Goal: Transaction & Acquisition: Purchase product/service

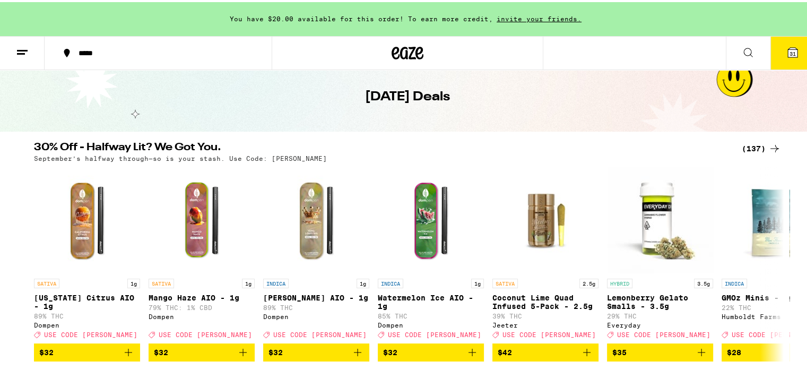
click at [749, 145] on div "(137)" at bounding box center [761, 146] width 39 height 13
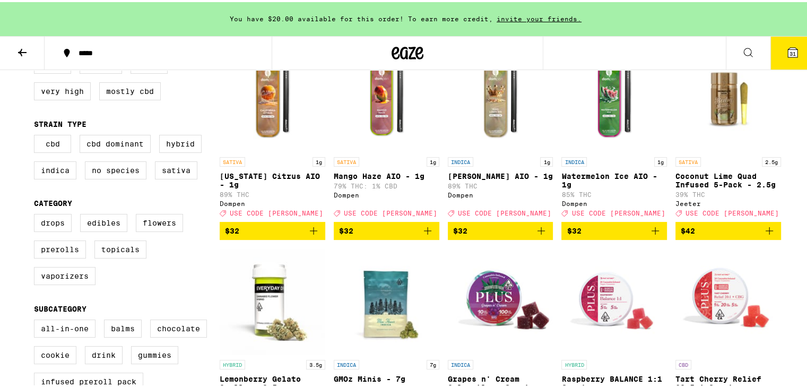
scroll to position [159, 0]
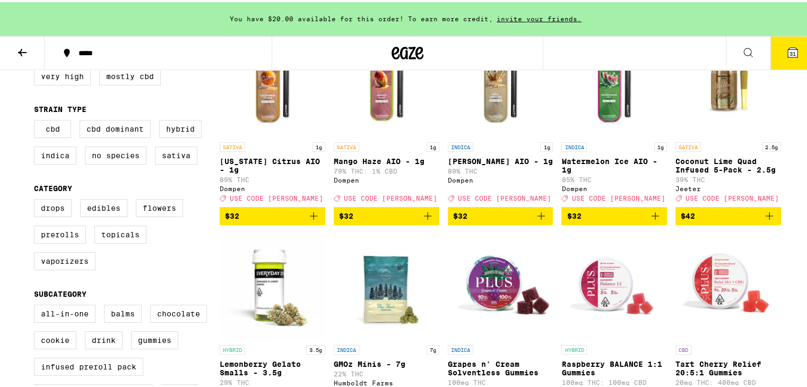
click at [310, 220] on icon "Add to bag" at bounding box center [313, 213] width 13 height 13
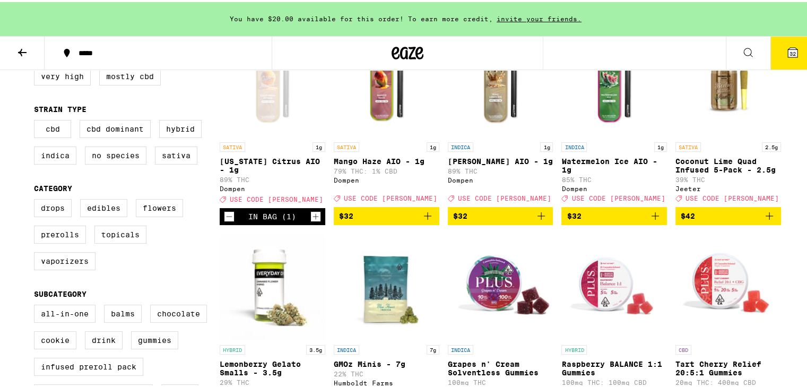
click at [535, 220] on icon "Add to bag" at bounding box center [541, 213] width 13 height 13
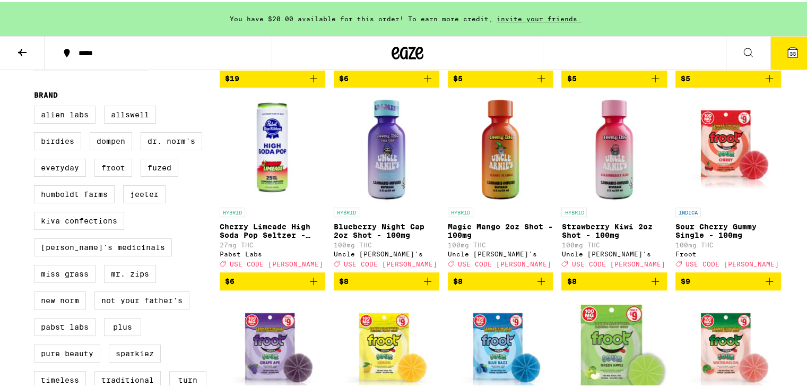
scroll to position [703, 0]
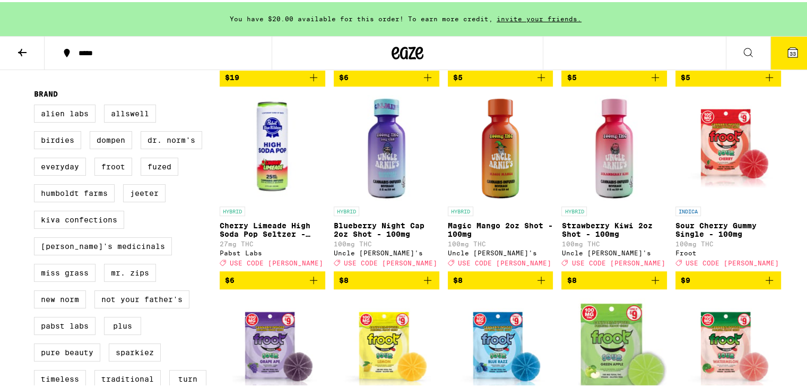
click at [542, 284] on icon "Add to bag" at bounding box center [541, 278] width 13 height 13
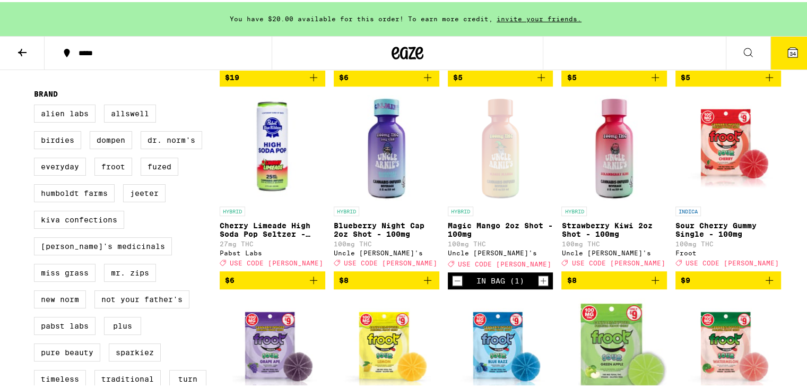
click at [542, 285] on icon "Increment" at bounding box center [544, 278] width 10 height 13
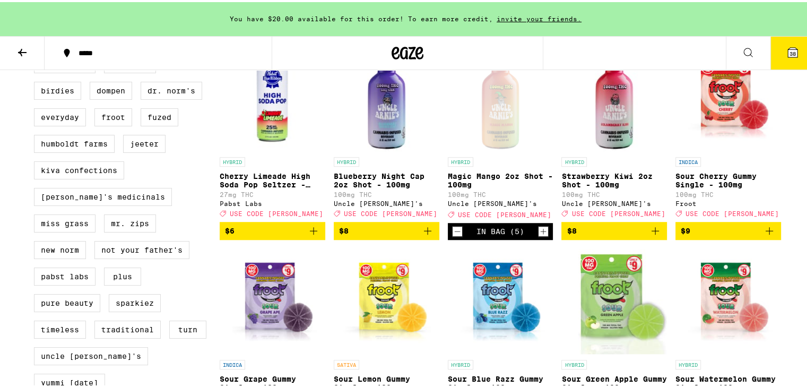
scroll to position [753, 0]
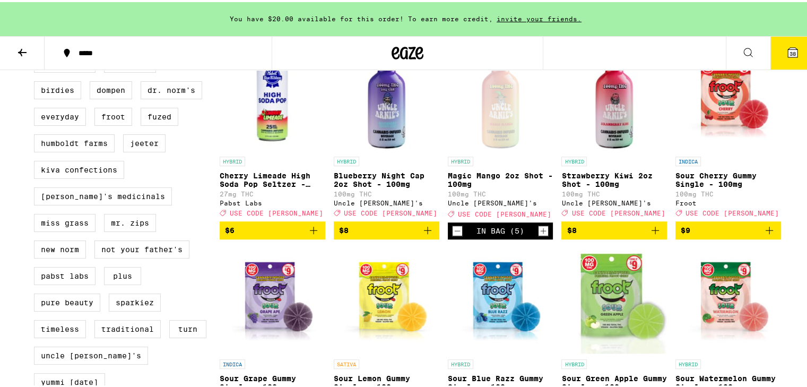
click at [427, 235] on icon "Add to bag" at bounding box center [427, 228] width 13 height 13
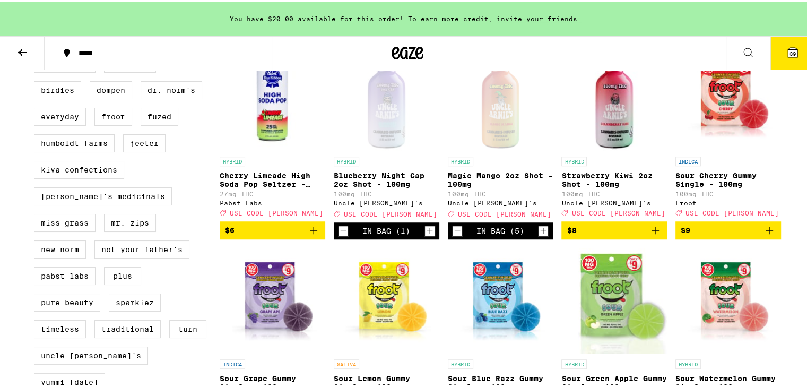
click at [427, 235] on icon "Increment" at bounding box center [430, 228] width 10 height 13
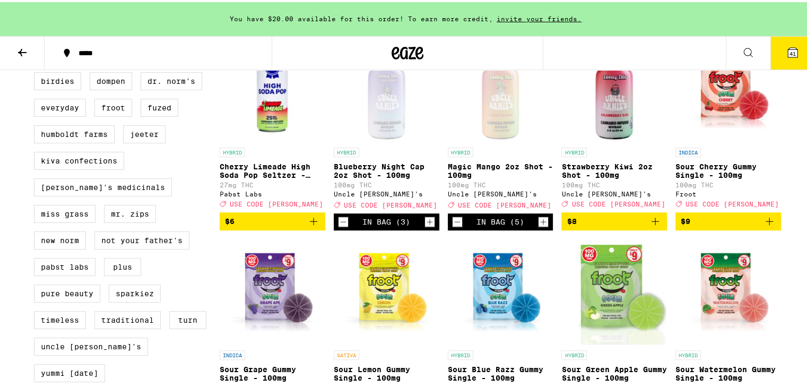
scroll to position [763, 0]
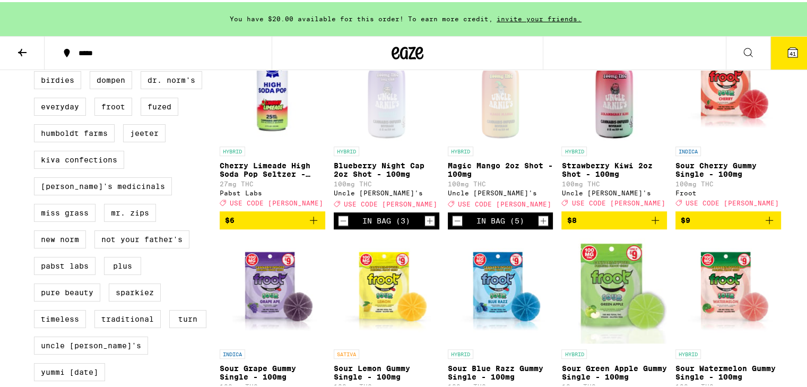
click at [766, 224] on icon "Add to bag" at bounding box center [769, 218] width 13 height 13
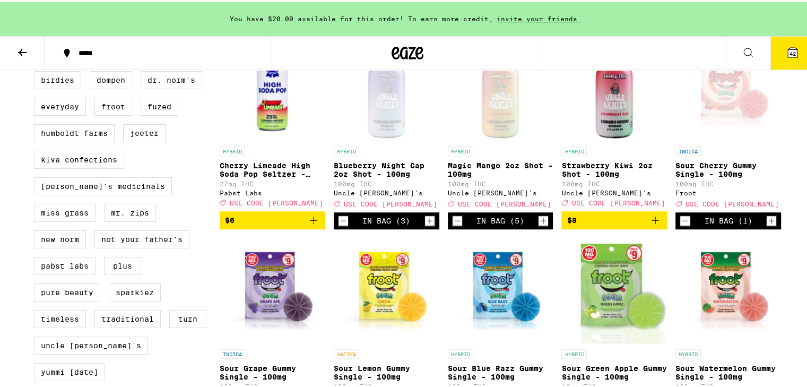
click at [767, 225] on icon "Increment" at bounding box center [772, 218] width 10 height 13
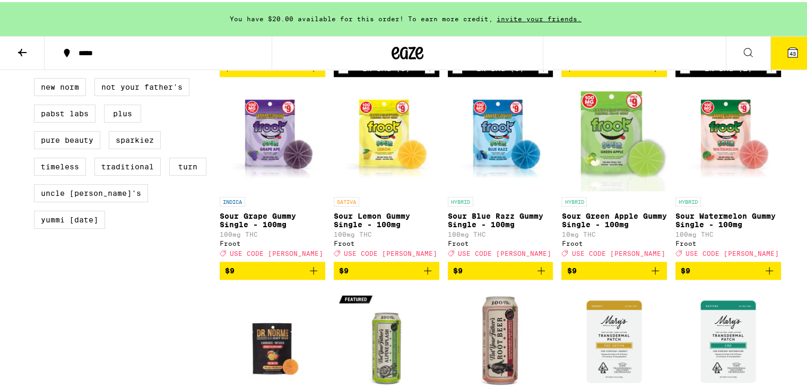
scroll to position [916, 0]
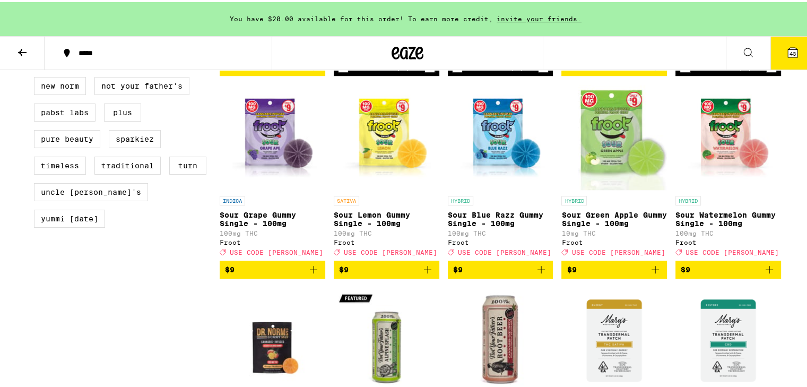
click at [768, 274] on icon "Add to bag" at bounding box center [769, 267] width 13 height 13
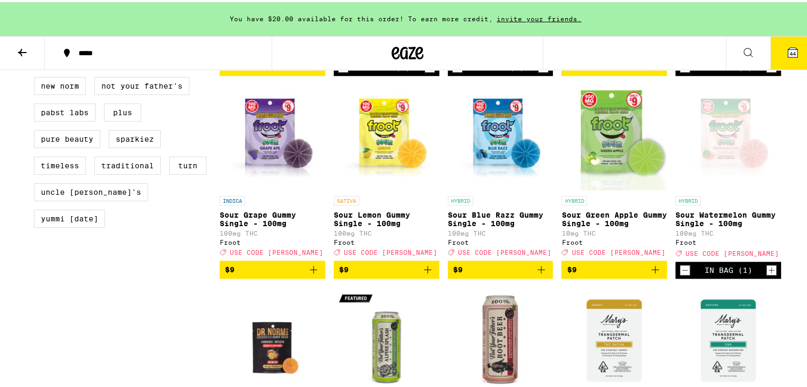
click at [768, 274] on icon "Increment" at bounding box center [772, 268] width 10 height 13
click at [429, 274] on icon "Add to bag" at bounding box center [427, 267] width 13 height 13
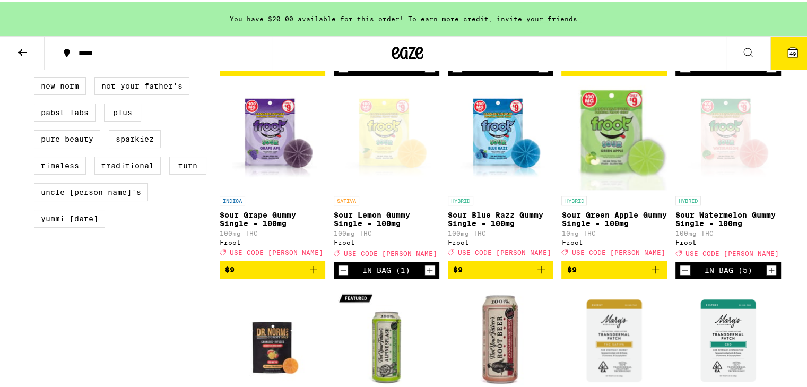
click at [429, 274] on icon "Increment" at bounding box center [430, 268] width 10 height 13
click at [310, 271] on icon "Add to bag" at bounding box center [313, 267] width 7 height 7
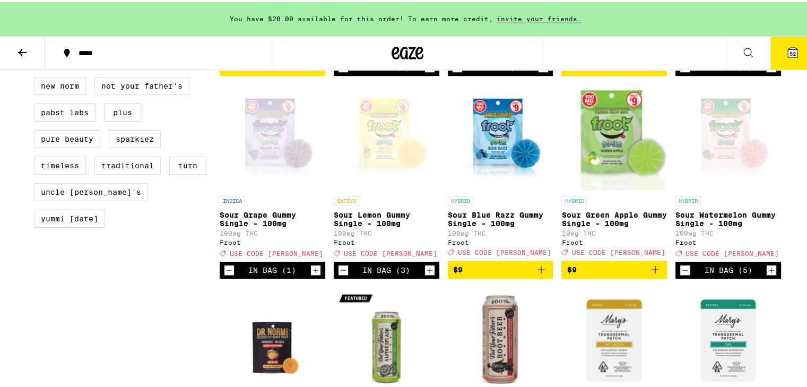
click at [311, 274] on icon "Increment" at bounding box center [316, 268] width 10 height 13
click at [652, 274] on icon "Add to bag" at bounding box center [655, 267] width 13 height 13
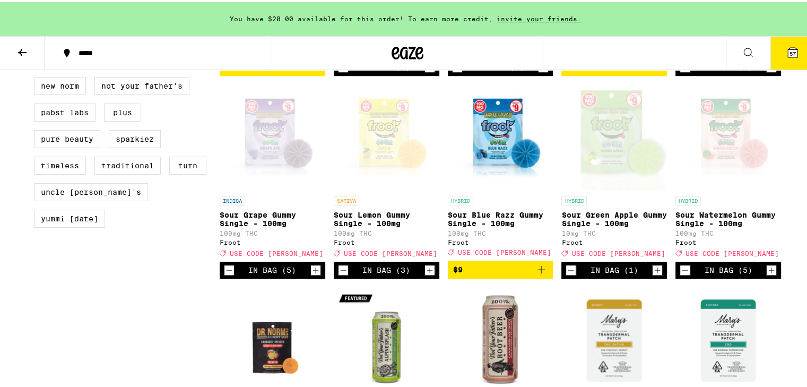
click at [653, 274] on icon "Increment" at bounding box center [658, 268] width 10 height 13
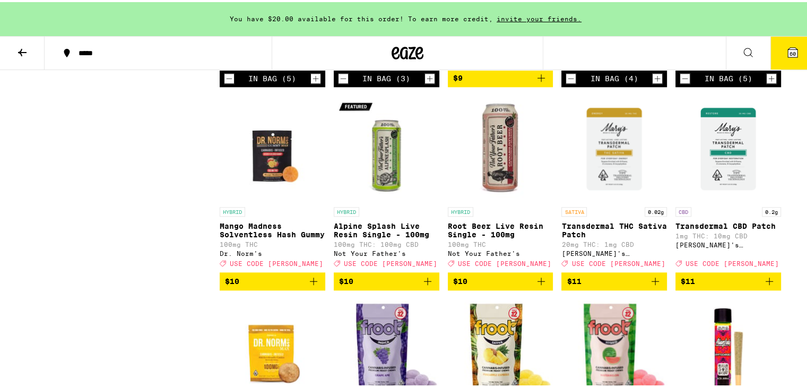
scroll to position [1108, 0]
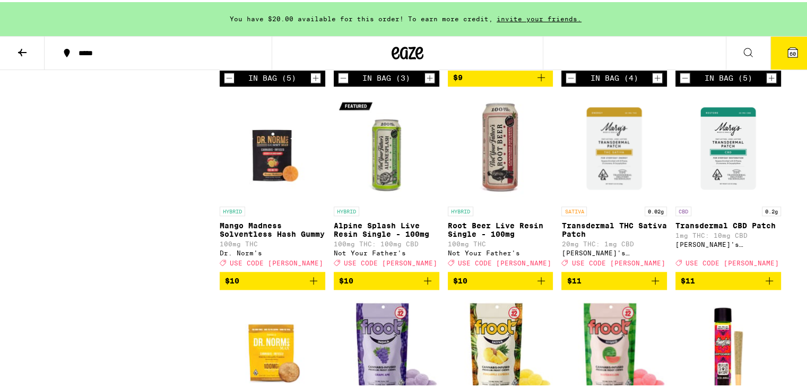
click at [307, 285] on icon "Add to bag" at bounding box center [313, 278] width 13 height 13
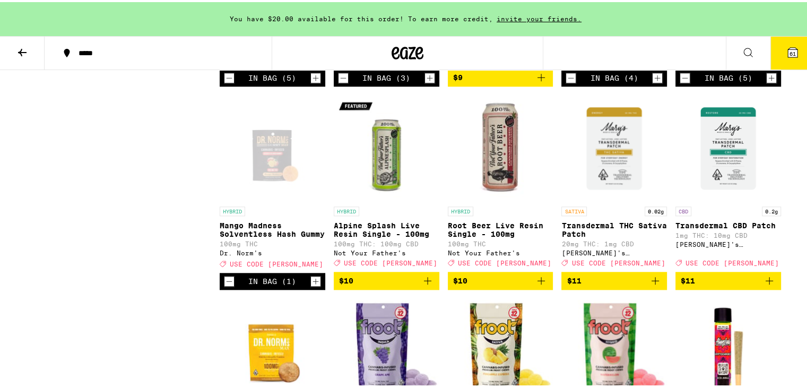
click at [311, 285] on icon "Increment" at bounding box center [316, 279] width 10 height 13
click at [225, 285] on icon "Decrement" at bounding box center [229, 279] width 10 height 13
click at [311, 285] on icon "Increment" at bounding box center [316, 279] width 10 height 13
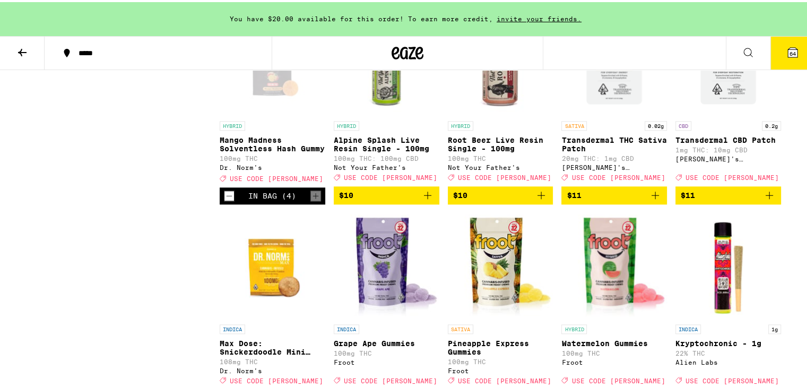
scroll to position [1217, 0]
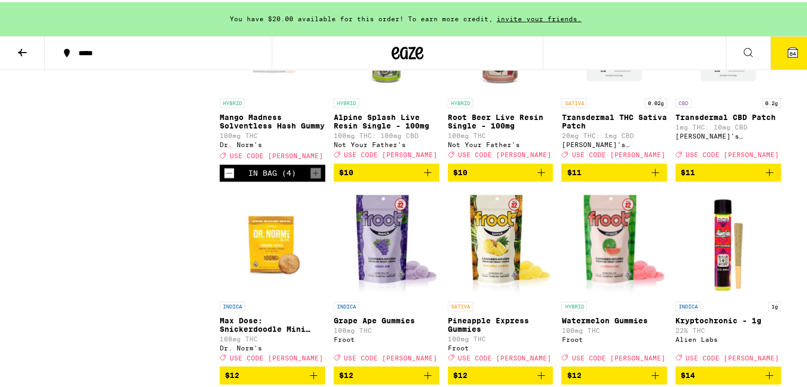
click at [427, 177] on icon "Add to bag" at bounding box center [427, 170] width 13 height 13
click at [338, 177] on icon "Decrement" at bounding box center [343, 170] width 10 height 13
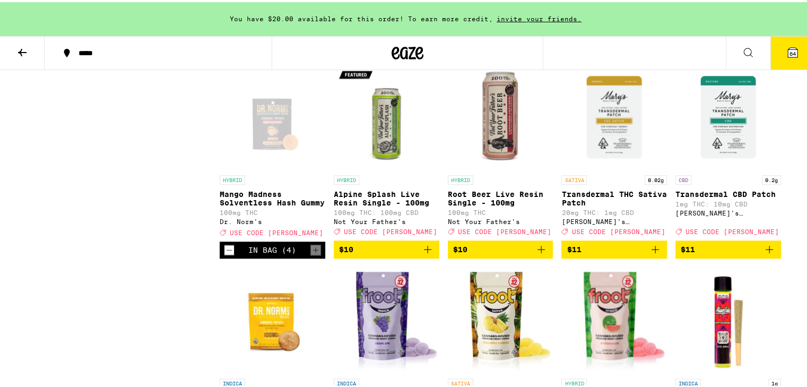
scroll to position [1139, 0]
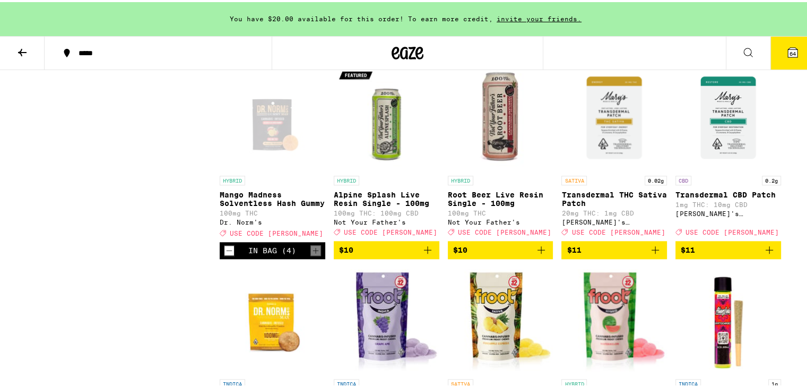
click at [424, 254] on icon "Add to bag" at bounding box center [427, 247] width 13 height 13
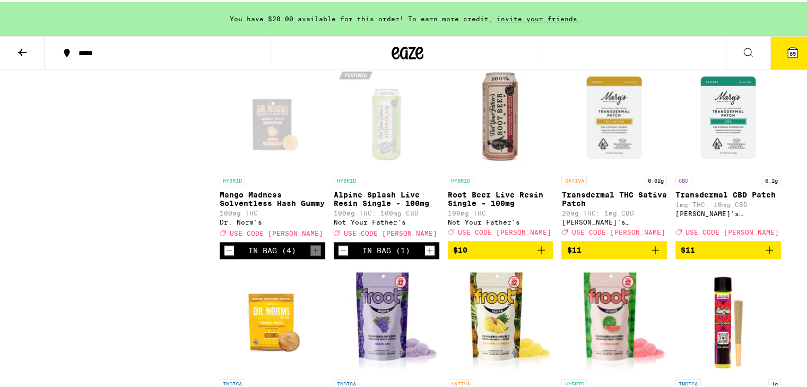
click at [535, 254] on icon "Add to bag" at bounding box center [541, 247] width 13 height 13
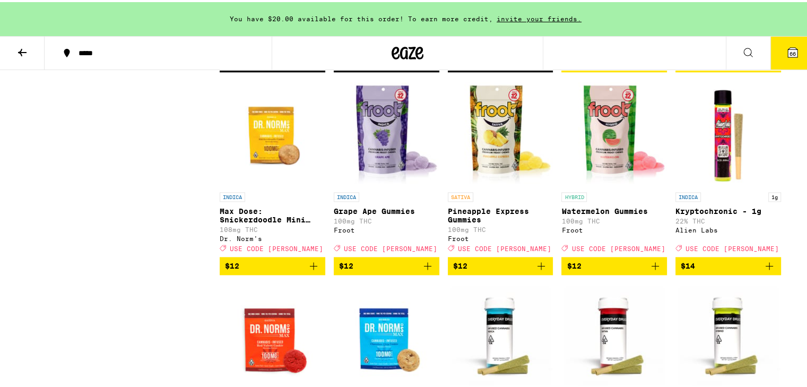
scroll to position [1340, 0]
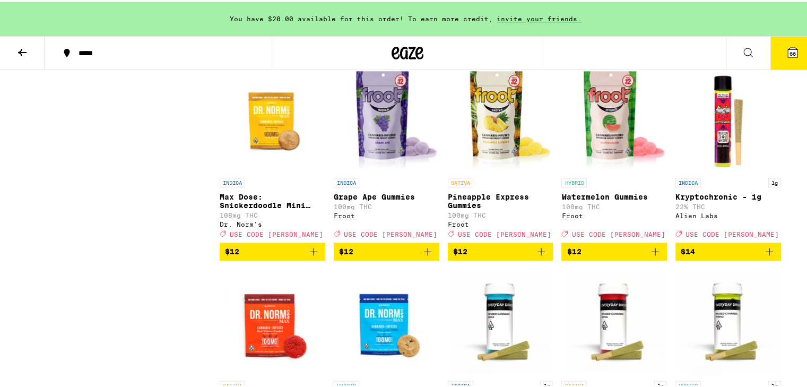
click at [424, 256] on icon "Add to bag" at bounding box center [427, 249] width 13 height 13
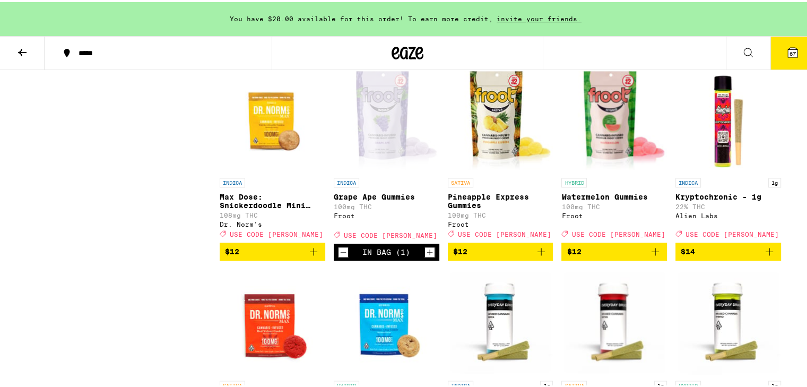
click at [425, 256] on icon "Increment" at bounding box center [430, 250] width 10 height 13
click at [536, 256] on icon "Add to bag" at bounding box center [541, 249] width 13 height 13
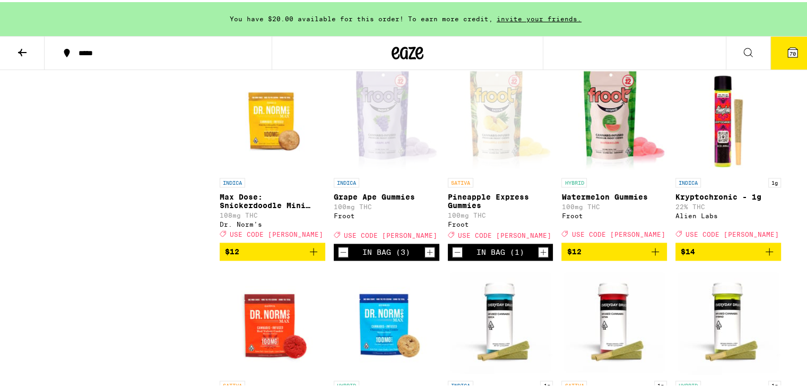
click at [539, 256] on icon "Increment" at bounding box center [544, 250] width 10 height 13
click at [653, 256] on icon "Add to bag" at bounding box center [655, 249] width 13 height 13
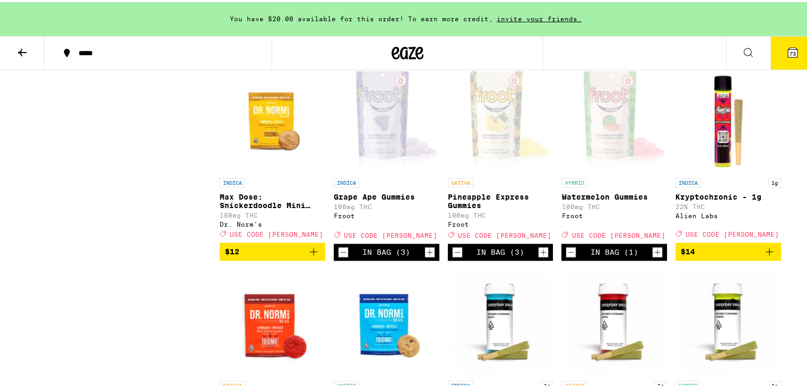
click at [653, 256] on icon "Increment" at bounding box center [658, 250] width 10 height 13
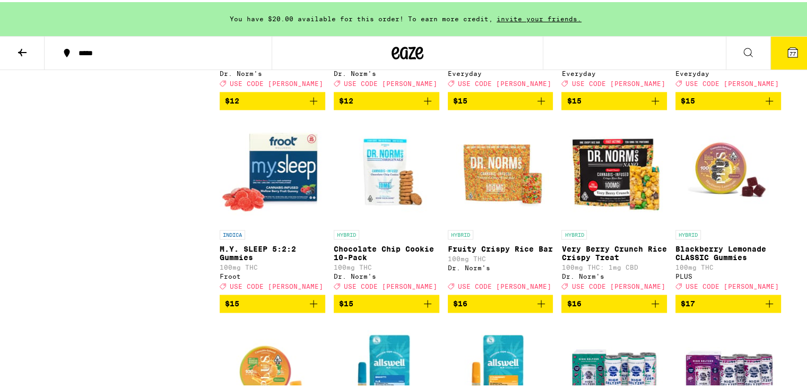
scroll to position [1712, 0]
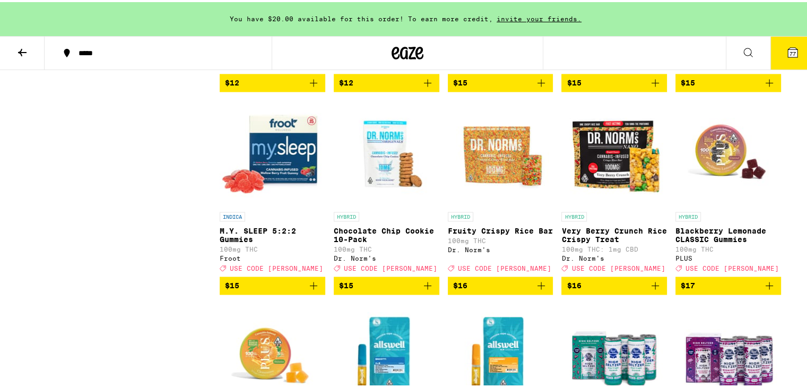
click at [293, 204] on img "Open page for M.Y. SLEEP 5:2:2 Gummies from Froot" at bounding box center [273, 151] width 106 height 106
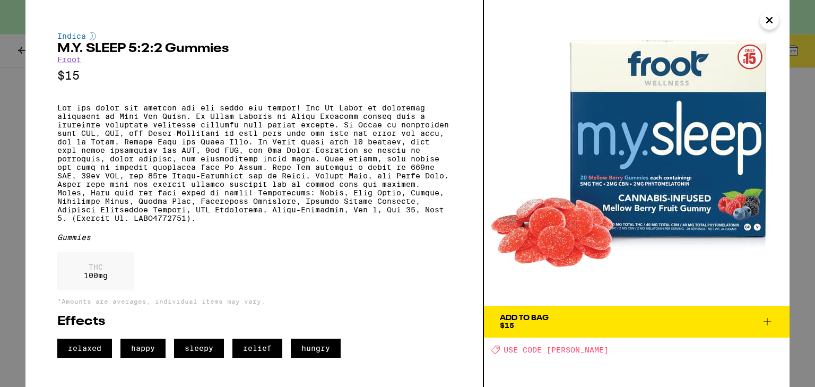
click at [598, 319] on span "Add To Bag $15" at bounding box center [637, 321] width 274 height 15
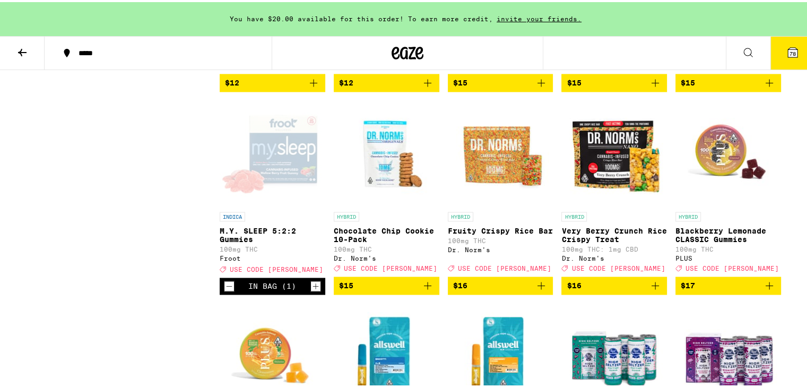
click at [309, 292] on div "In Bag (1)" at bounding box center [273, 283] width 106 height 17
click at [311, 290] on icon "Increment" at bounding box center [316, 283] width 10 height 13
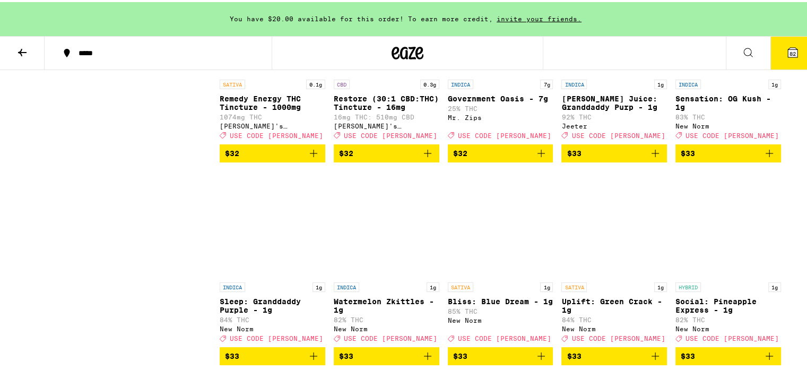
scroll to position [3670, 0]
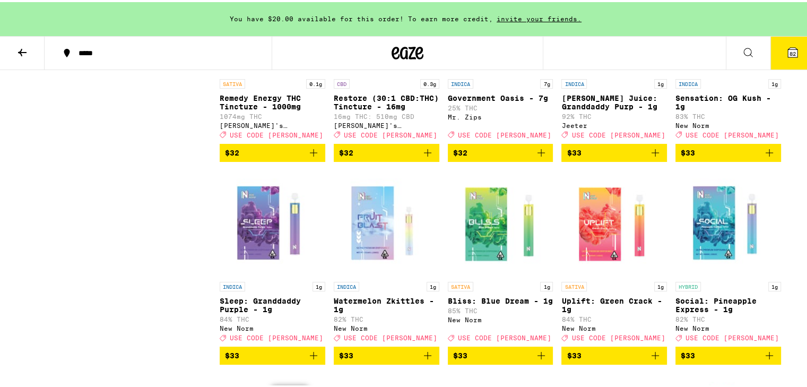
click at [310, 157] on icon "Add to bag" at bounding box center [313, 150] width 13 height 13
click at [311, 158] on icon "Increment" at bounding box center [316, 151] width 10 height 13
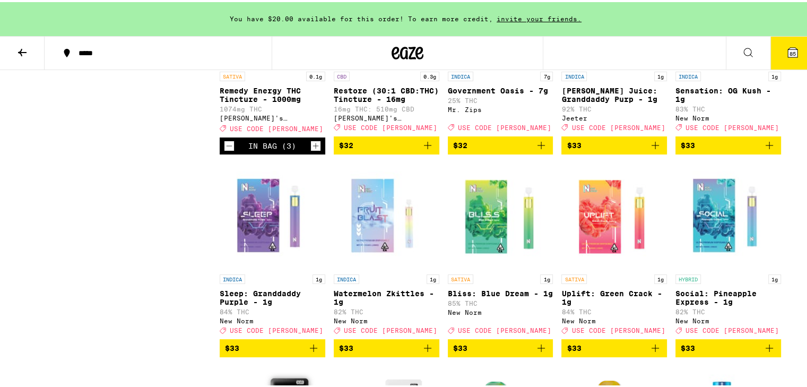
scroll to position [3679, 0]
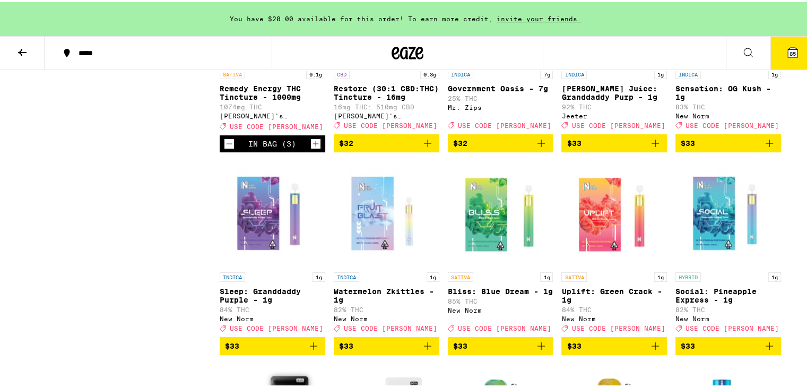
click at [426, 147] on icon "Add to bag" at bounding box center [427, 141] width 13 height 13
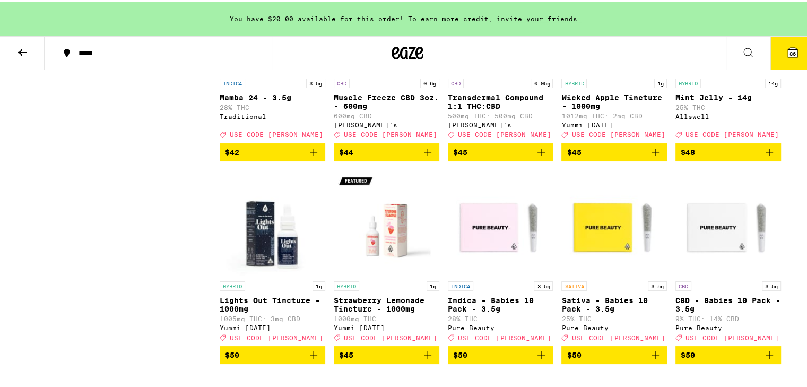
scroll to position [4685, 0]
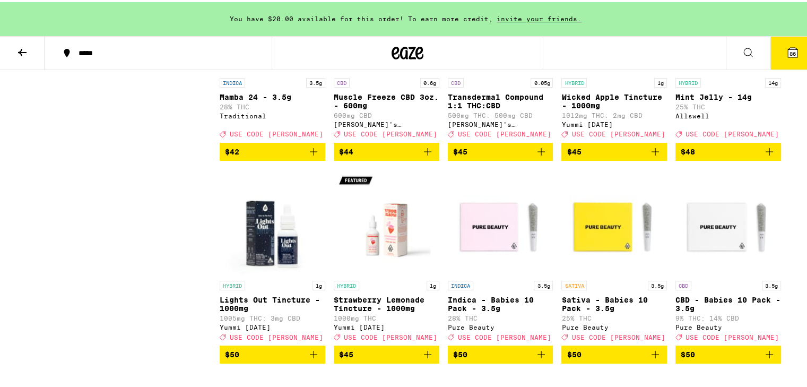
click at [655, 156] on icon "Add to bag" at bounding box center [655, 149] width 13 height 13
click at [655, 157] on icon "Increment" at bounding box center [658, 150] width 10 height 13
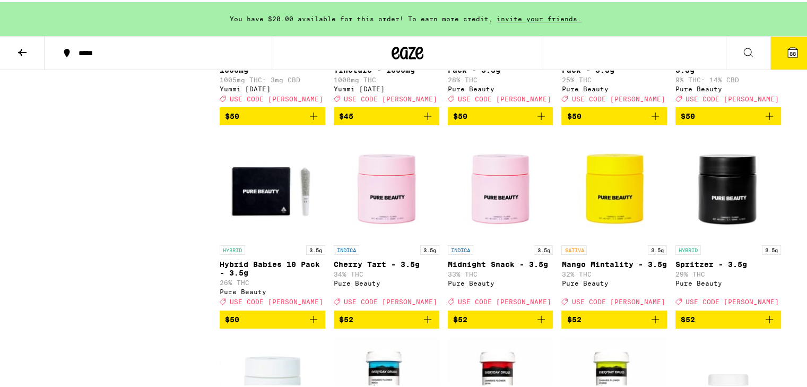
scroll to position [4924, 0]
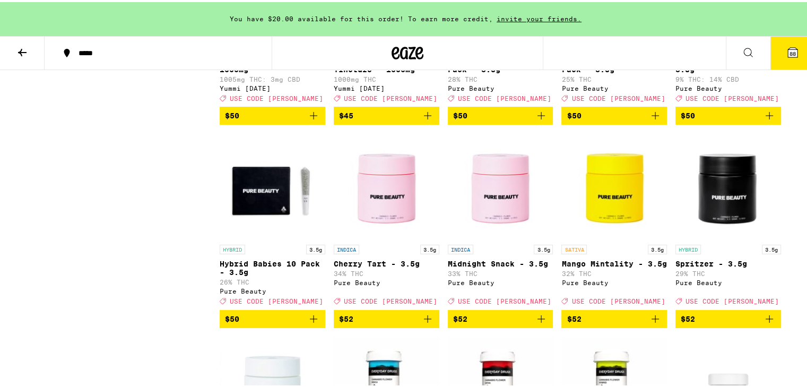
click at [424, 120] on icon "Add to bag" at bounding box center [427, 113] width 13 height 13
click at [308, 120] on icon "Add to bag" at bounding box center [313, 113] width 13 height 13
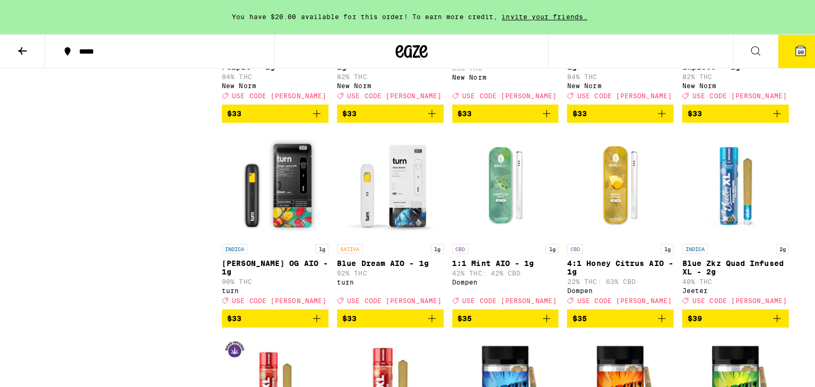
scroll to position [3910, 0]
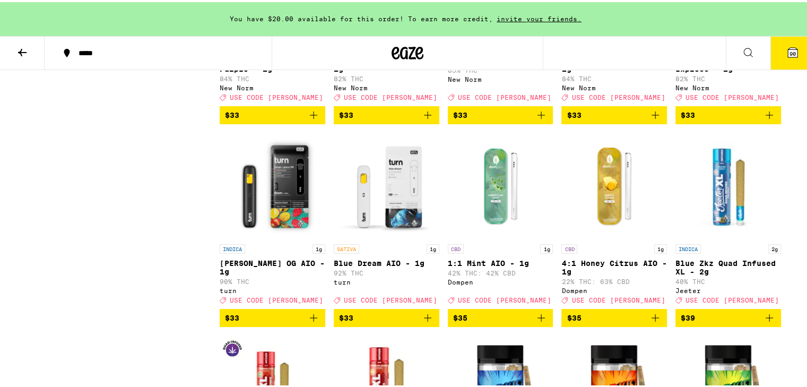
click at [788, 49] on icon at bounding box center [793, 51] width 10 height 10
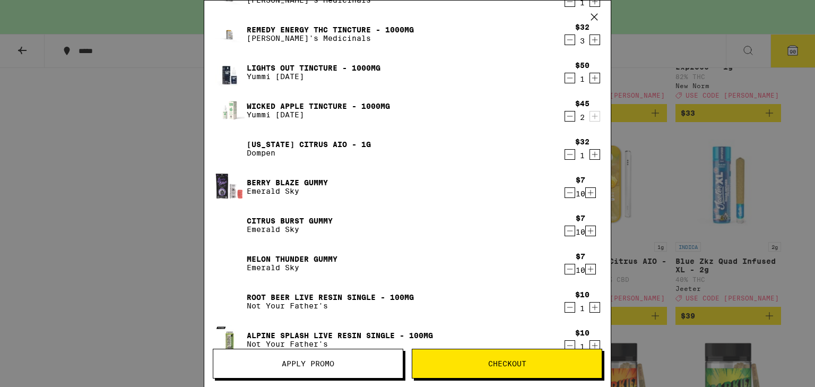
scroll to position [168, 0]
click at [565, 190] on icon "Decrement" at bounding box center [570, 191] width 10 height 13
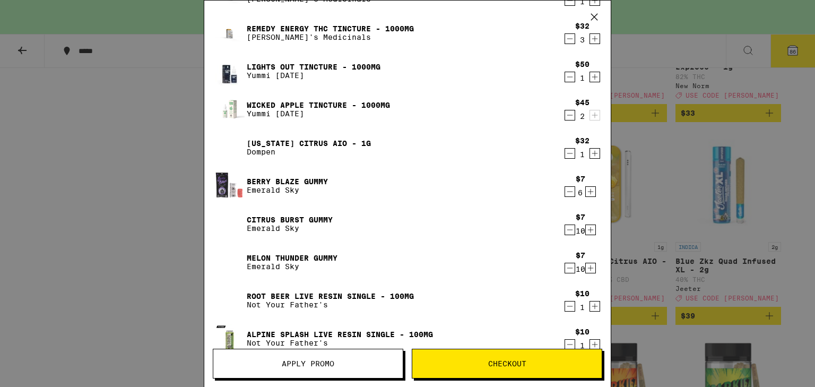
click at [565, 190] on icon "Decrement" at bounding box center [570, 191] width 10 height 13
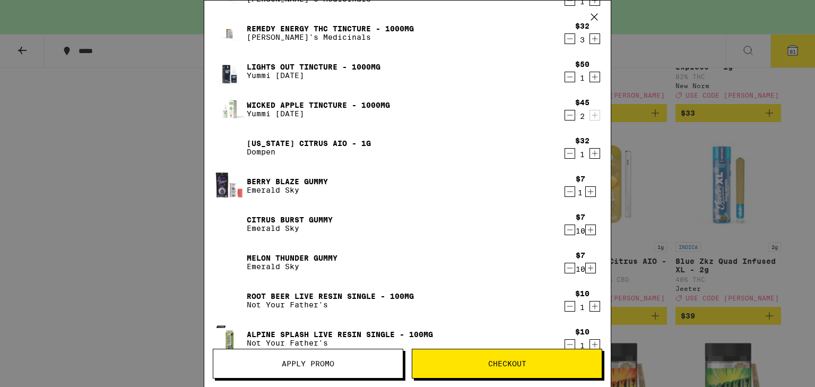
click at [565, 190] on icon "Decrement" at bounding box center [570, 191] width 10 height 13
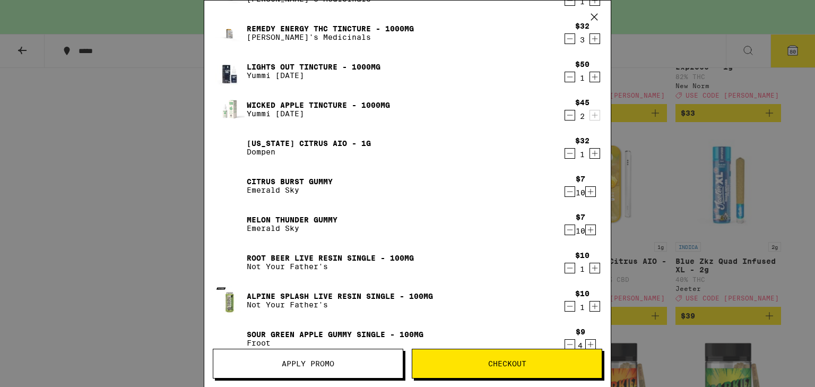
click at [565, 190] on icon "Decrement" at bounding box center [570, 191] width 10 height 13
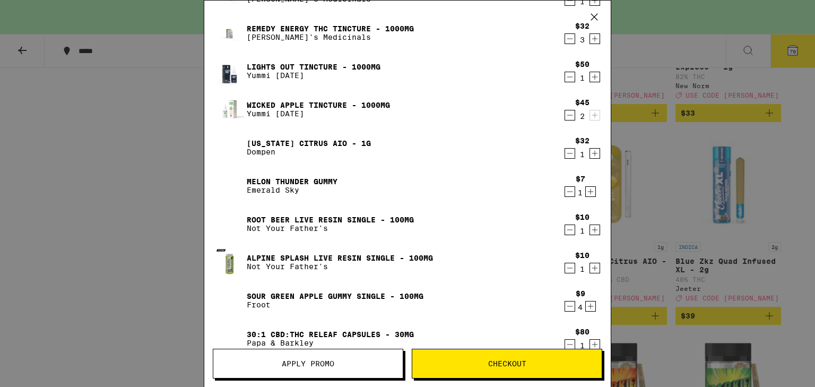
click at [565, 190] on icon "Decrement" at bounding box center [570, 191] width 10 height 13
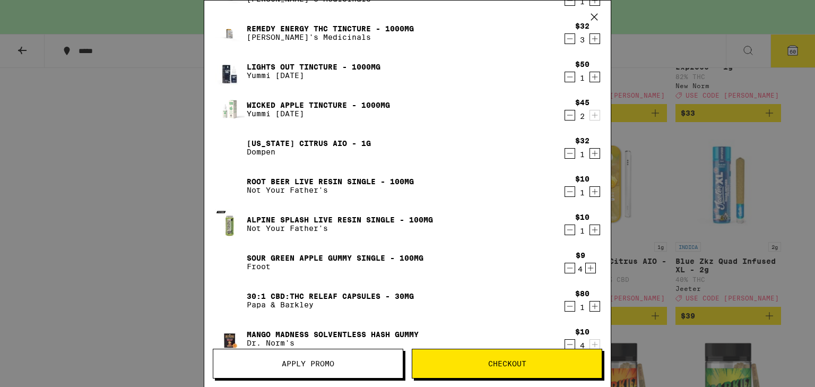
click at [565, 190] on icon "Decrement" at bounding box center [570, 191] width 10 height 13
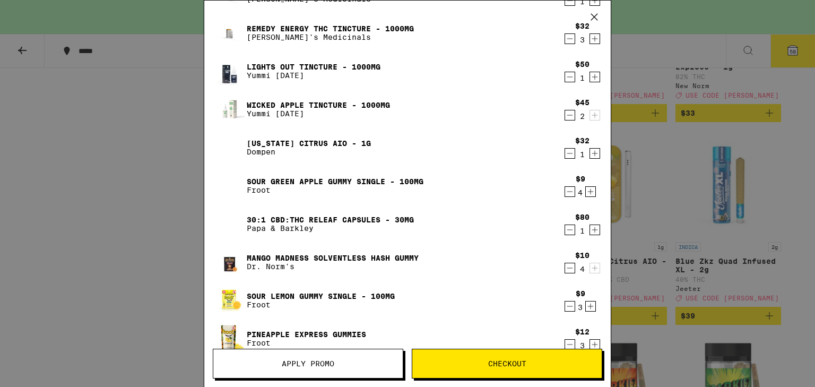
click at [565, 190] on icon "Decrement" at bounding box center [570, 191] width 10 height 13
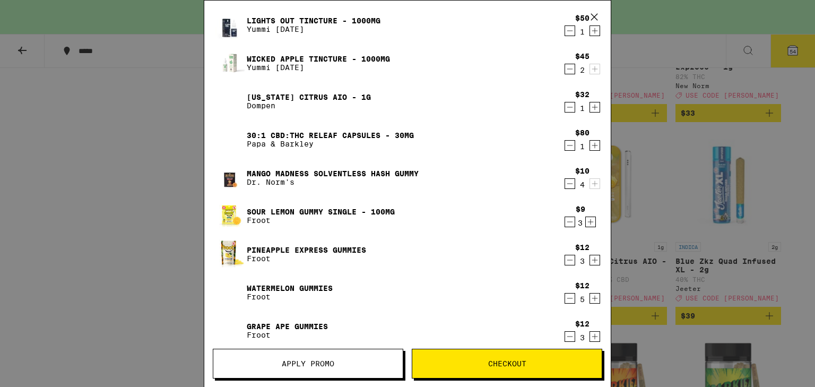
scroll to position [222, 0]
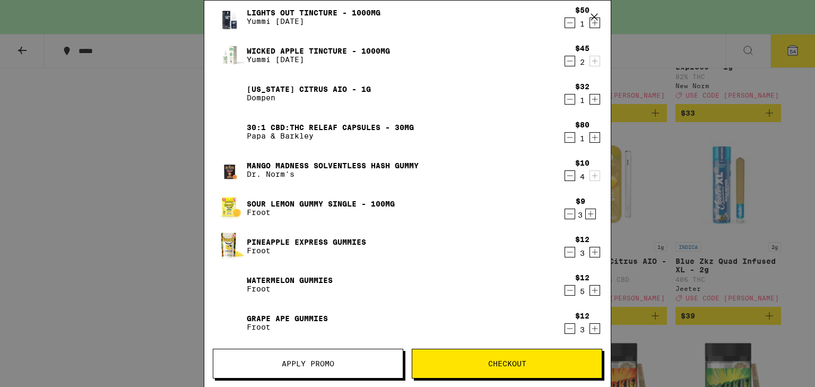
click at [565, 215] on icon "Decrement" at bounding box center [570, 213] width 10 height 13
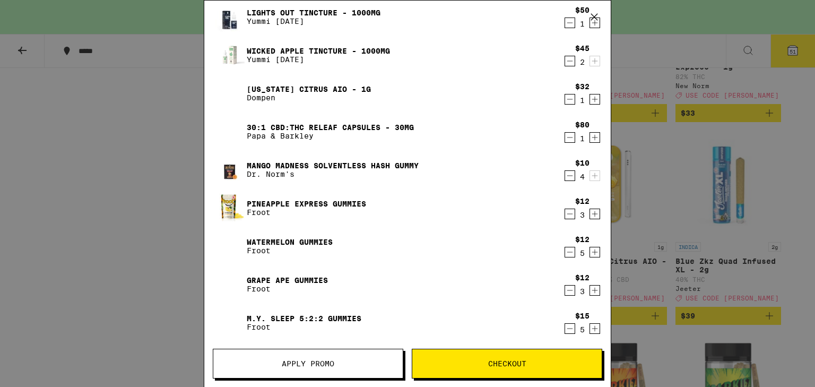
click at [565, 214] on icon "Decrement" at bounding box center [570, 213] width 10 height 13
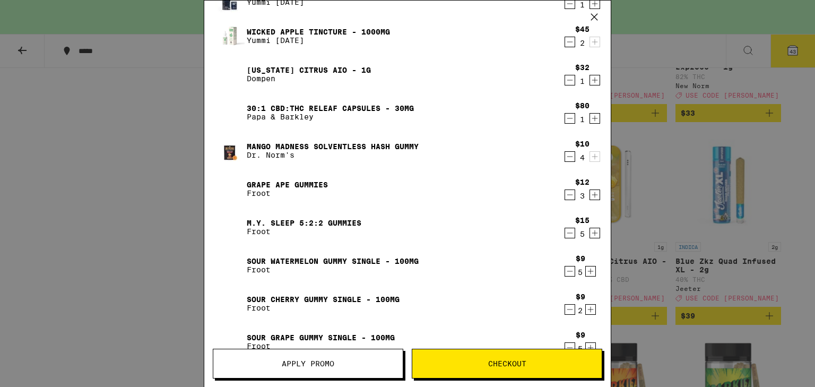
scroll to position [242, 0]
click at [565, 152] on icon "Decrement" at bounding box center [570, 156] width 10 height 13
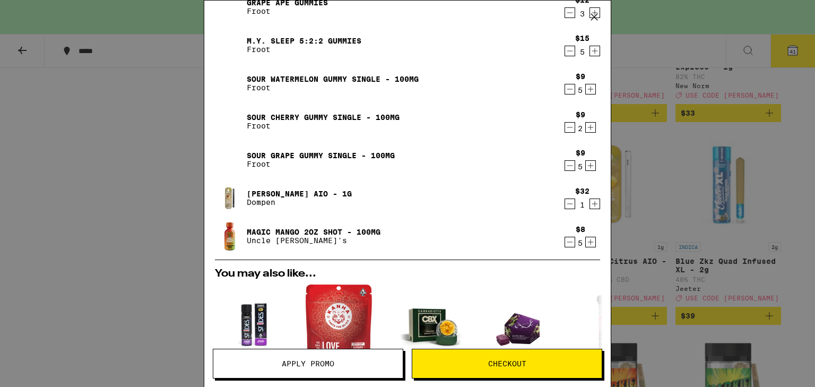
scroll to position [424, 0]
click at [565, 240] on icon "Decrement" at bounding box center [570, 241] width 10 height 13
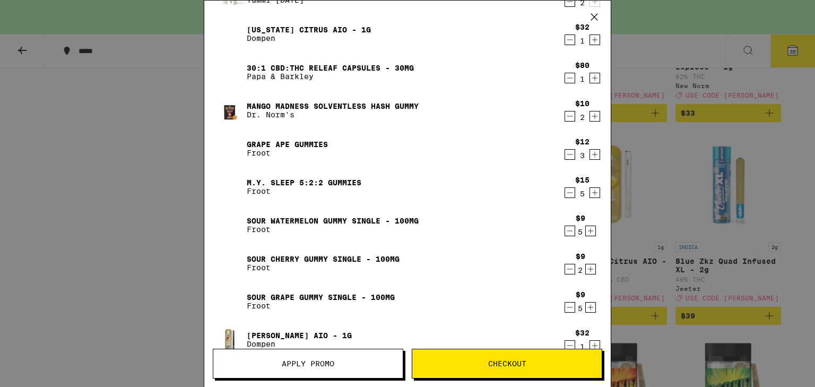
scroll to position [0, 0]
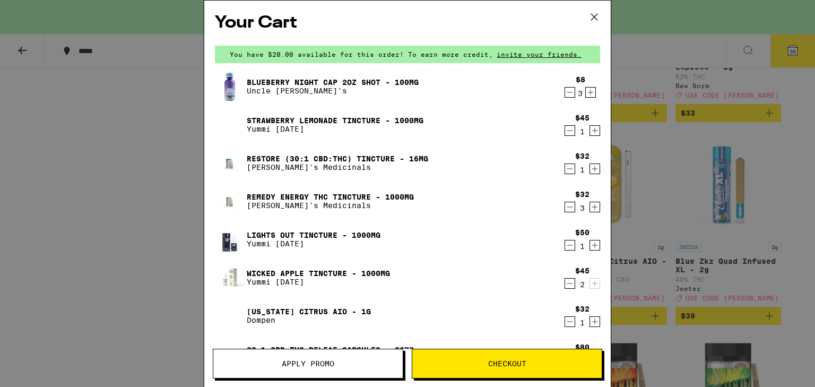
click at [565, 91] on icon "Decrement" at bounding box center [570, 92] width 10 height 13
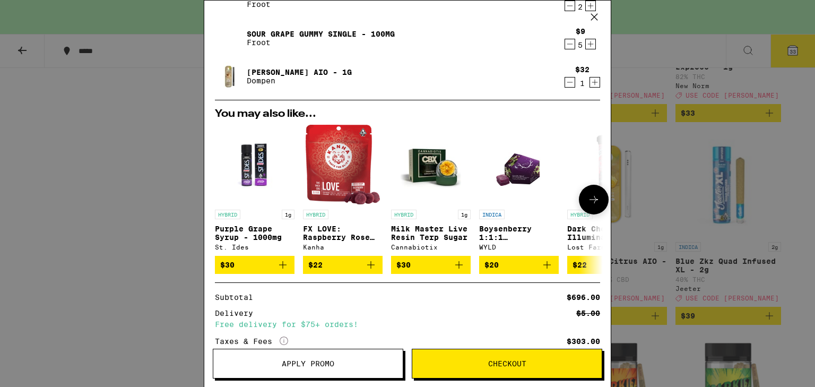
scroll to position [507, 0]
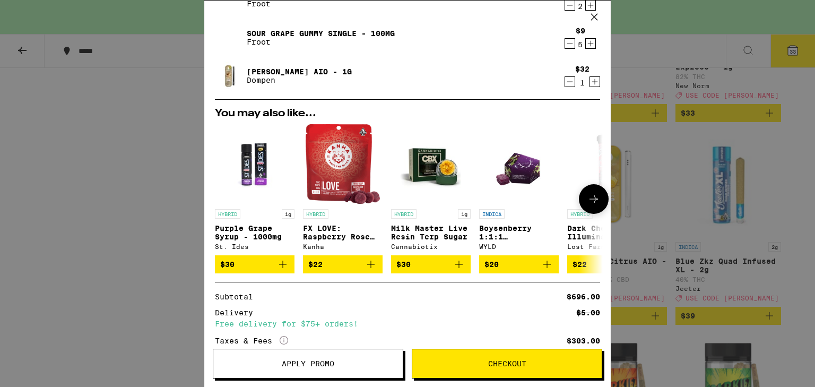
click at [371, 265] on icon "Add to bag" at bounding box center [370, 264] width 13 height 13
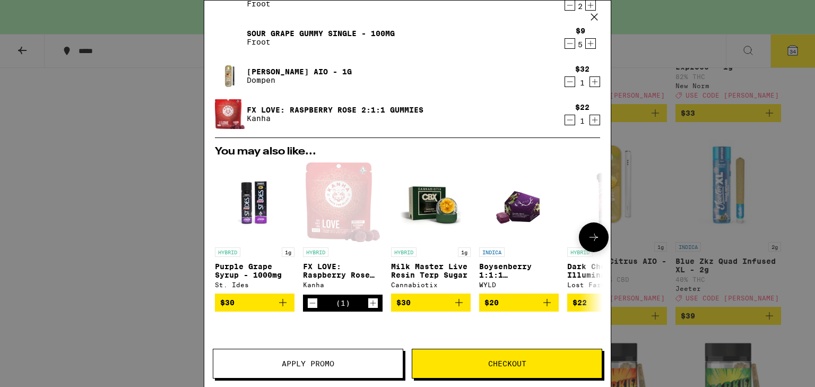
click at [371, 265] on p "FX LOVE: Raspberry Rose 2:1:1 Gummies" at bounding box center [343, 270] width 80 height 17
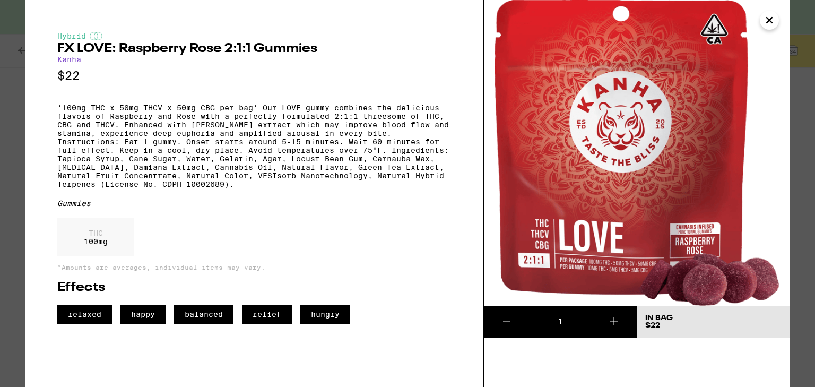
click at [613, 319] on icon at bounding box center [613, 320] width 7 height 7
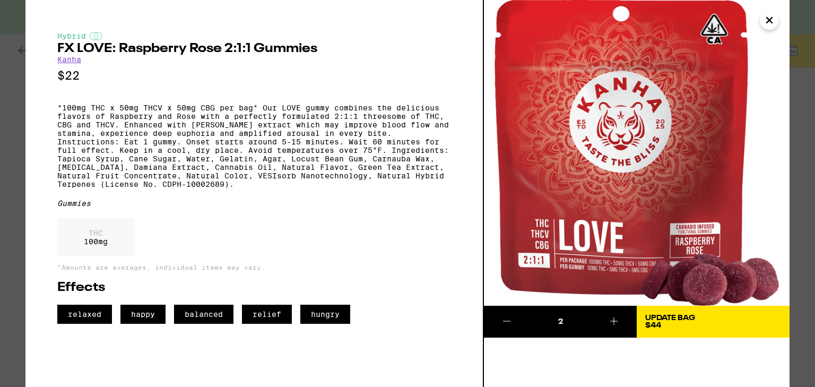
click at [613, 319] on icon at bounding box center [613, 320] width 7 height 7
click at [770, 21] on icon "Close" at bounding box center [769, 20] width 5 height 5
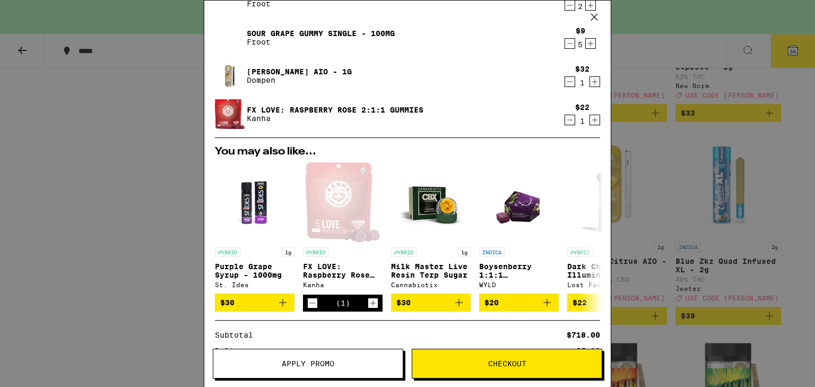
click at [276, 108] on link "FX LOVE: Raspberry Rose 2:1:1 Gummies" at bounding box center [335, 110] width 177 height 8
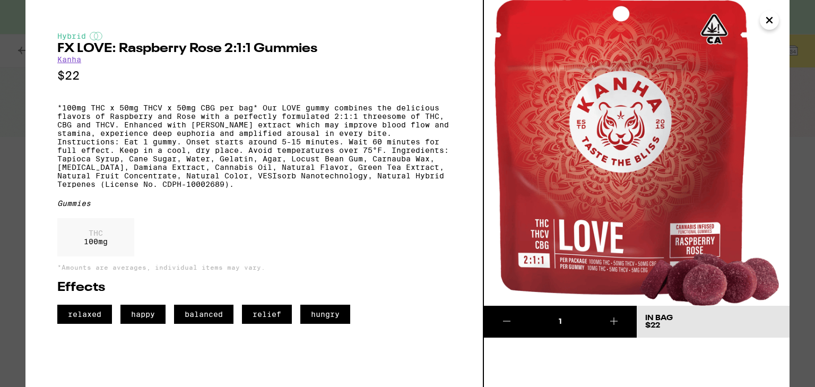
click at [620, 326] on button at bounding box center [614, 322] width 46 height 32
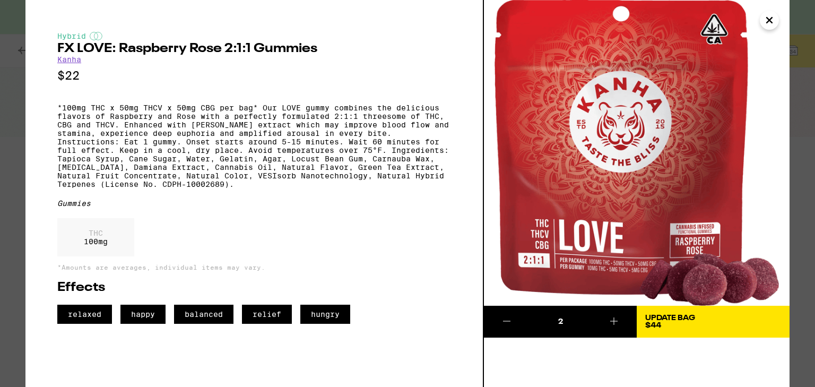
click at [620, 326] on button at bounding box center [614, 322] width 46 height 32
click at [690, 324] on div "Update Bag $110" at bounding box center [670, 321] width 50 height 15
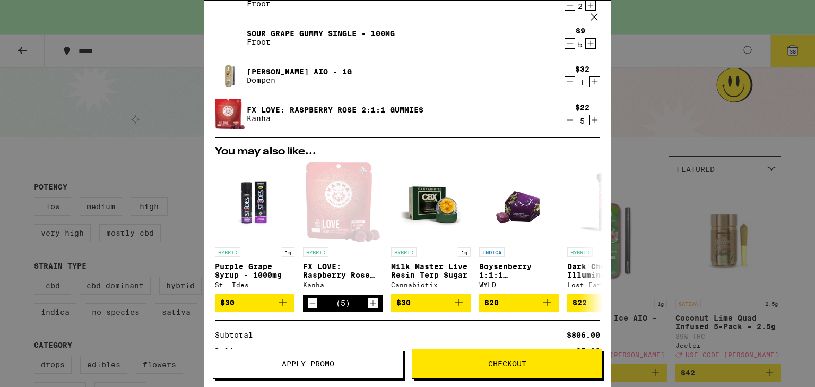
click at [788, 203] on div "Your Cart You have $20.00 available for this order! To earn more credit, invite…" at bounding box center [407, 193] width 815 height 387
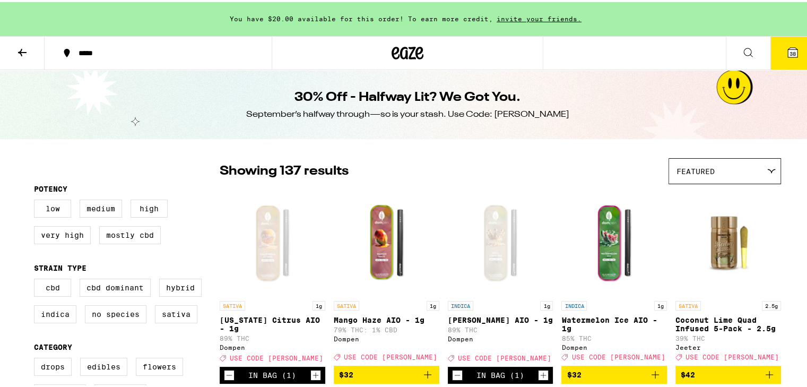
click at [726, 161] on div "Featured" at bounding box center [724, 169] width 111 height 25
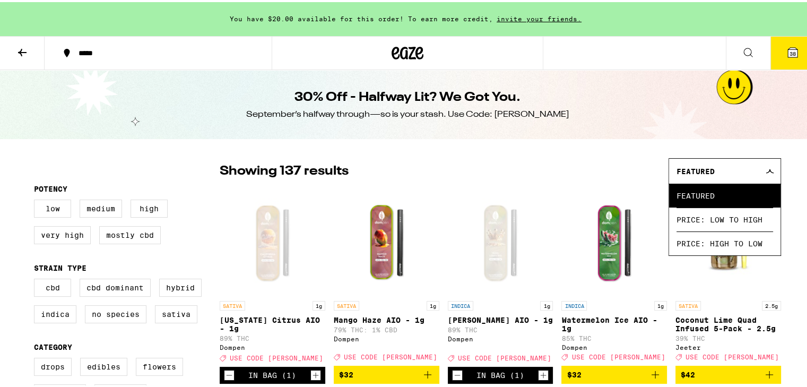
click at [726, 161] on div "Featured" at bounding box center [724, 169] width 111 height 25
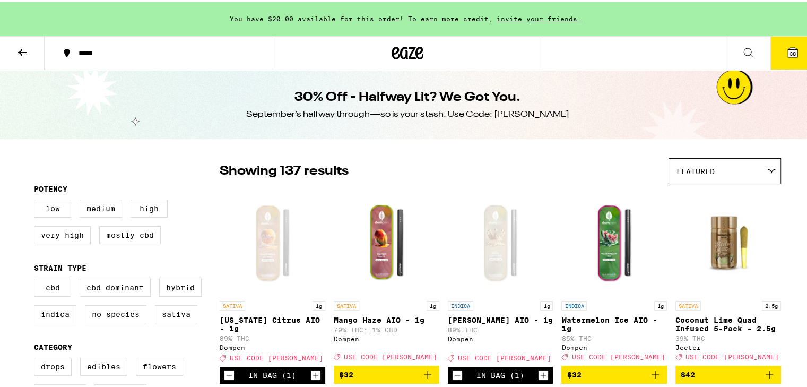
click at [648, 239] on img "Open page for Watermelon Ice AIO - 1g from Dompen" at bounding box center [614, 240] width 106 height 106
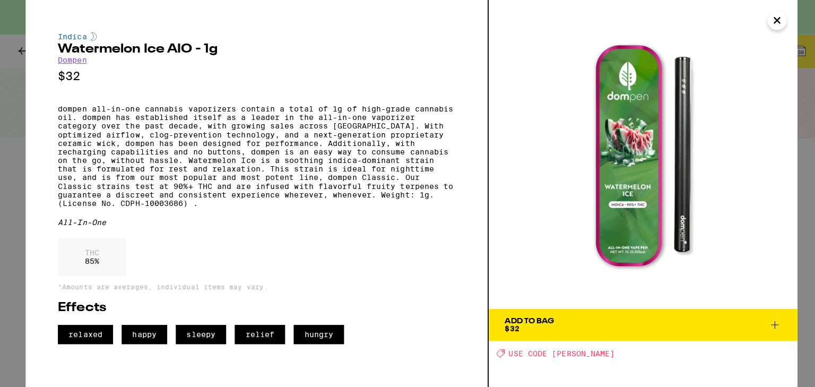
scroll to position [347, 0]
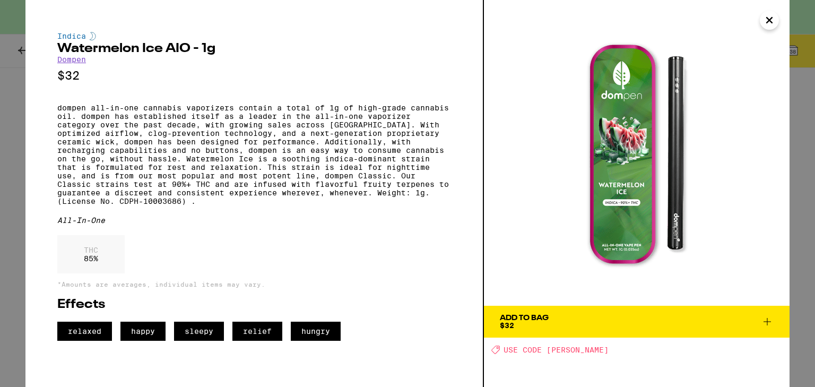
click at [770, 16] on icon "Close" at bounding box center [769, 20] width 13 height 16
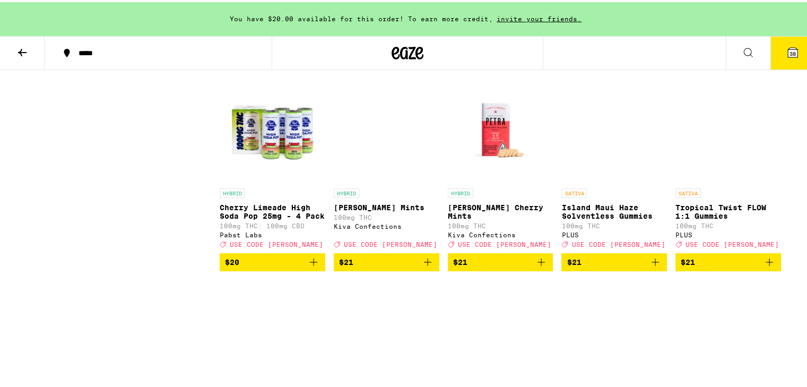
scroll to position [2345, 0]
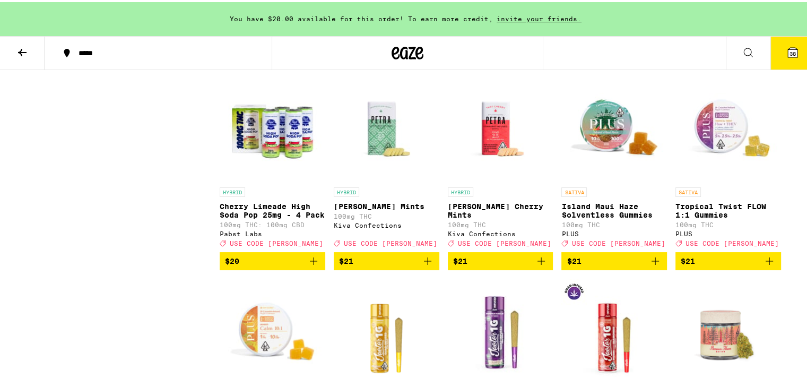
click at [426, 265] on icon "Add to bag" at bounding box center [427, 259] width 13 height 13
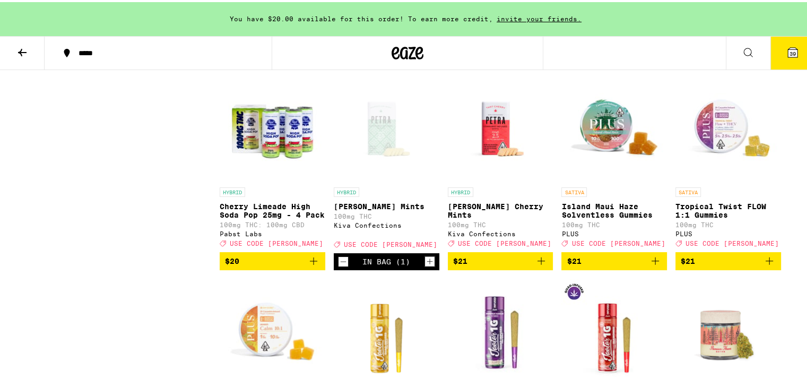
click at [542, 265] on icon "Add to bag" at bounding box center [541, 259] width 13 height 13
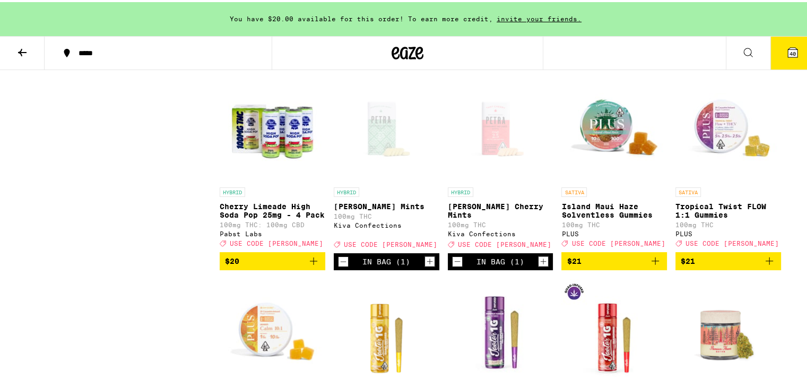
click at [542, 266] on icon "Increment" at bounding box center [544, 259] width 10 height 13
click at [425, 266] on icon "Increment" at bounding box center [430, 259] width 10 height 13
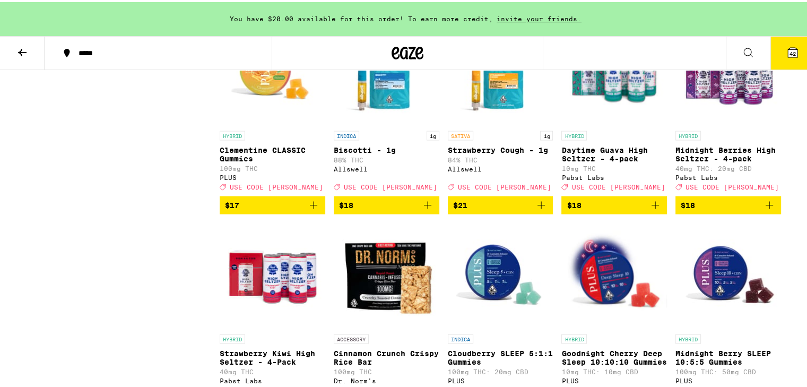
scroll to position [1996, 0]
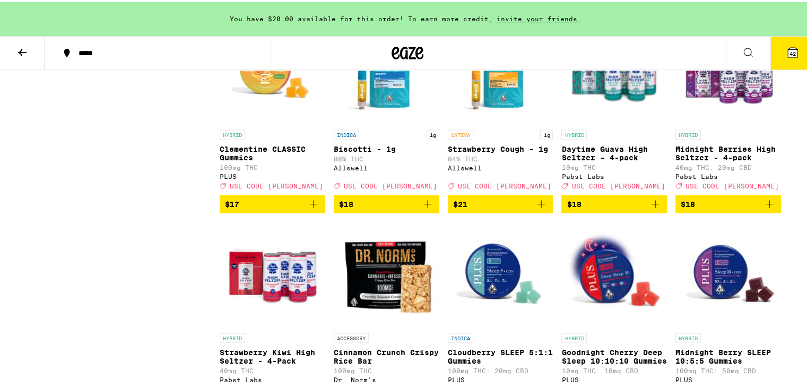
click at [310, 208] on icon "Add to bag" at bounding box center [313, 201] width 13 height 13
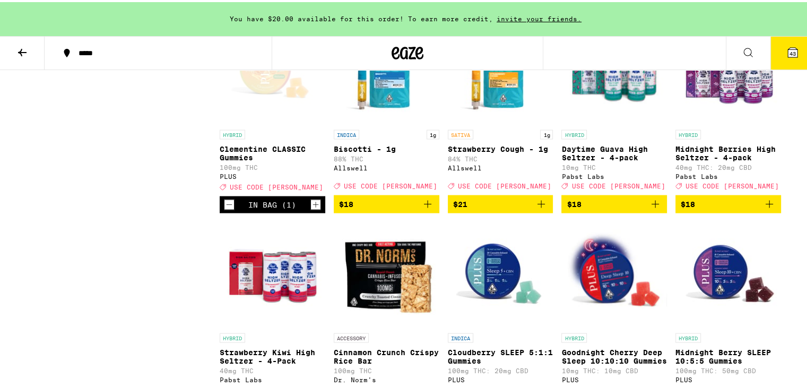
click at [311, 209] on icon "Increment" at bounding box center [316, 202] width 10 height 13
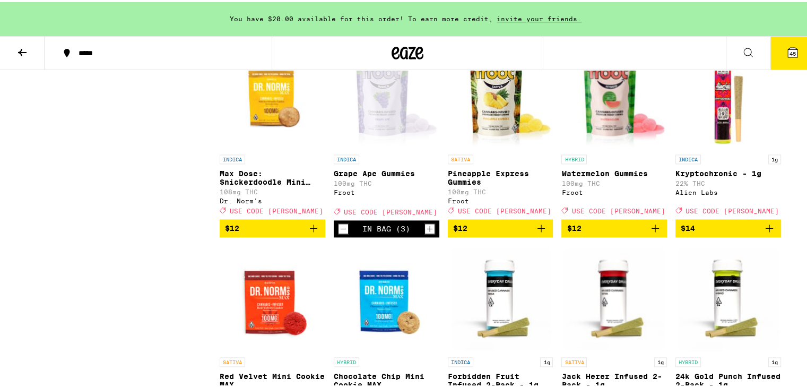
scroll to position [1308, 0]
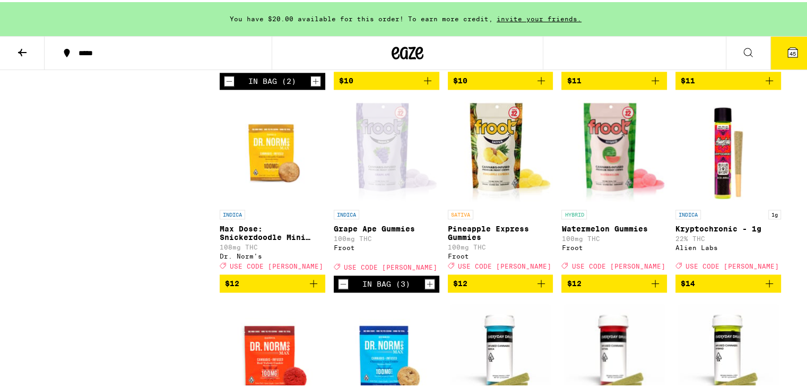
click at [650, 288] on icon "Add to bag" at bounding box center [655, 281] width 13 height 13
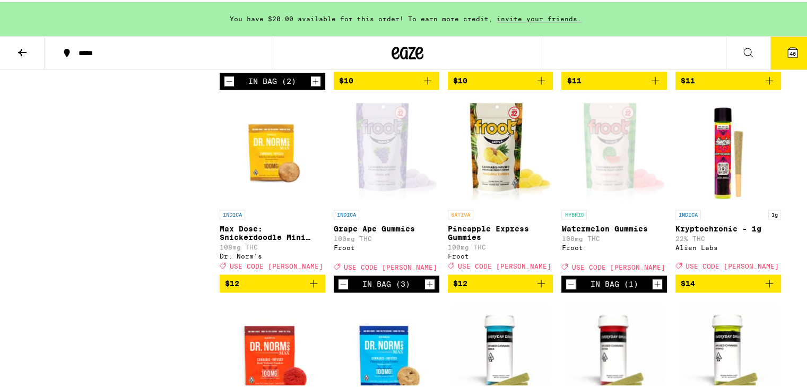
click at [653, 288] on icon "Increment" at bounding box center [658, 281] width 10 height 13
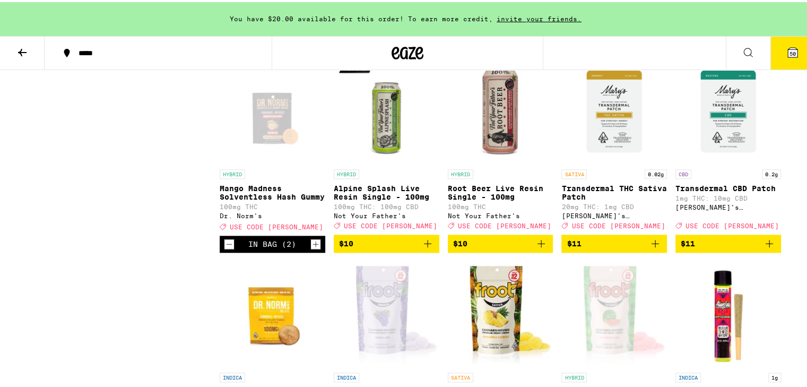
scroll to position [1145, 0]
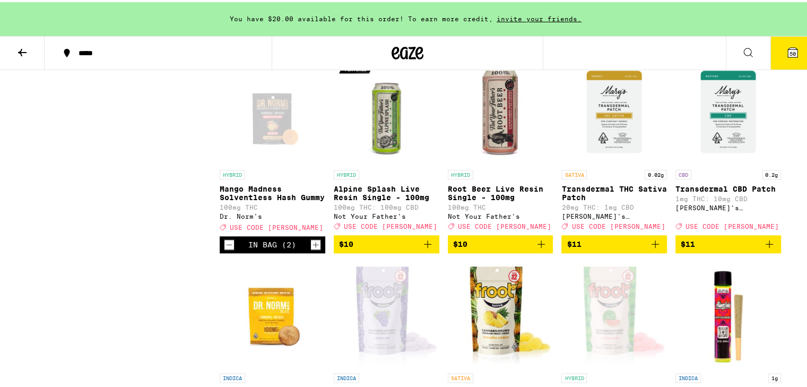
click at [537, 248] on icon "Add to bag" at bounding box center [541, 242] width 13 height 13
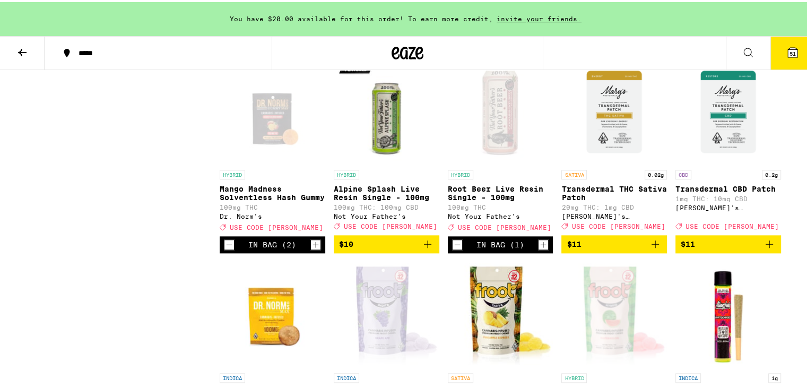
click at [424, 246] on icon "Add to bag" at bounding box center [427, 241] width 7 height 7
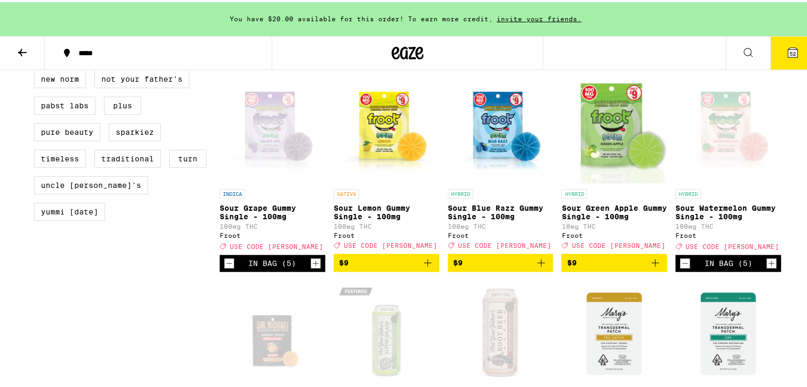
scroll to position [924, 0]
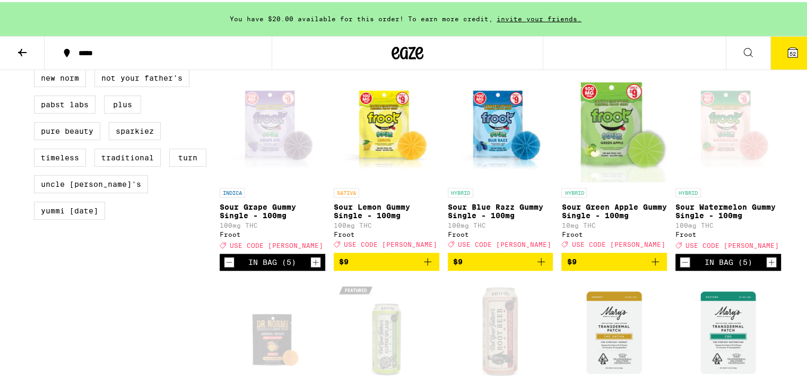
click at [680, 266] on icon "Decrement" at bounding box center [685, 260] width 10 height 13
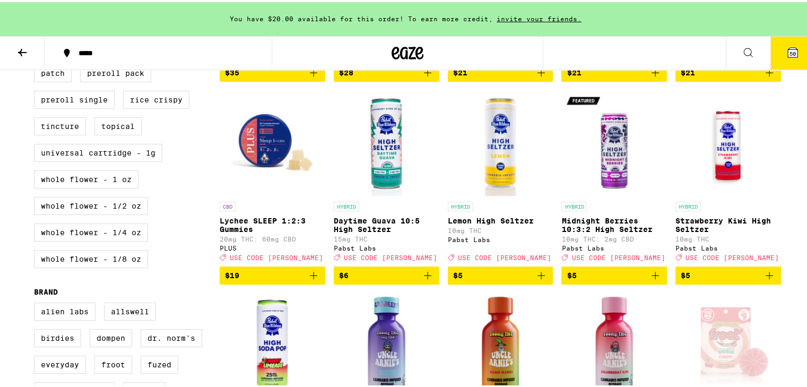
scroll to position [497, 0]
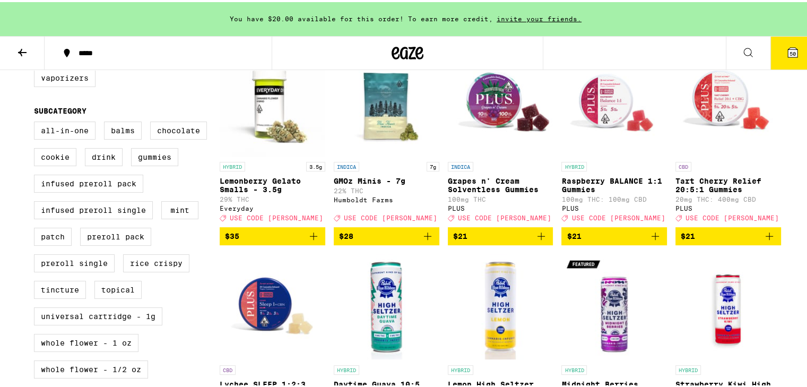
scroll to position [337, 0]
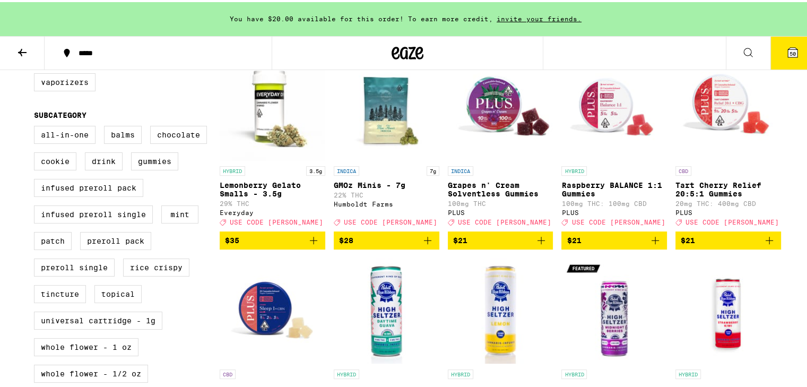
click at [538, 245] on icon "Add to bag" at bounding box center [541, 238] width 13 height 13
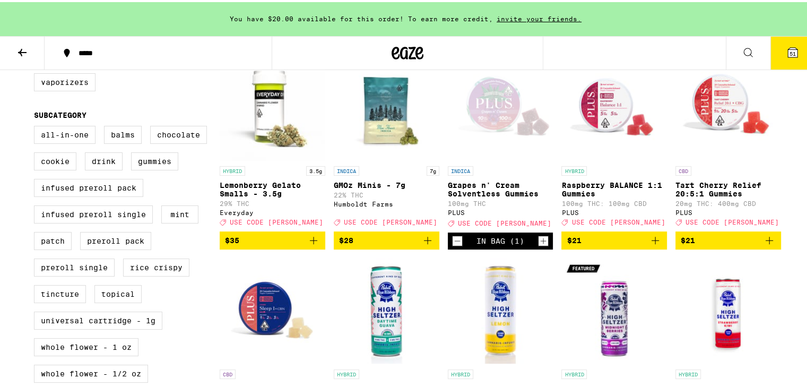
click at [653, 245] on icon "Add to bag" at bounding box center [655, 238] width 13 height 13
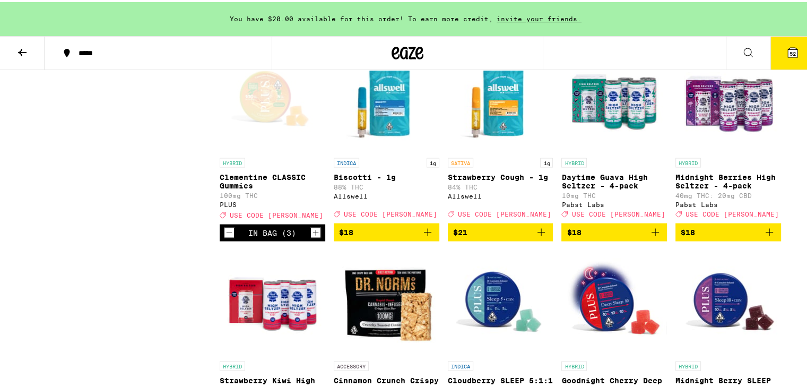
scroll to position [1969, 0]
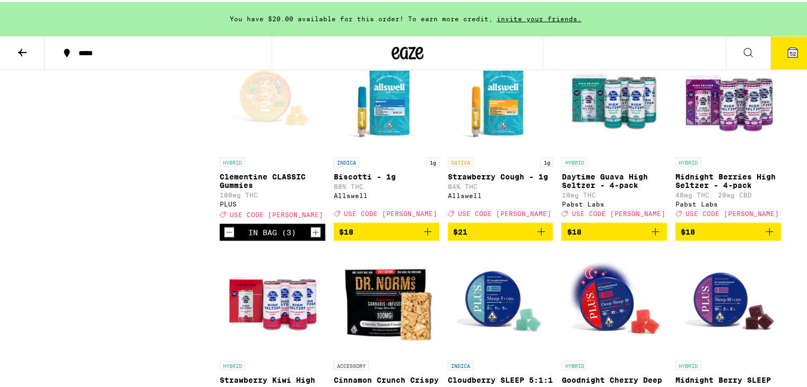
click at [537, 233] on icon "Add to bag" at bounding box center [540, 228] width 7 height 7
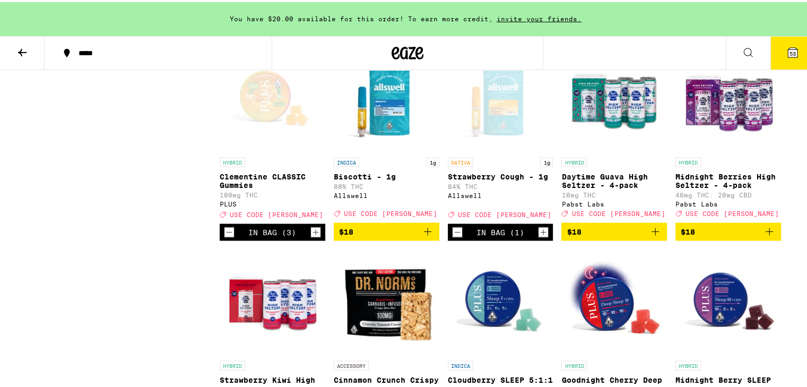
click at [422, 236] on icon "Add to bag" at bounding box center [427, 229] width 13 height 13
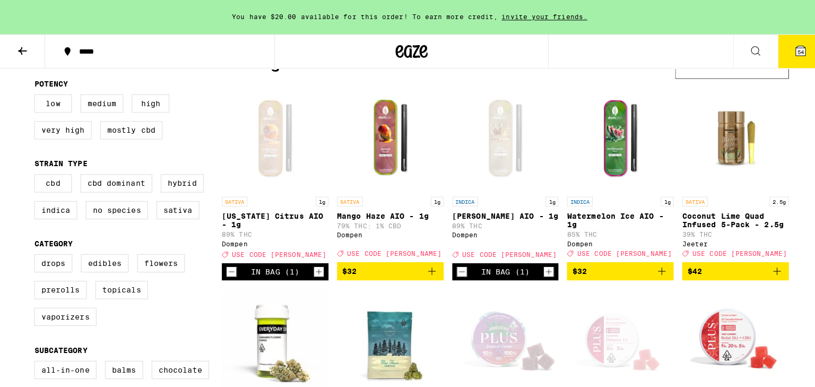
scroll to position [103, 0]
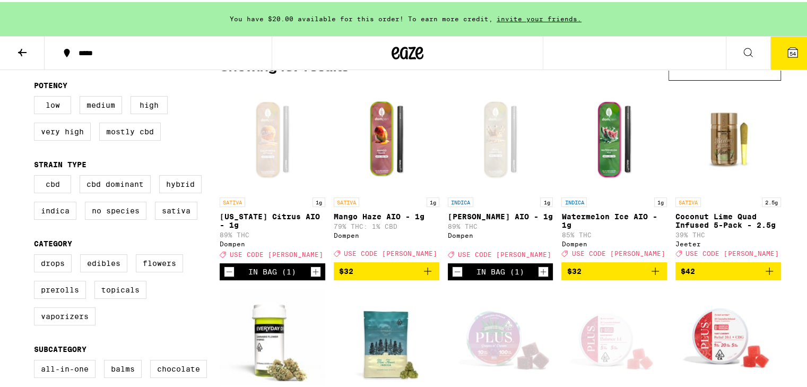
click at [786, 39] on button "54" at bounding box center [792, 50] width 45 height 33
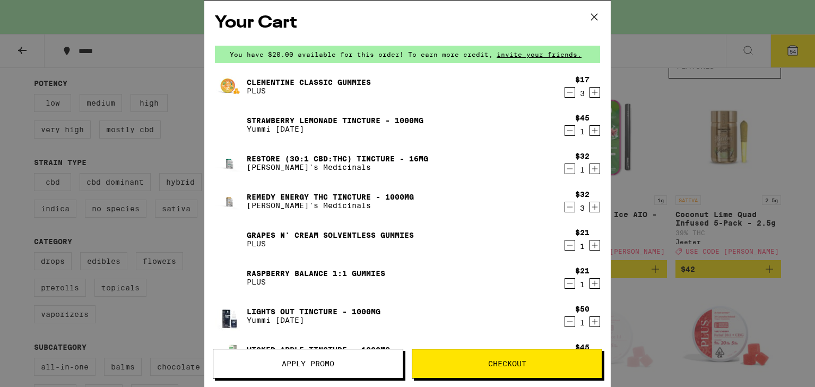
click at [802, 193] on div "Your Cart You have $20.00 available for this order! To earn more credit, invite…" at bounding box center [407, 193] width 815 height 387
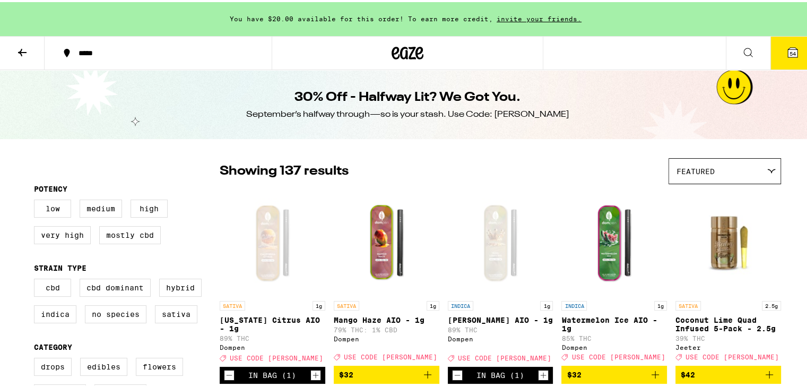
click at [789, 49] on span "54" at bounding box center [792, 51] width 6 height 6
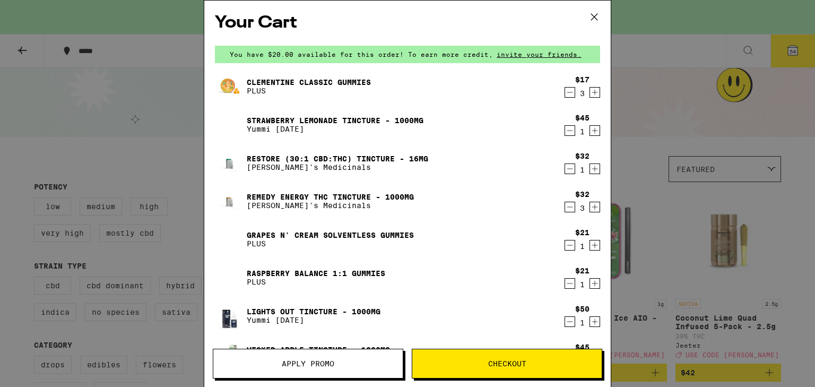
click at [342, 360] on span "Apply Promo" at bounding box center [307, 363] width 189 height 7
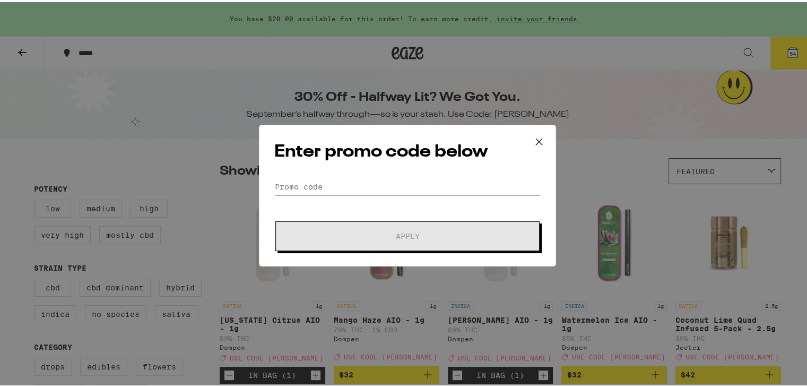
click at [328, 182] on input "Promo Code" at bounding box center [407, 185] width 266 height 16
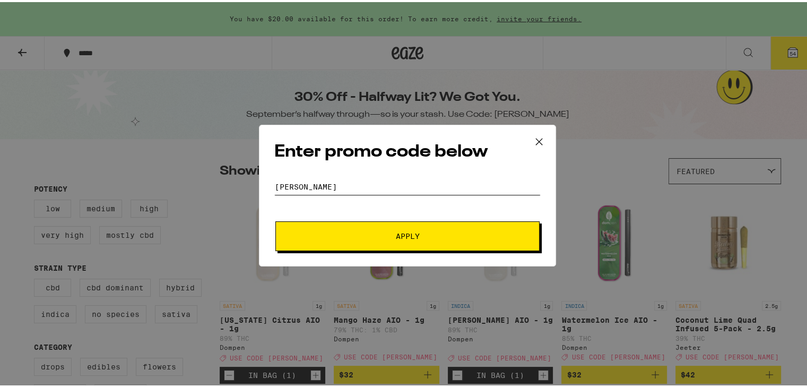
type input "[PERSON_NAME]"
click at [399, 228] on button "Apply" at bounding box center [407, 234] width 264 height 30
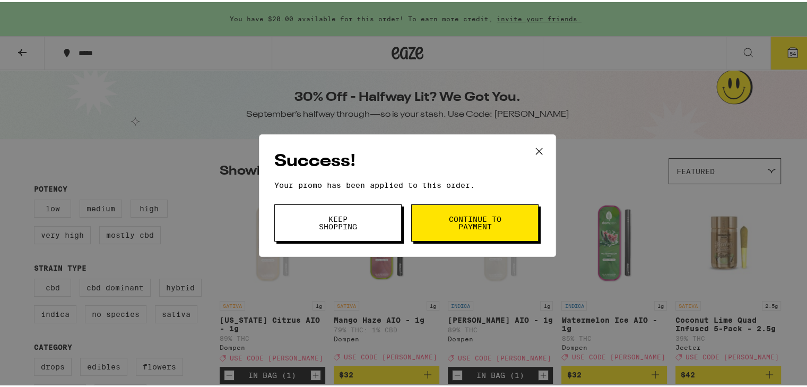
click at [433, 225] on button "Continue to payment" at bounding box center [474, 220] width 127 height 37
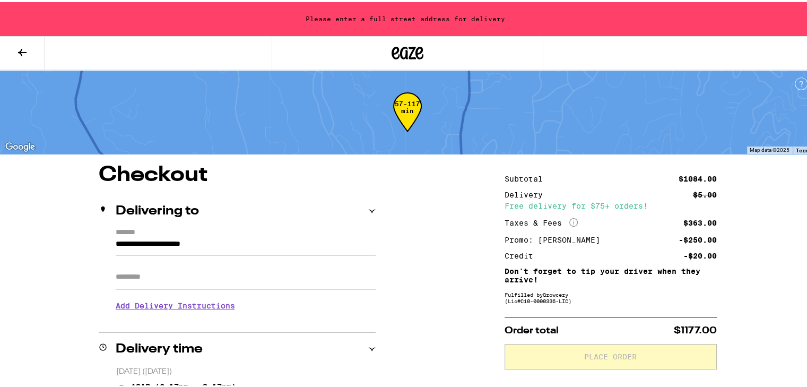
click at [363, 211] on div "Delivering to" at bounding box center [237, 209] width 277 height 13
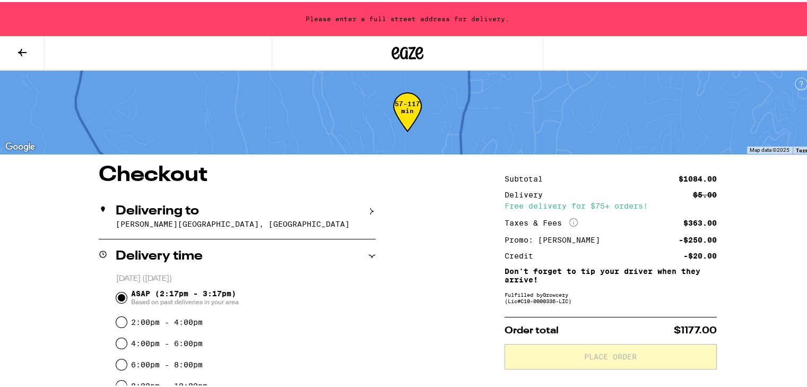
click at [368, 211] on icon at bounding box center [371, 208] width 7 height 7
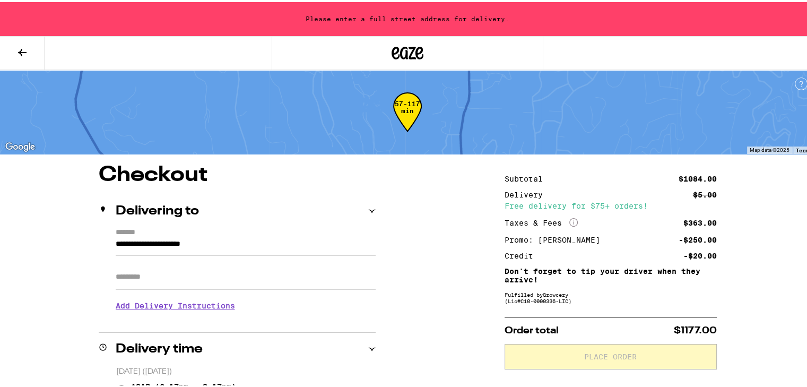
click at [299, 241] on input "**********" at bounding box center [246, 245] width 260 height 18
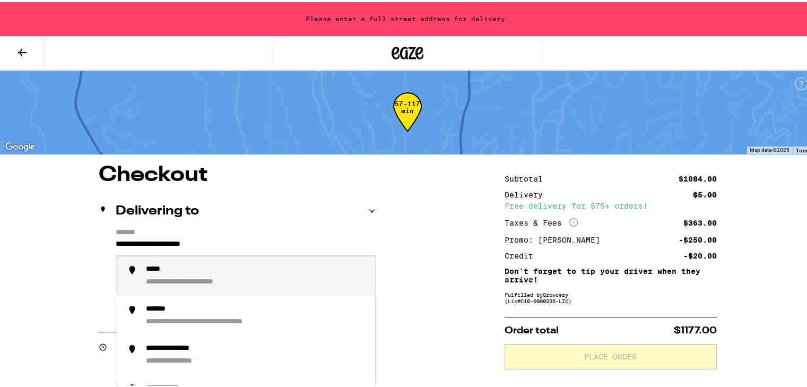
click at [299, 241] on input "**********" at bounding box center [246, 245] width 260 height 18
click at [254, 279] on div "**********" at bounding box center [256, 274] width 221 height 22
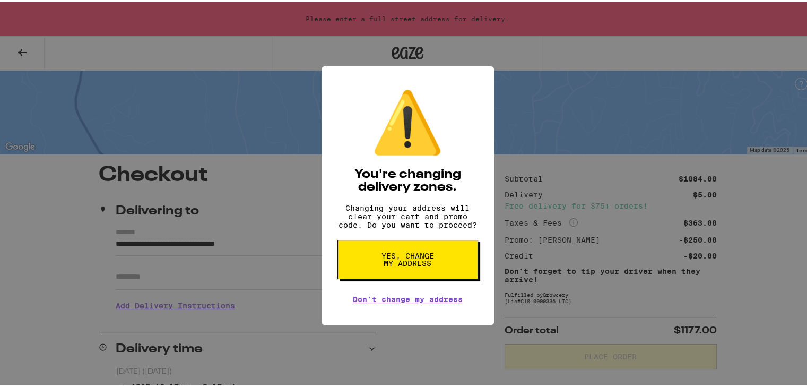
click at [418, 258] on span "Yes, change my address" at bounding box center [407, 257] width 55 height 15
type input "**********"
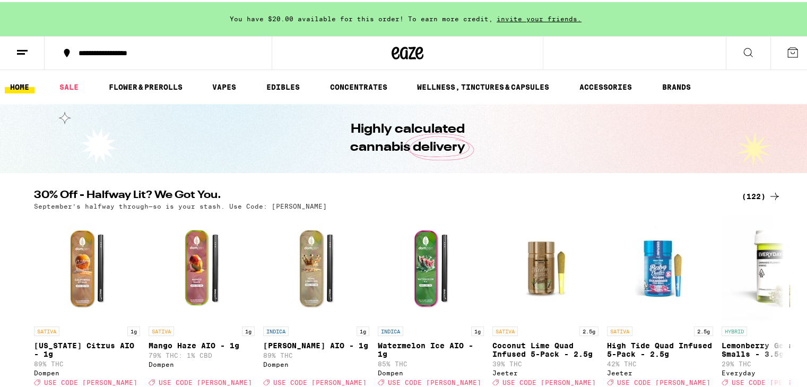
click at [751, 193] on div "(122)" at bounding box center [761, 194] width 39 height 13
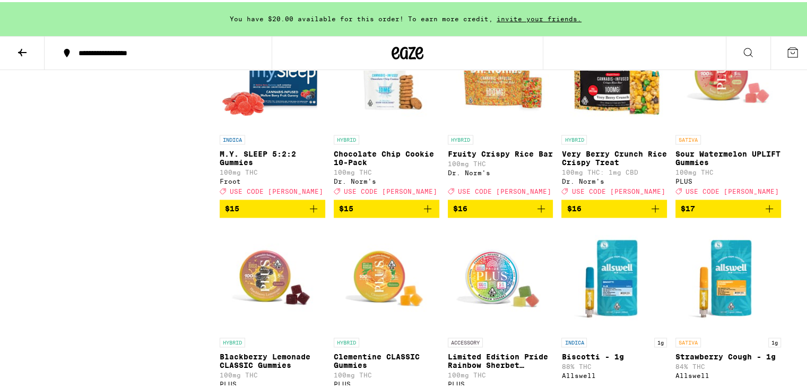
scroll to position [1865, 0]
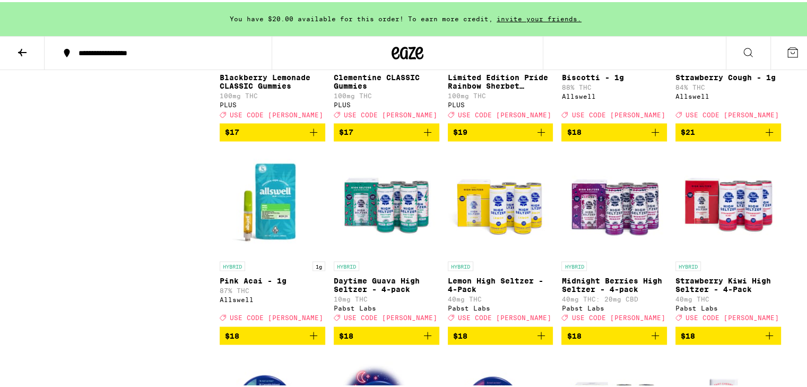
click at [788, 49] on icon at bounding box center [793, 51] width 10 height 10
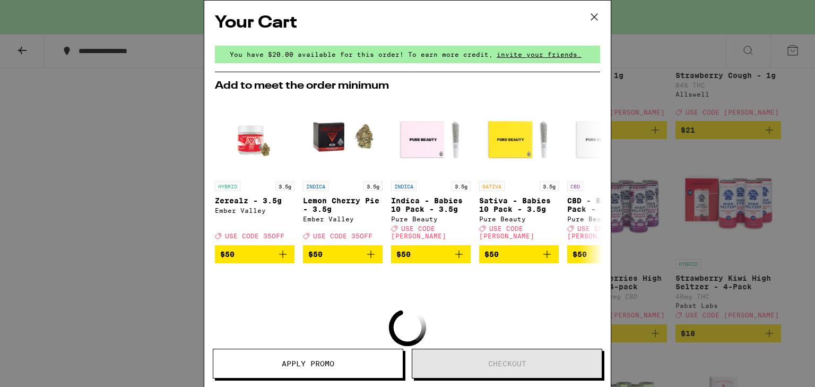
click at [309, 360] on span "Apply Promo" at bounding box center [308, 363] width 53 height 7
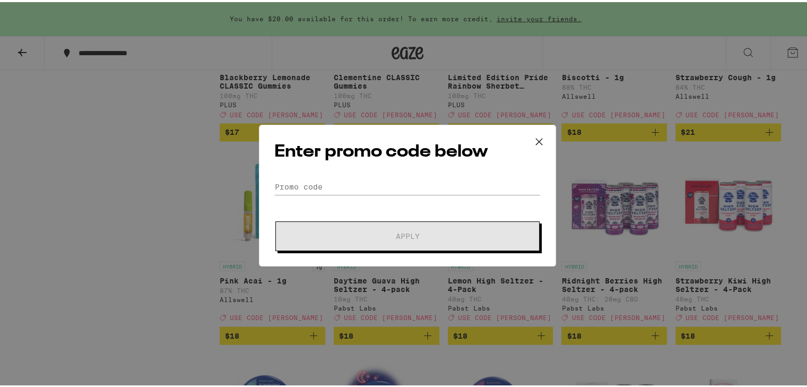
click at [535, 134] on icon at bounding box center [539, 140] width 16 height 16
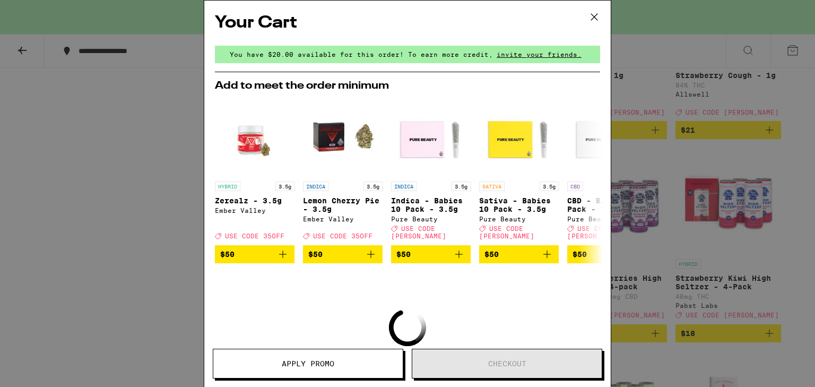
click at [596, 10] on icon at bounding box center [594, 17] width 16 height 16
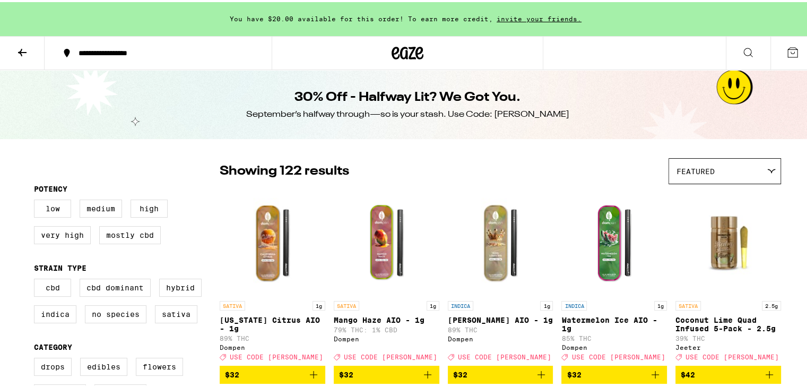
scroll to position [145, 0]
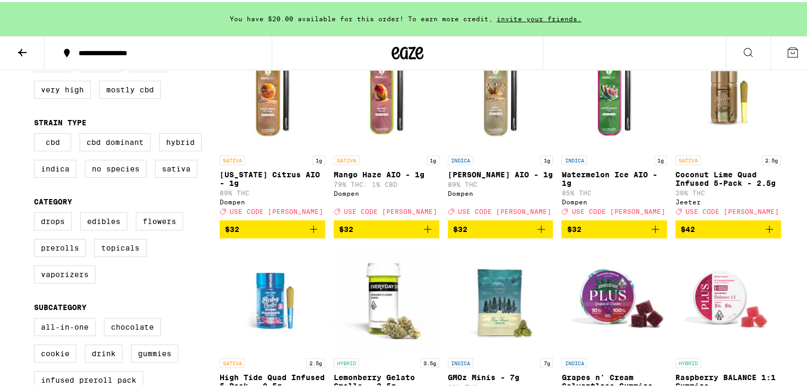
click at [537, 231] on icon "Add to bag" at bounding box center [540, 226] width 7 height 7
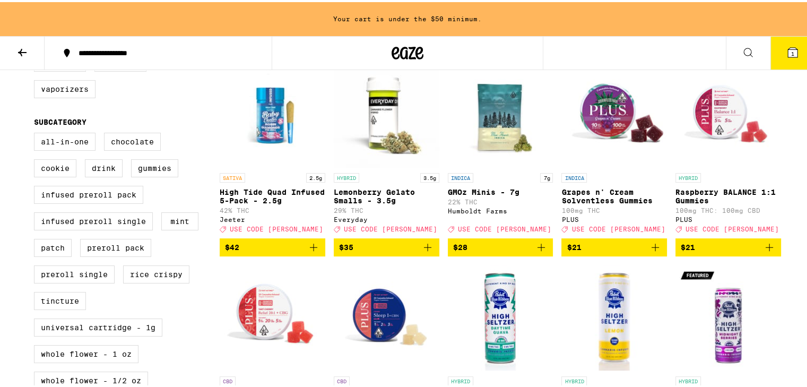
scroll to position [366, 0]
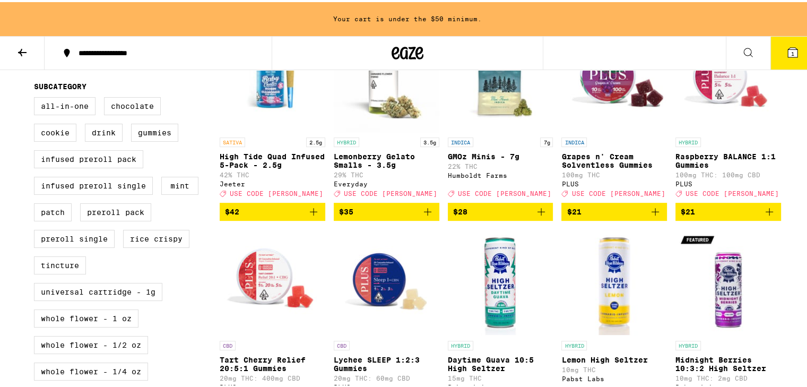
click at [656, 216] on icon "Add to bag" at bounding box center [655, 209] width 13 height 13
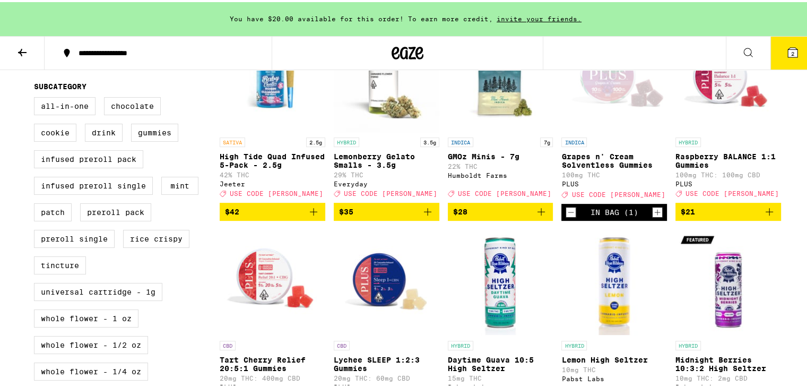
click at [656, 216] on icon "Increment" at bounding box center [658, 210] width 10 height 13
click at [763, 216] on icon "Add to bag" at bounding box center [769, 209] width 13 height 13
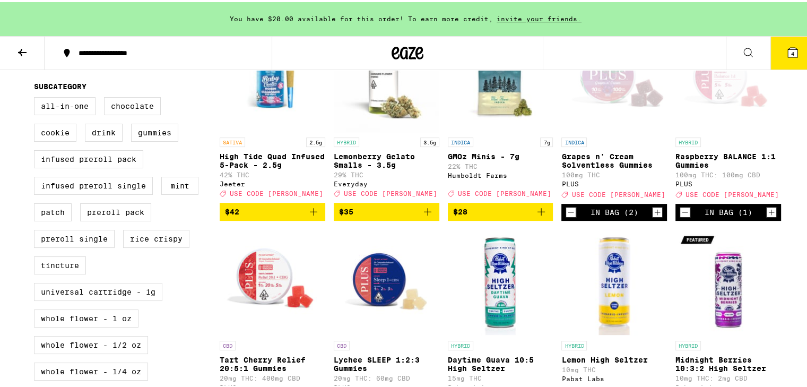
click at [761, 219] on div "In Bag (1)" at bounding box center [728, 210] width 106 height 17
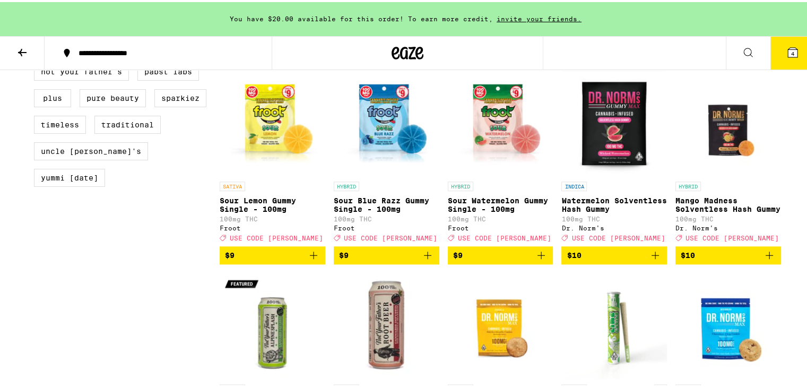
scroll to position [938, 0]
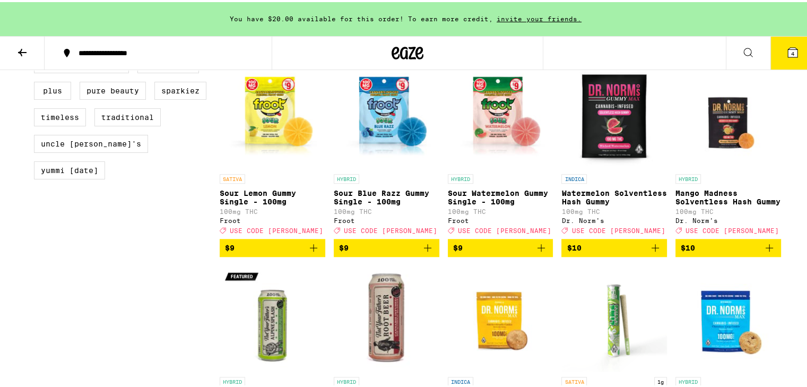
click at [652, 252] on icon "Add to bag" at bounding box center [655, 245] width 13 height 13
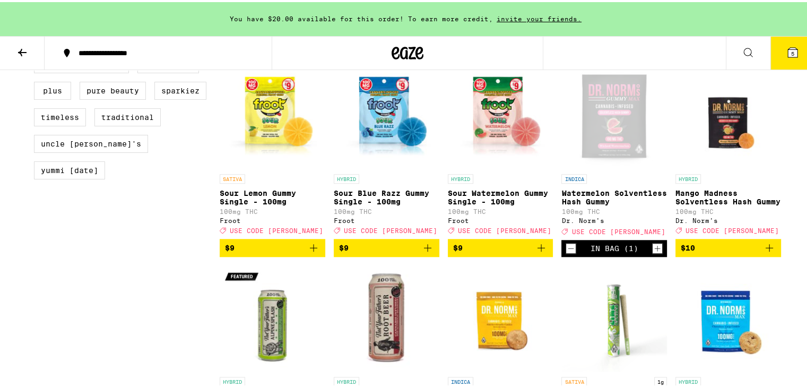
click at [653, 253] on icon "Increment" at bounding box center [658, 246] width 10 height 13
click at [766, 249] on icon "Add to bag" at bounding box center [769, 245] width 7 height 7
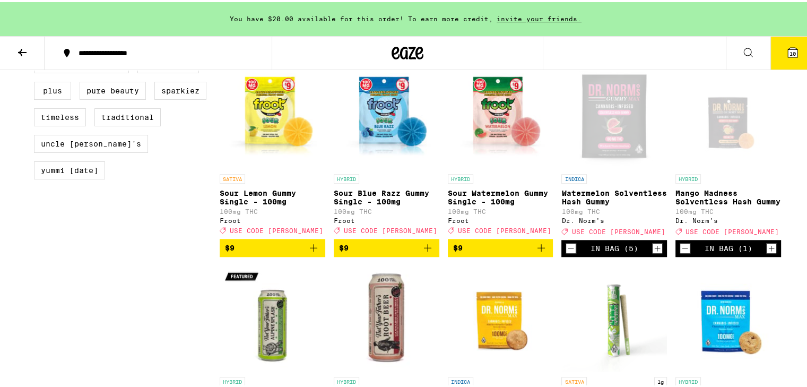
click at [767, 253] on icon "Increment" at bounding box center [772, 246] width 10 height 13
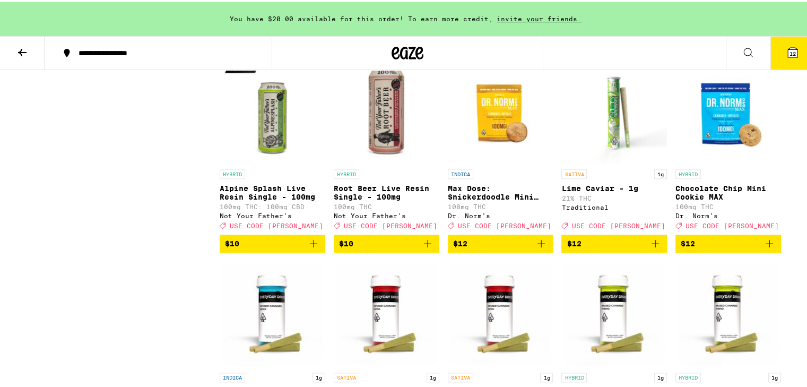
scroll to position [1146, 0]
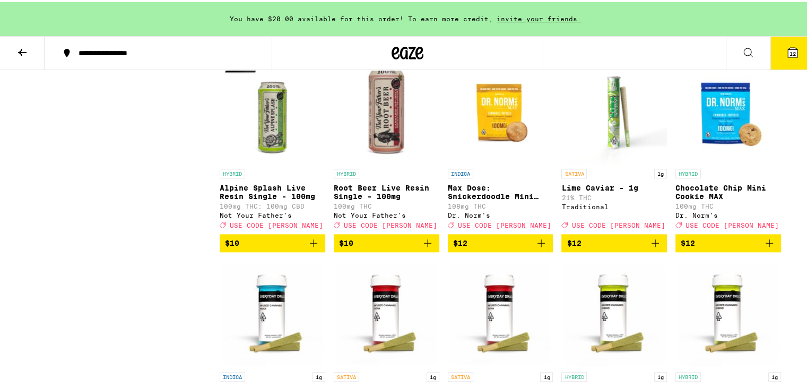
click at [310, 247] on icon "Add to bag" at bounding box center [313, 241] width 13 height 13
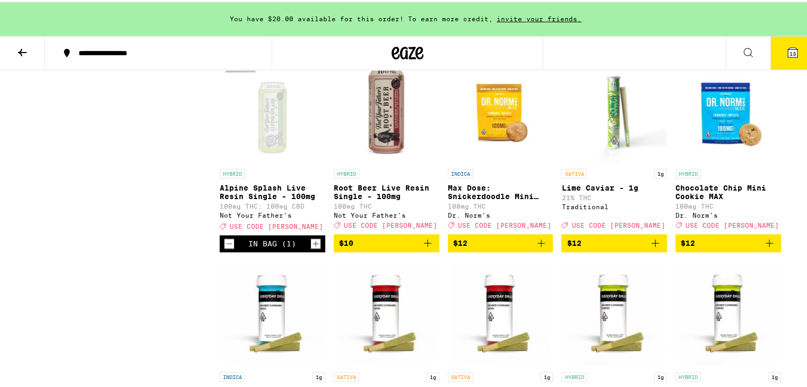
click at [428, 247] on icon "Add to bag" at bounding box center [427, 241] width 13 height 13
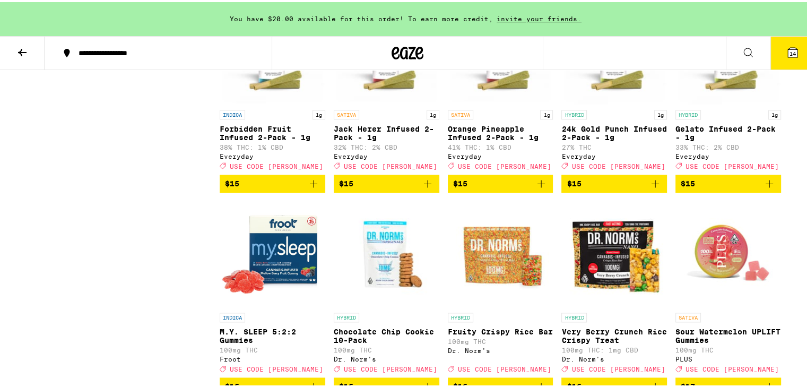
scroll to position [1533, 0]
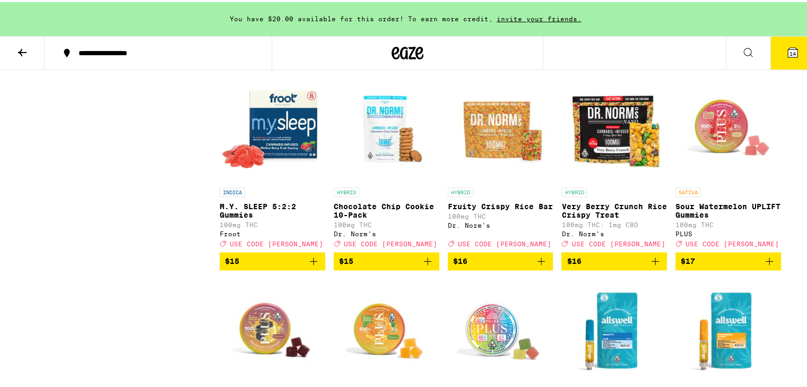
click at [310, 263] on icon "Add to bag" at bounding box center [313, 258] width 7 height 7
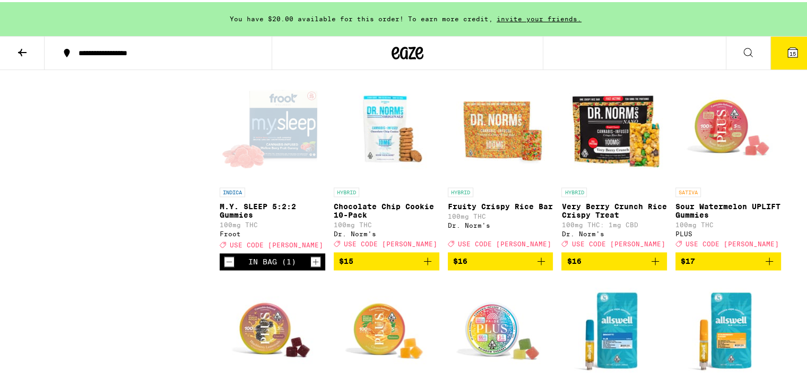
click at [311, 266] on icon "Increment" at bounding box center [316, 259] width 10 height 13
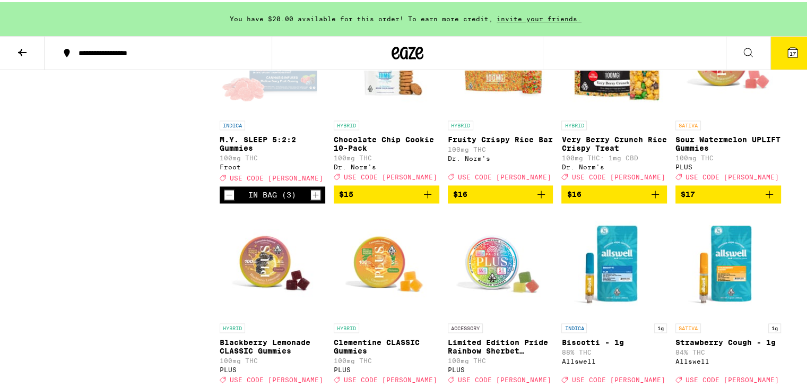
scroll to position [1690, 0]
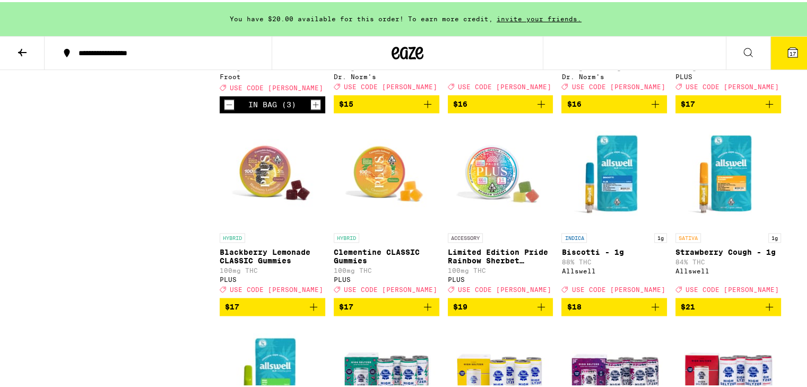
click at [538, 311] on icon "Add to bag" at bounding box center [541, 304] width 13 height 13
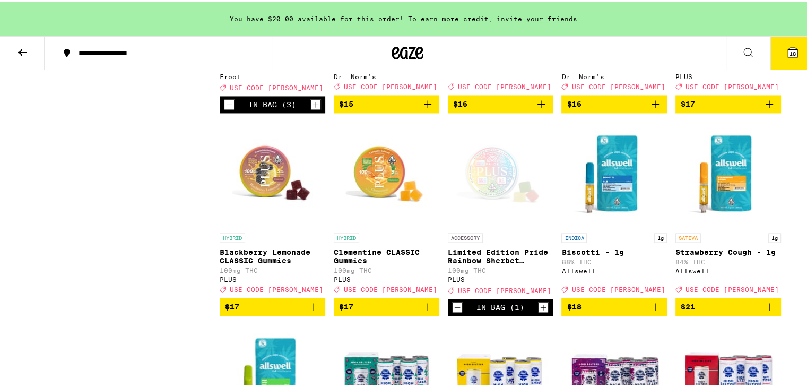
click at [539, 311] on icon "Increment" at bounding box center [544, 305] width 10 height 13
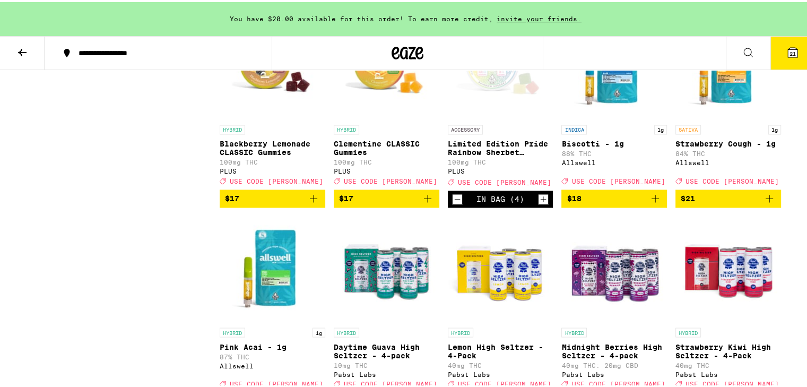
scroll to position [1799, 0]
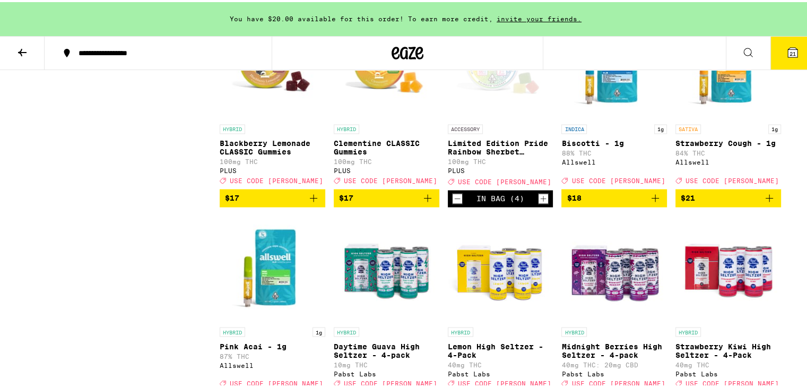
click at [649, 202] on icon "Add to bag" at bounding box center [655, 195] width 13 height 13
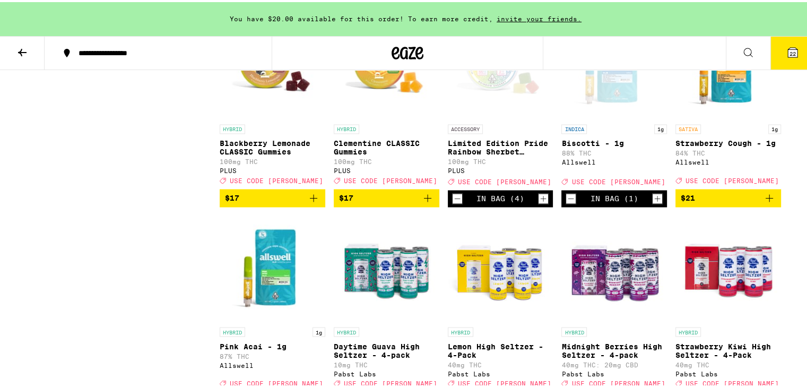
click at [766, 202] on icon "Add to bag" at bounding box center [769, 195] width 13 height 13
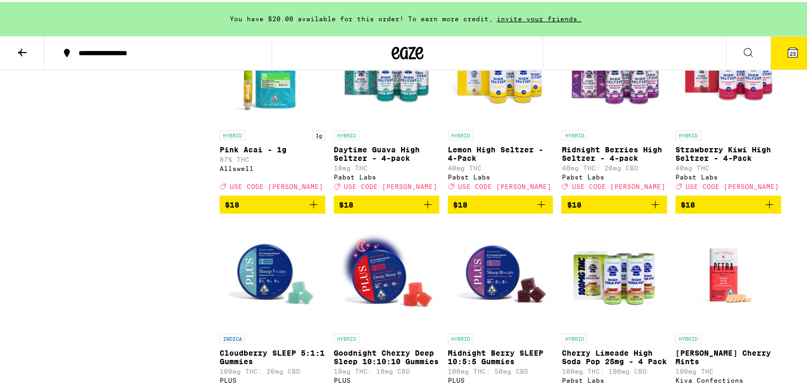
scroll to position [1996, 0]
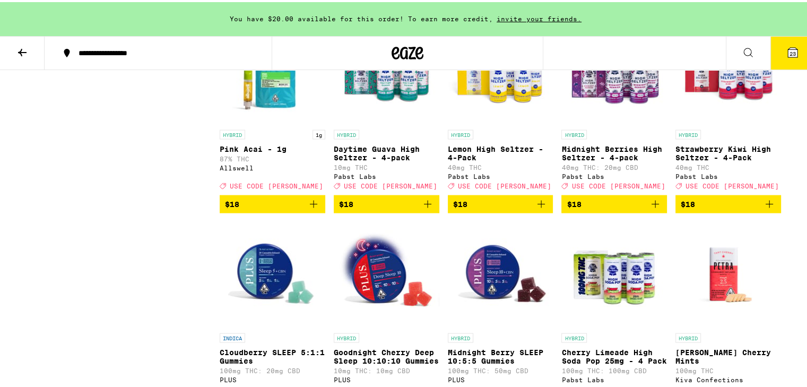
click at [309, 208] on icon "Add to bag" at bounding box center [313, 201] width 13 height 13
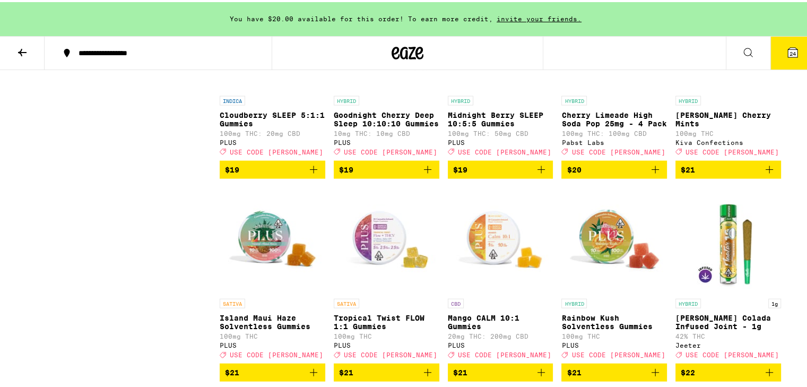
scroll to position [2238, 0]
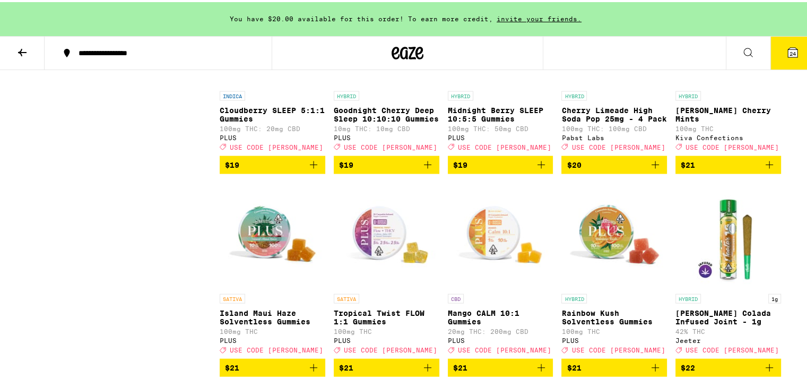
click at [770, 169] on icon "Add to bag" at bounding box center [769, 163] width 13 height 13
click at [770, 170] on icon "Increment" at bounding box center [772, 163] width 10 height 13
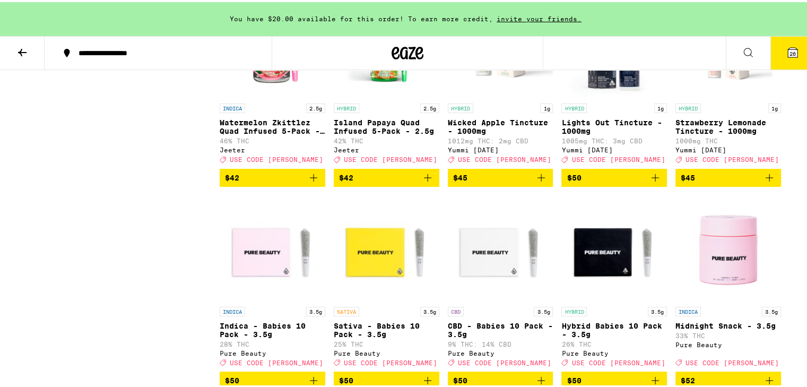
scroll to position [4332, 0]
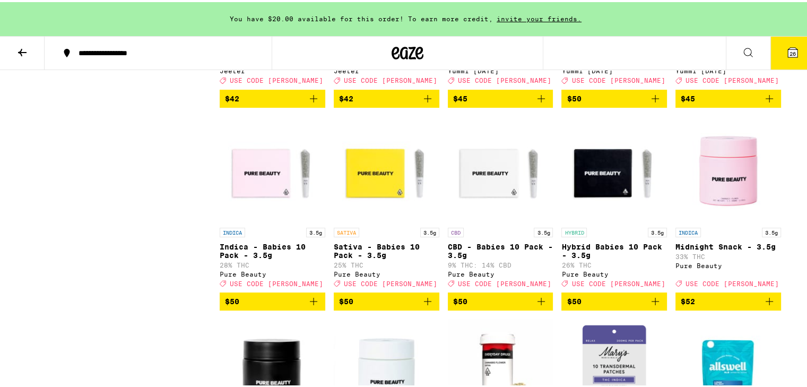
click at [536, 103] on icon "Add to bag" at bounding box center [541, 96] width 13 height 13
click at [539, 103] on icon "Increment" at bounding box center [544, 97] width 10 height 13
click at [653, 103] on icon "Add to bag" at bounding box center [655, 96] width 13 height 13
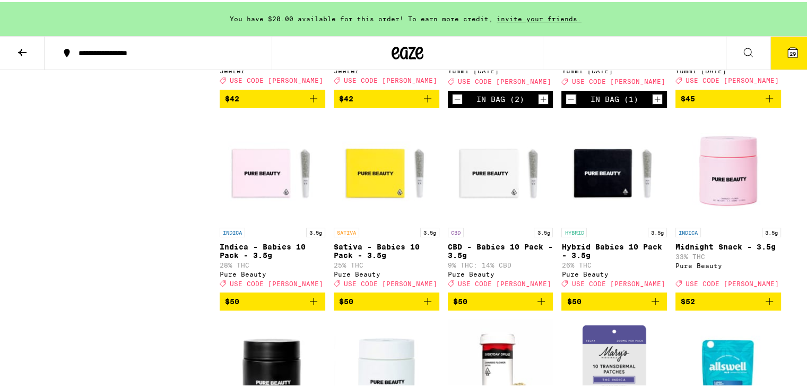
click at [765, 103] on icon "Add to bag" at bounding box center [769, 96] width 13 height 13
click at [767, 103] on icon "Increment" at bounding box center [772, 97] width 10 height 13
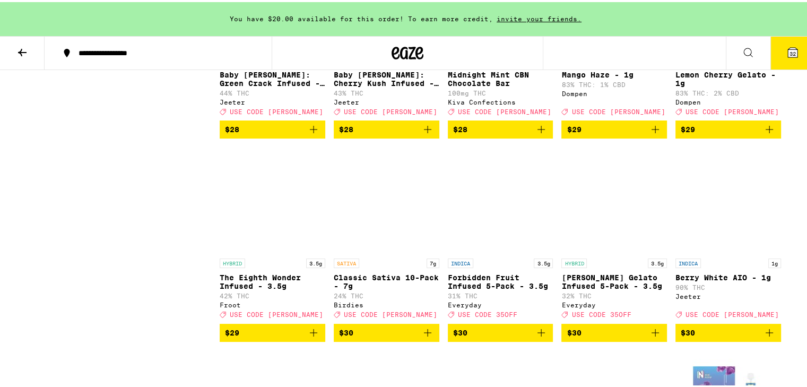
scroll to position [3288, 0]
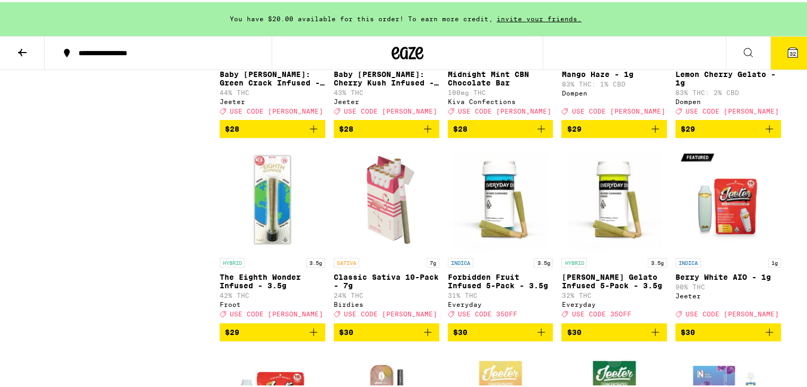
click at [653, 133] on icon "Add to bag" at bounding box center [655, 126] width 13 height 13
click at [765, 133] on icon "Add to bag" at bounding box center [769, 126] width 13 height 13
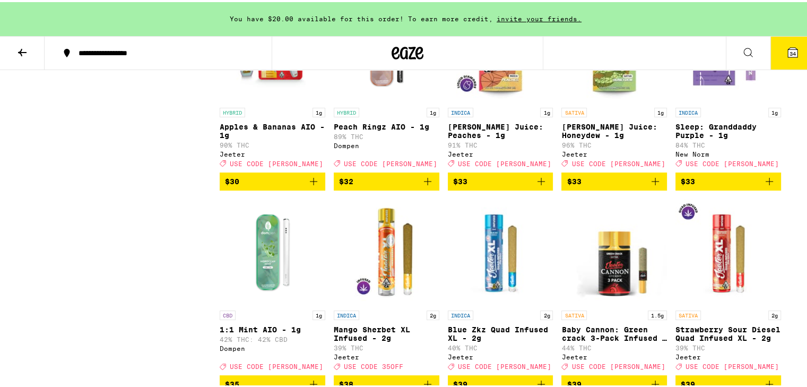
scroll to position [3642, 0]
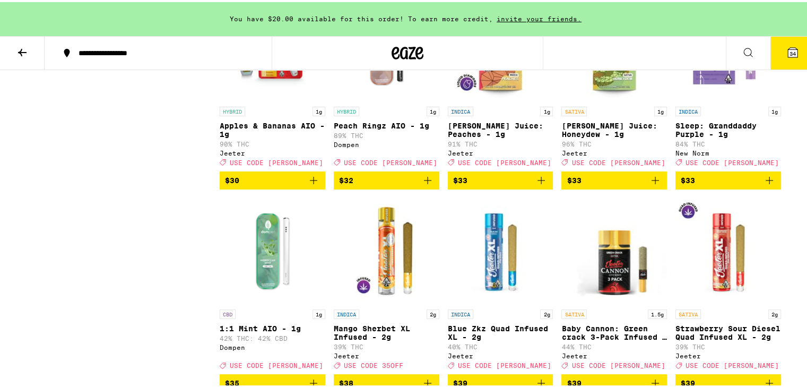
click at [656, 185] on icon "Add to bag" at bounding box center [655, 178] width 13 height 13
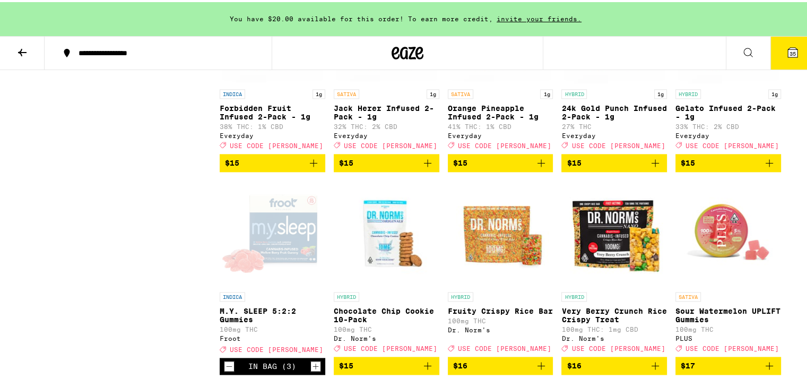
scroll to position [1407, 0]
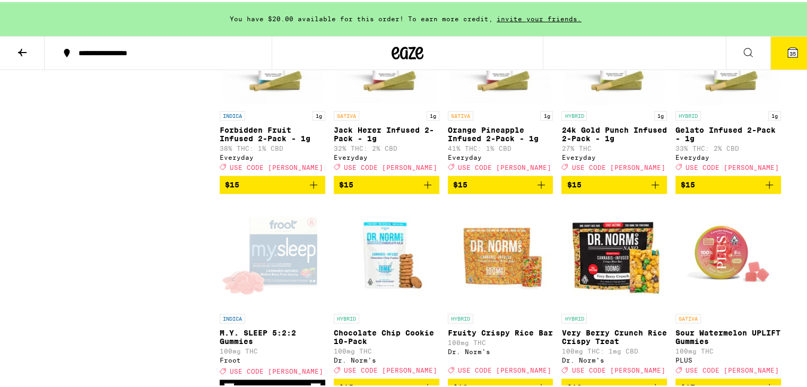
click at [21, 50] on icon at bounding box center [22, 50] width 8 height 7
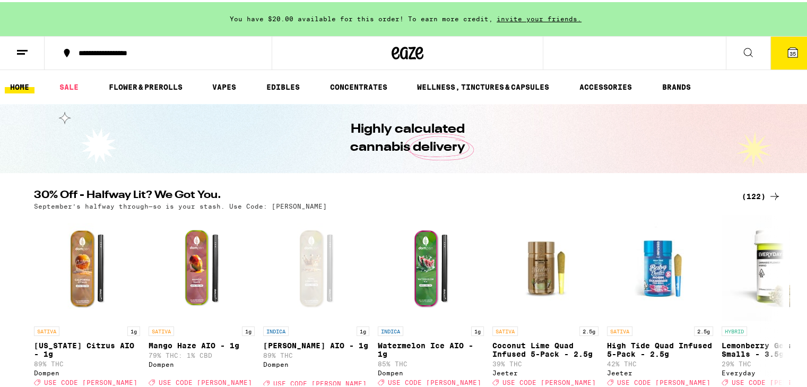
click at [742, 48] on icon at bounding box center [748, 50] width 13 height 13
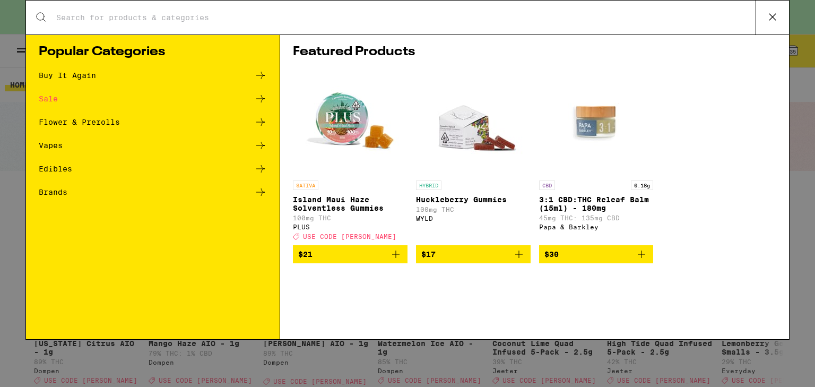
click at [359, 13] on input "Search for Products" at bounding box center [406, 18] width 700 height 10
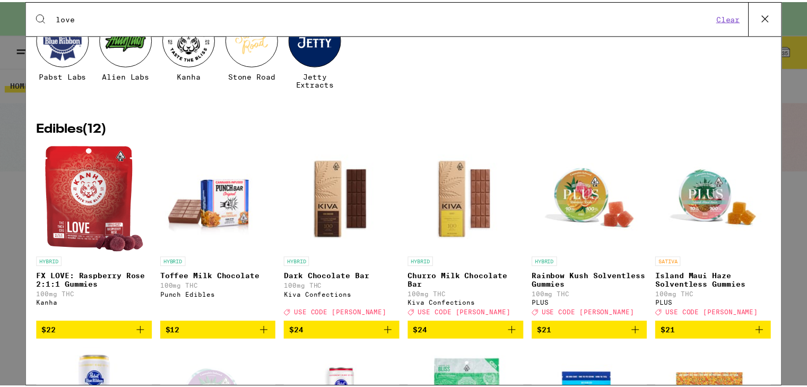
scroll to position [84, 0]
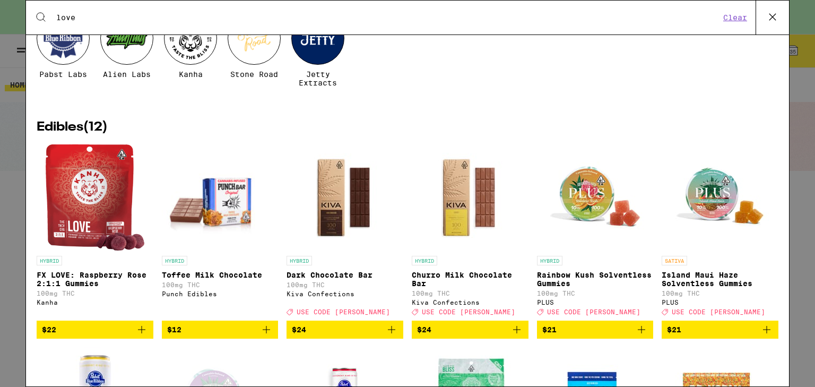
type input "love"
click at [144, 336] on icon "Add to bag" at bounding box center [141, 329] width 13 height 13
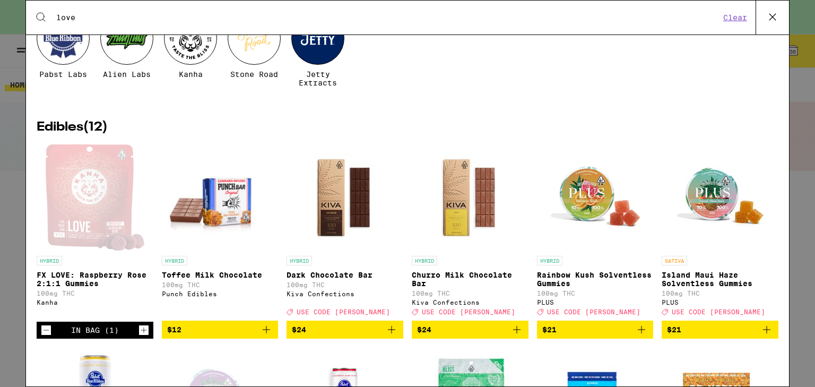
click at [144, 336] on icon "Increment" at bounding box center [144, 330] width 10 height 13
click at [775, 13] on icon at bounding box center [773, 17] width 16 height 16
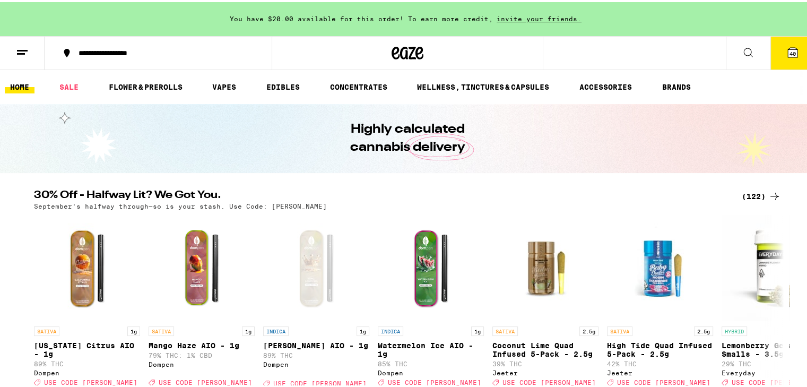
click at [788, 49] on icon at bounding box center [793, 51] width 10 height 10
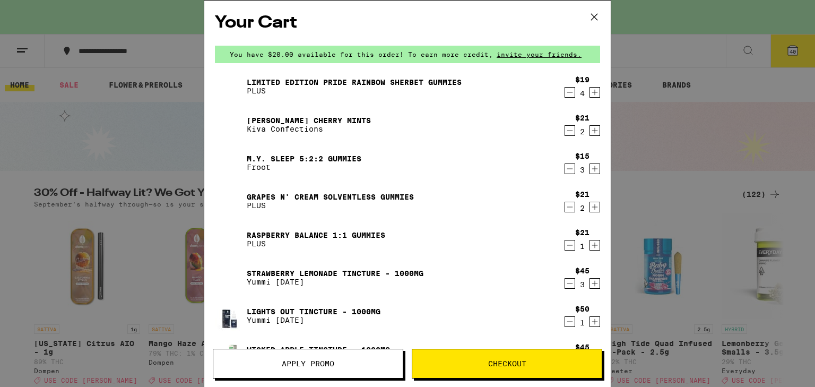
click at [310, 362] on span "Apply Promo" at bounding box center [308, 363] width 53 height 7
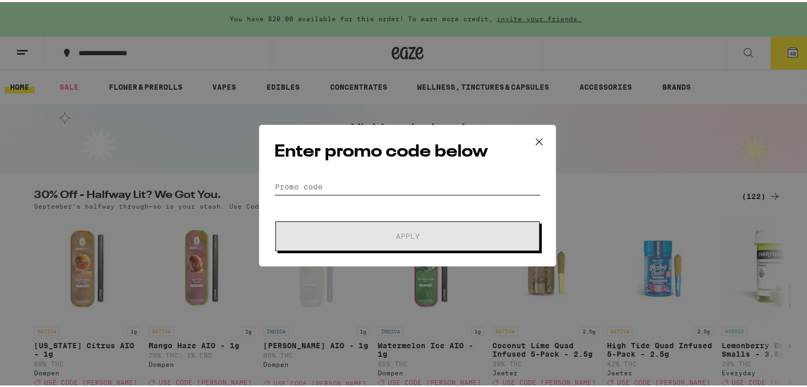
click at [343, 186] on input "Promo Code" at bounding box center [407, 185] width 266 height 16
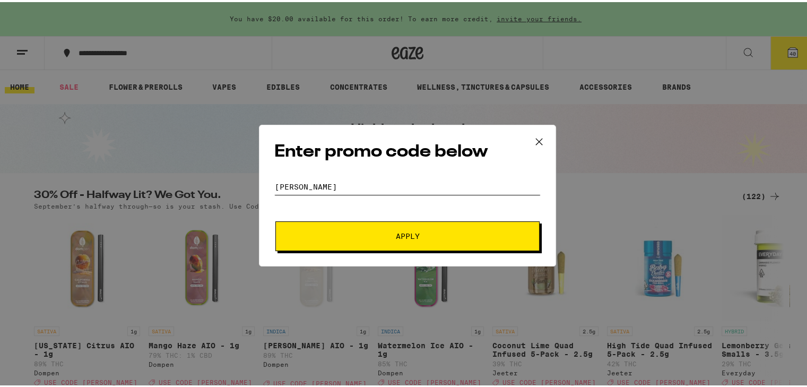
type input "[PERSON_NAME]"
click at [275, 219] on button "Apply" at bounding box center [407, 234] width 264 height 30
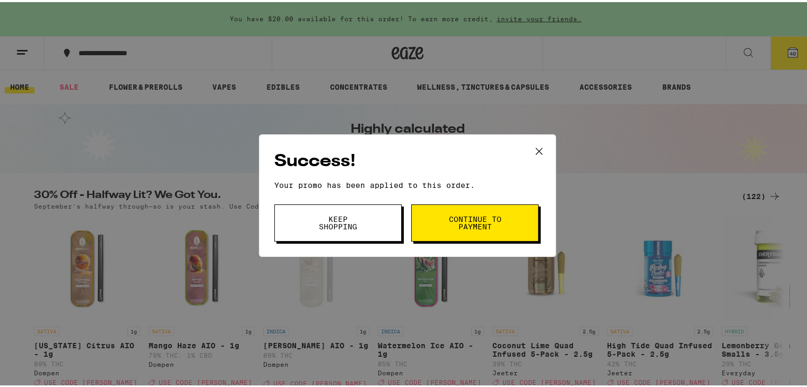
click at [488, 228] on span "Continue to payment" at bounding box center [475, 220] width 54 height 15
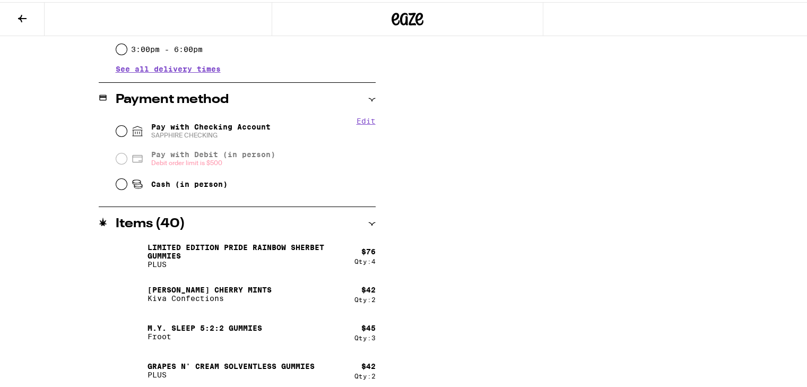
scroll to position [414, 0]
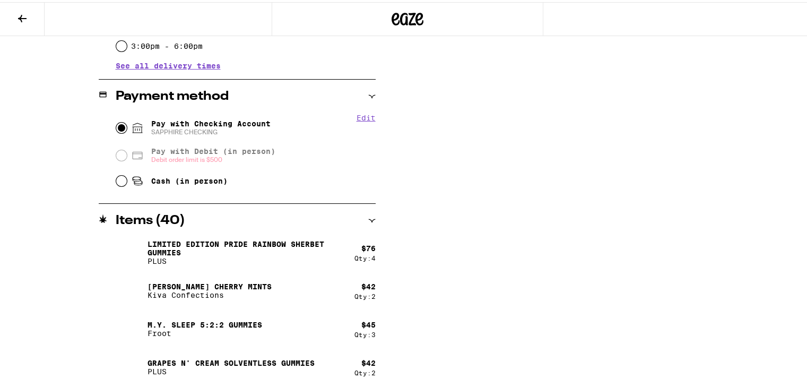
click at [116, 125] on input "Pay with Checking Account SAPPHIRE CHECKING" at bounding box center [121, 125] width 11 height 11
radio input "true"
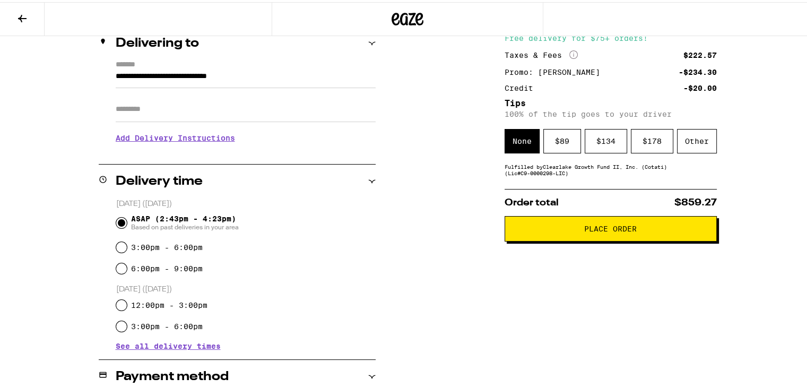
scroll to position [12, 0]
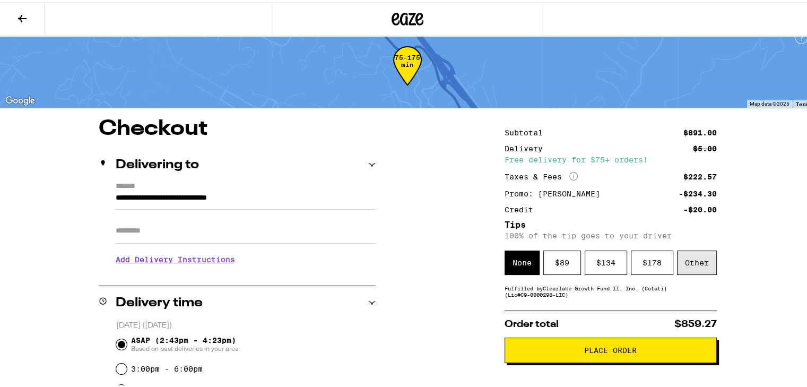
click at [700, 258] on div "Other" at bounding box center [697, 260] width 40 height 24
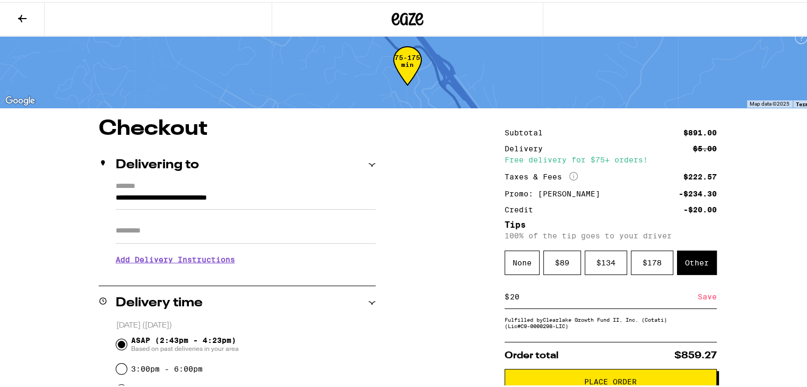
type input "20"
click at [706, 297] on div "Save" at bounding box center [707, 294] width 19 height 23
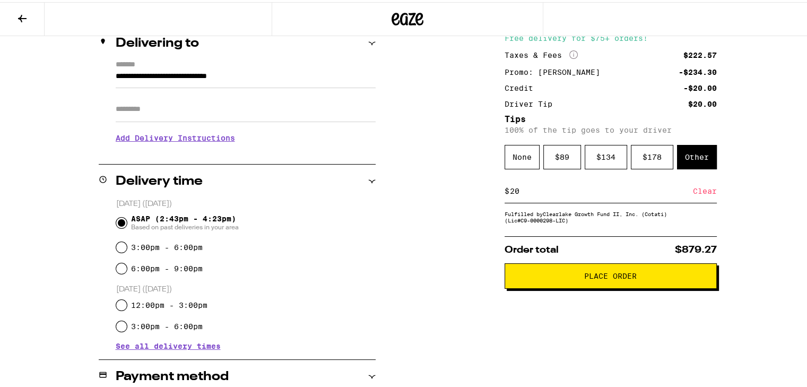
scroll to position [134, 0]
click at [597, 275] on span "Place Order" at bounding box center [610, 273] width 53 height 7
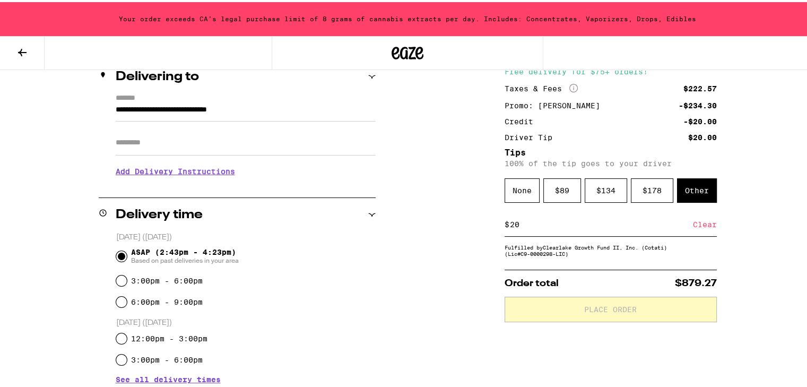
scroll to position [168, 0]
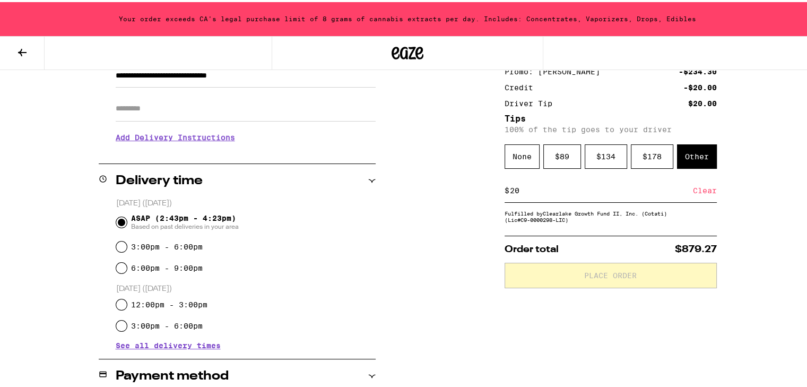
click at [17, 47] on icon at bounding box center [22, 50] width 13 height 13
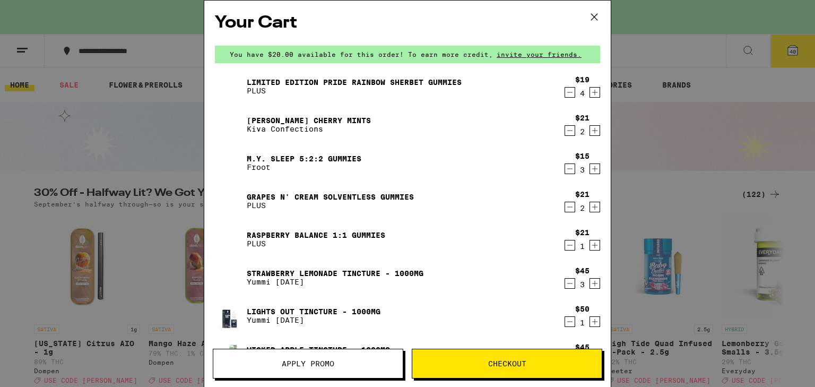
click at [565, 91] on icon "Decrement" at bounding box center [570, 92] width 10 height 13
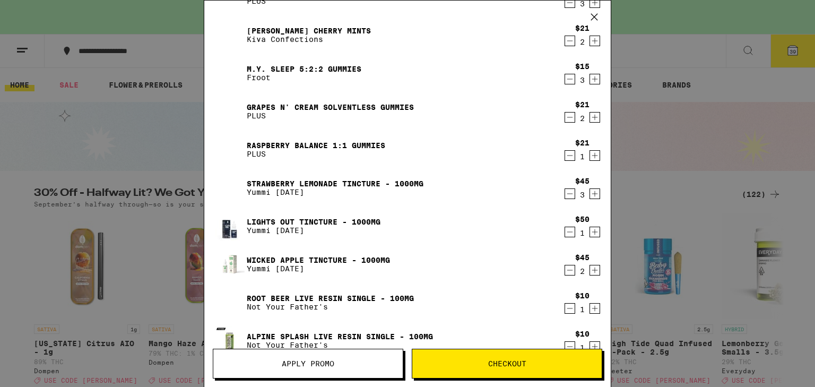
scroll to position [90, 0]
click at [565, 190] on icon "Decrement" at bounding box center [570, 193] width 10 height 13
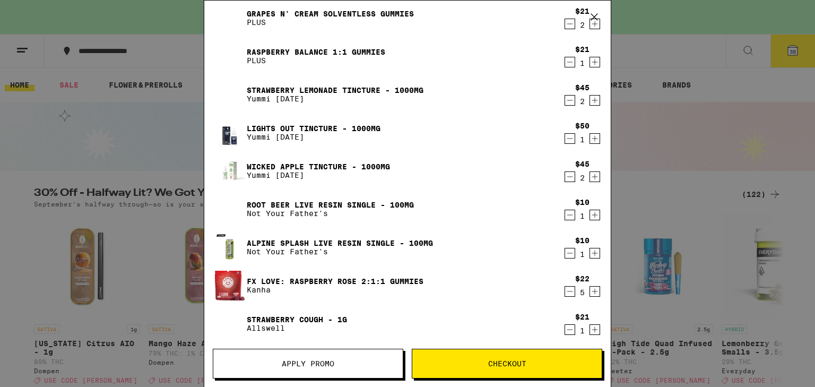
scroll to position [183, 0]
click at [565, 103] on icon "Decrement" at bounding box center [570, 100] width 10 height 13
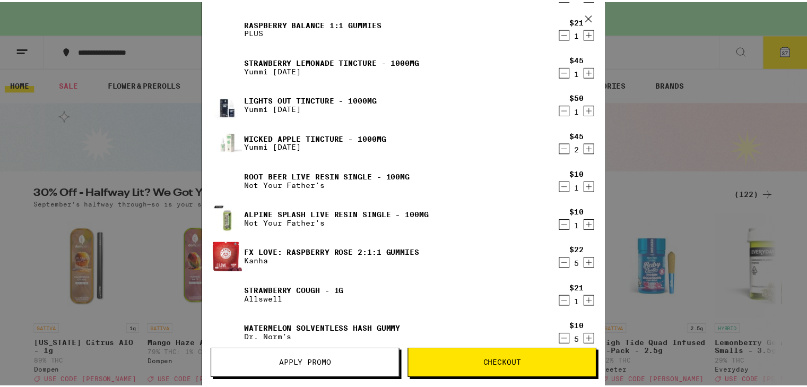
scroll to position [212, 0]
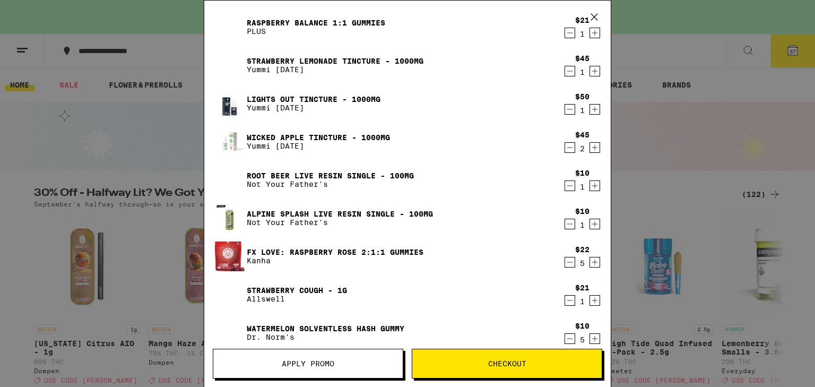
click at [517, 355] on button "Checkout" at bounding box center [507, 364] width 190 height 30
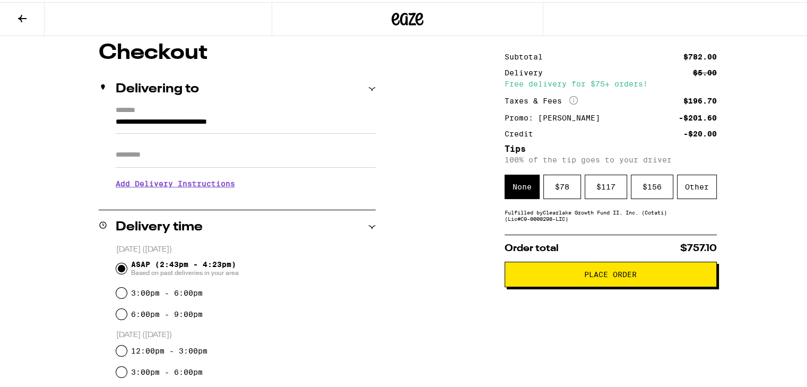
scroll to position [90, 0]
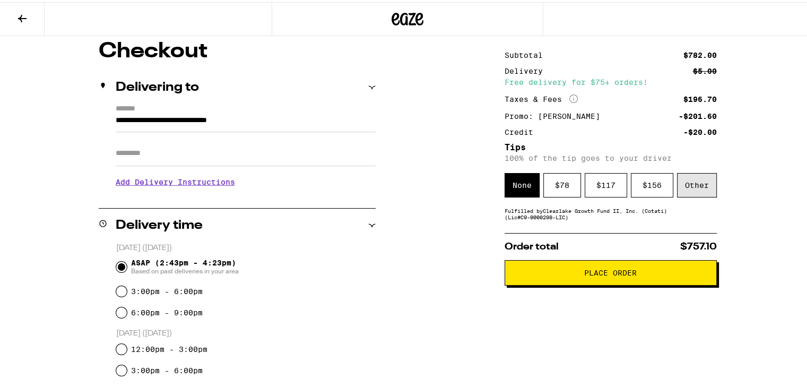
click at [698, 185] on div "Other" at bounding box center [697, 183] width 40 height 24
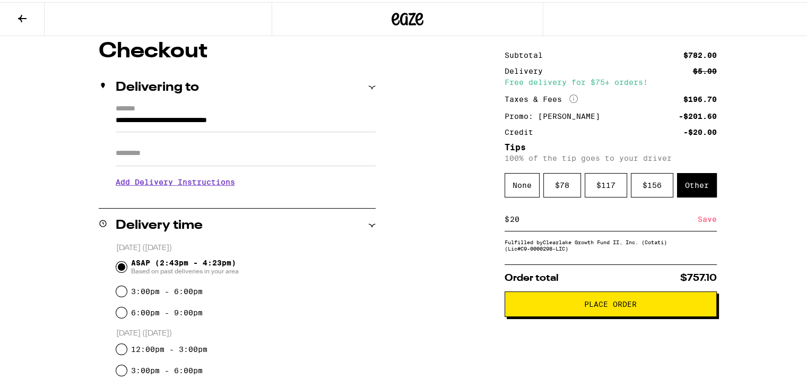
type input "20"
click at [699, 221] on div "Save" at bounding box center [707, 216] width 19 height 23
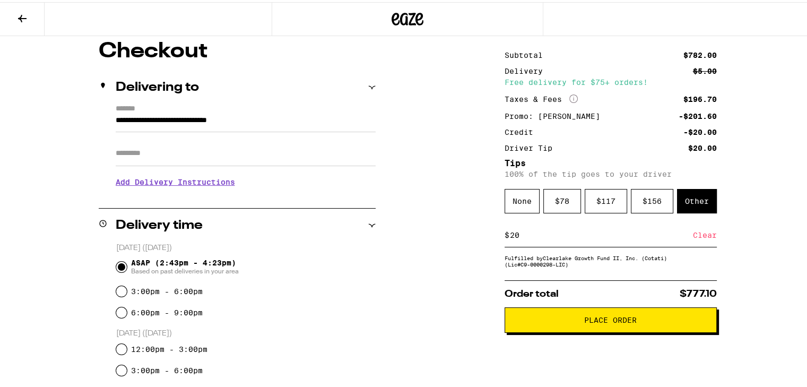
scroll to position [343, 0]
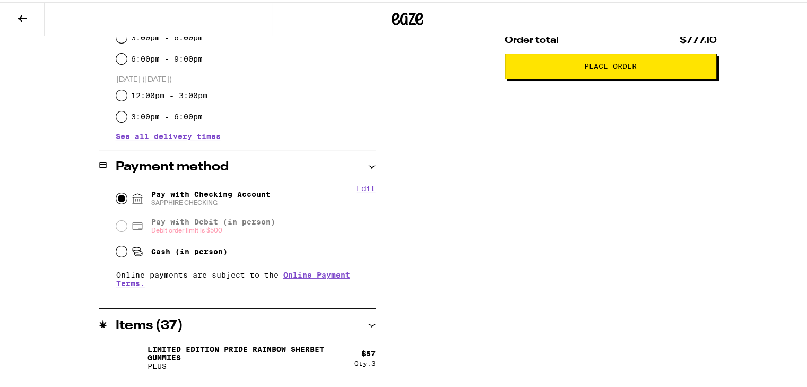
click at [591, 66] on span "Place Order" at bounding box center [610, 63] width 53 height 7
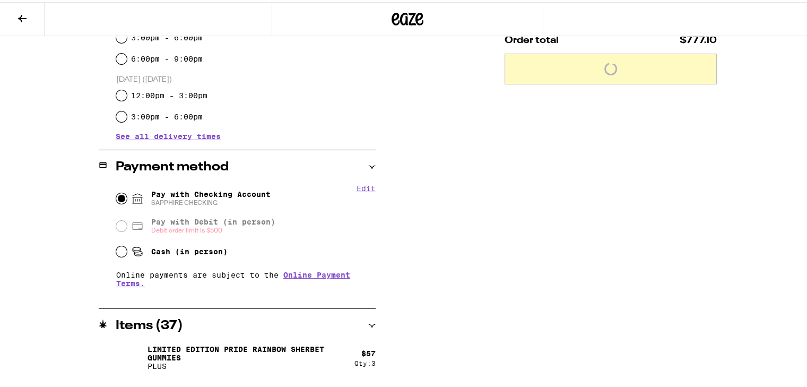
scroll to position [377, 0]
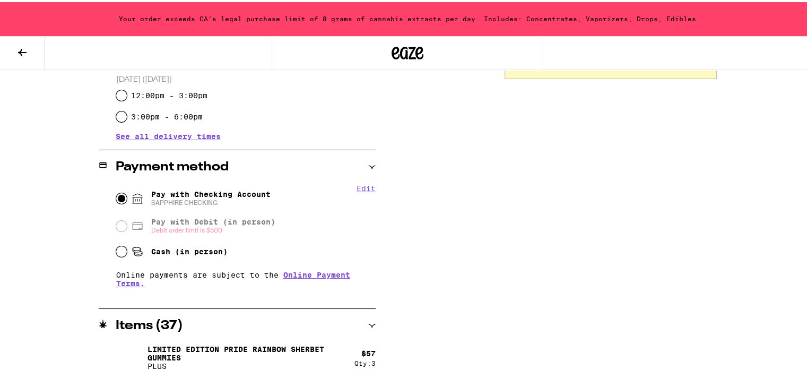
click at [22, 47] on icon at bounding box center [22, 50] width 8 height 7
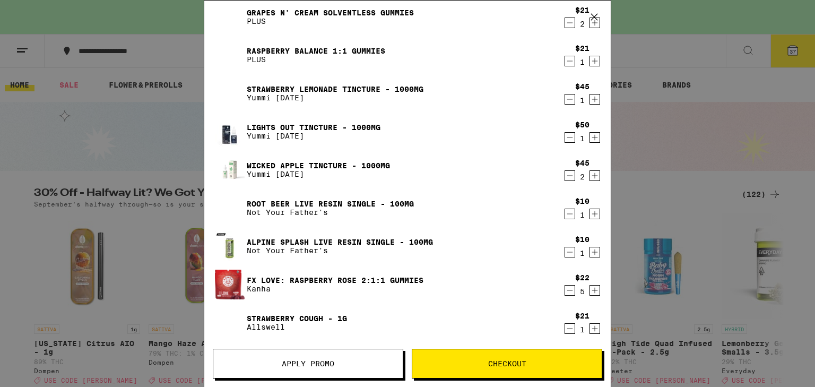
scroll to position [208, 0]
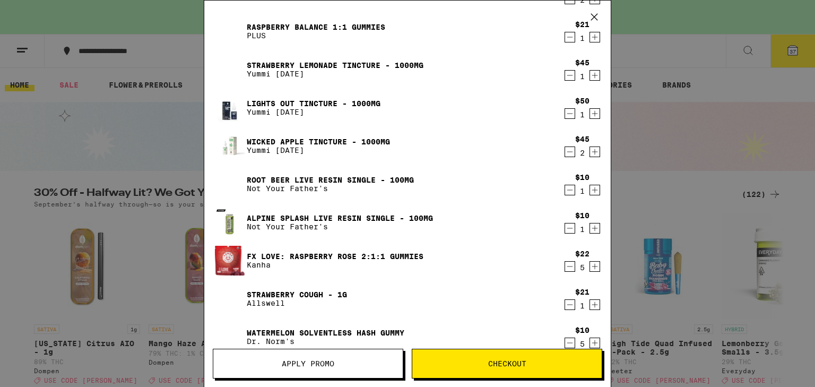
click at [565, 228] on icon "Decrement" at bounding box center [570, 228] width 10 height 13
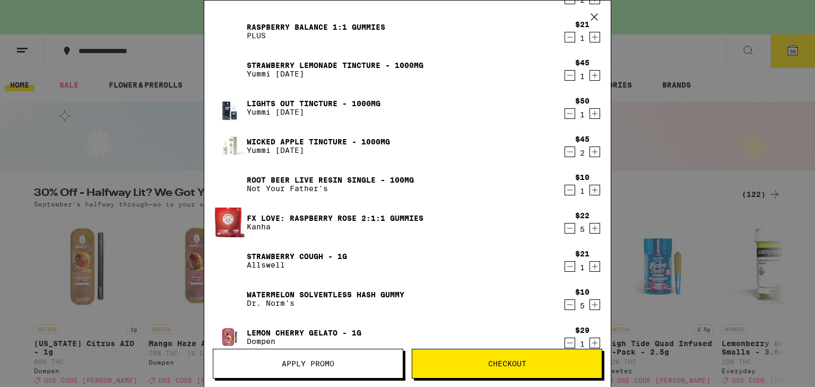
click at [565, 189] on icon "Decrement" at bounding box center [570, 190] width 10 height 13
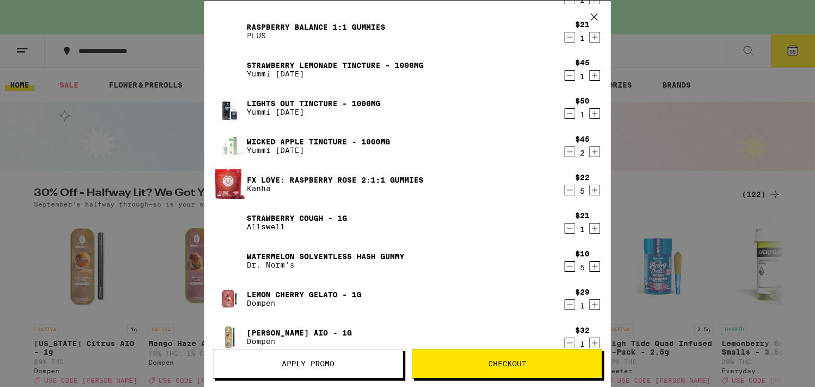
scroll to position [268, 0]
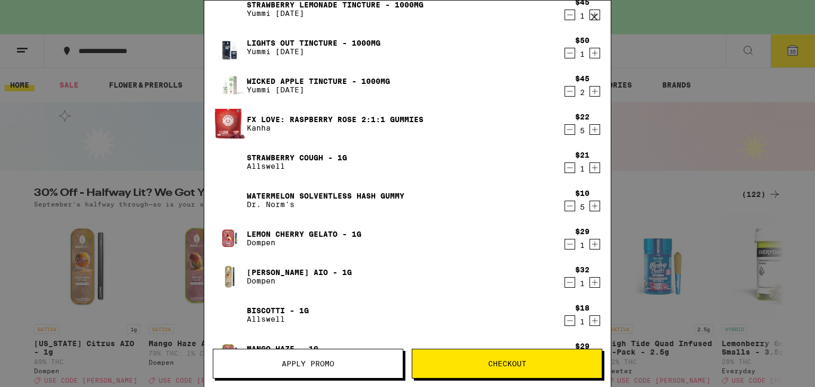
click at [566, 240] on icon "Decrement" at bounding box center [570, 244] width 10 height 13
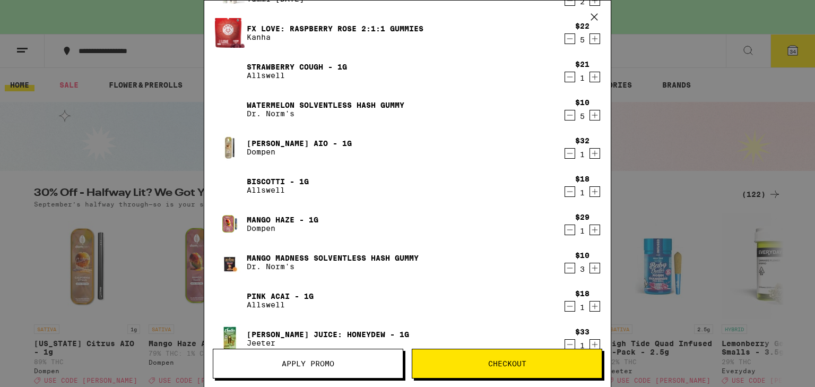
scroll to position [359, 0]
click at [565, 76] on icon "Decrement" at bounding box center [570, 77] width 10 height 13
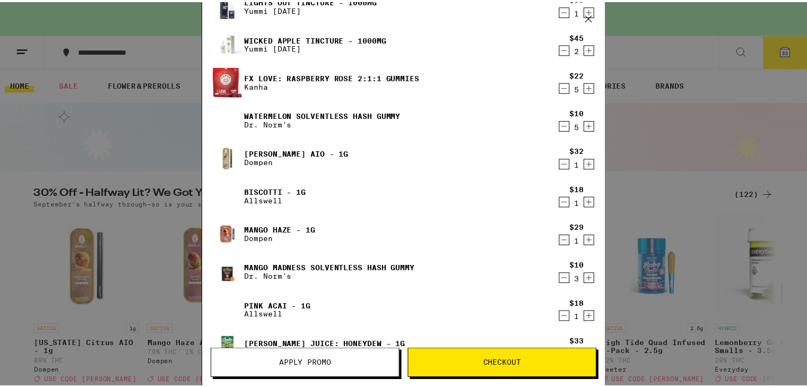
scroll to position [312, 0]
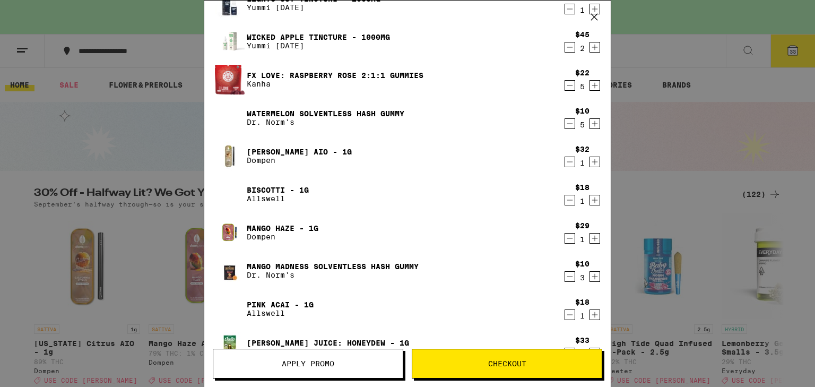
click at [565, 159] on icon "Decrement" at bounding box center [570, 161] width 10 height 13
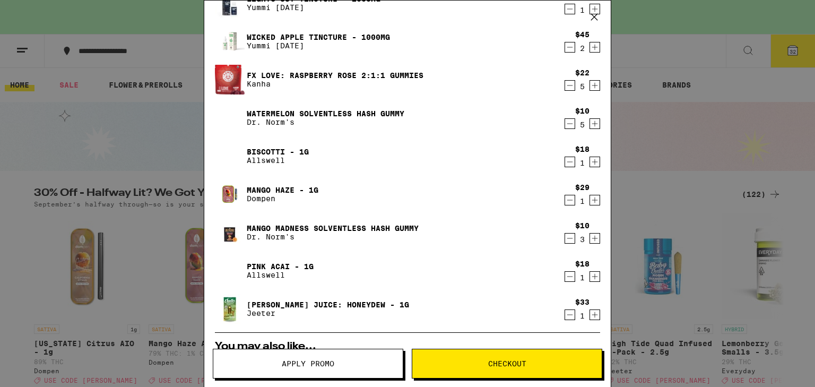
click at [537, 362] on span "Checkout" at bounding box center [506, 363] width 189 height 7
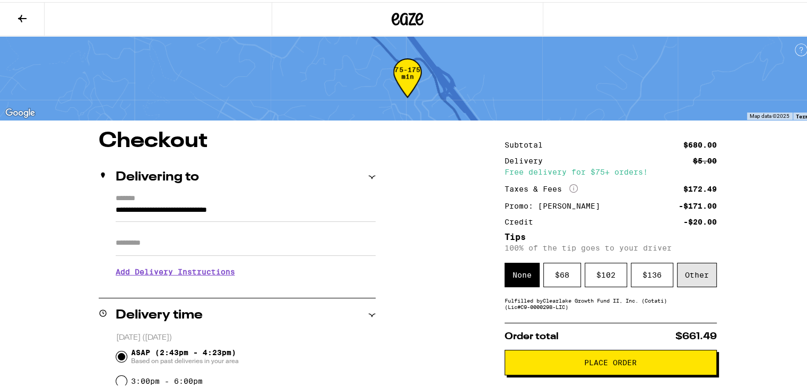
click at [702, 276] on div "Other" at bounding box center [697, 273] width 40 height 24
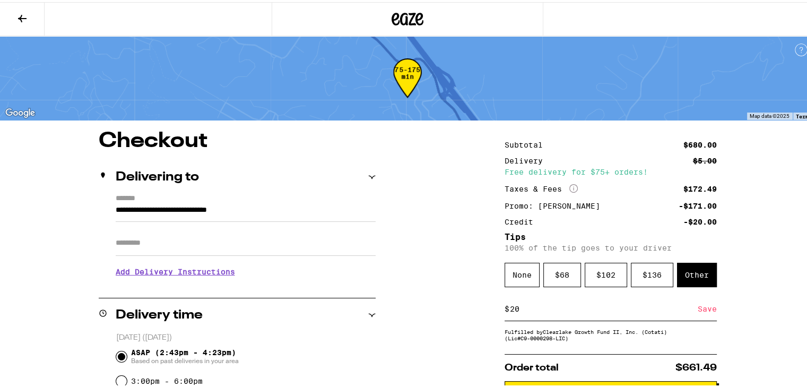
type input "20"
click at [705, 313] on div "Save" at bounding box center [707, 306] width 19 height 23
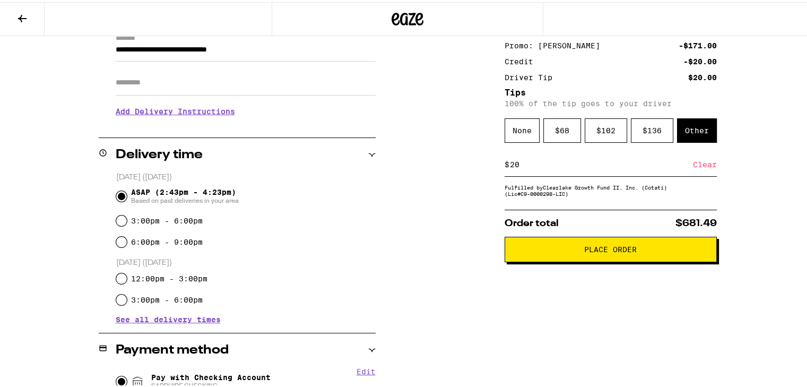
scroll to position [227, 0]
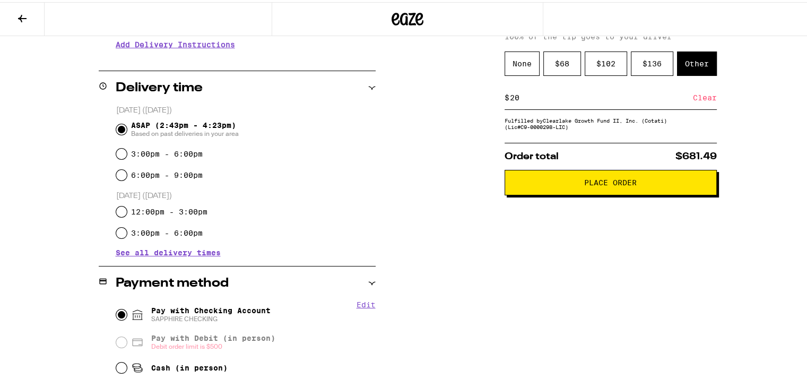
click at [610, 183] on span "Place Order" at bounding box center [610, 180] width 53 height 7
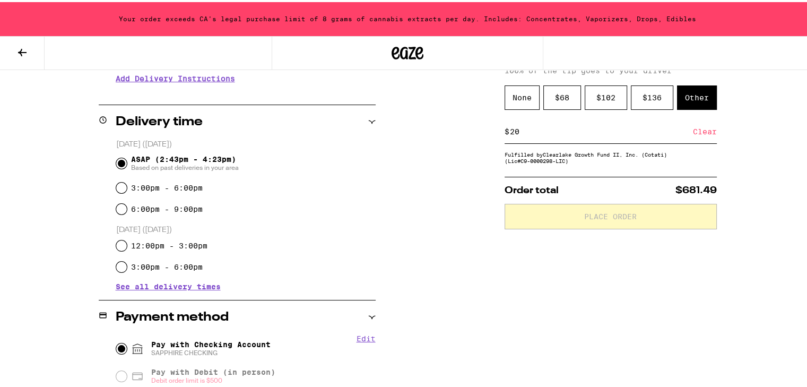
scroll to position [261, 0]
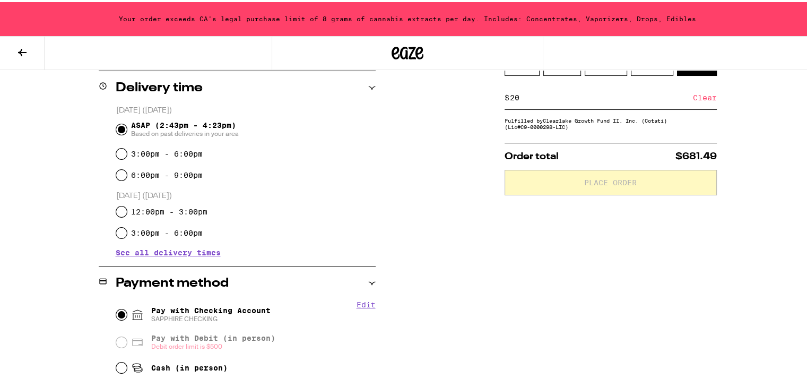
click at [21, 51] on icon at bounding box center [22, 50] width 8 height 7
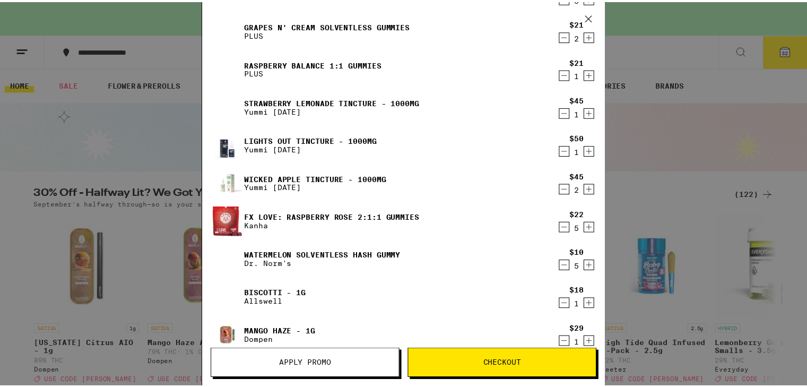
scroll to position [188, 0]
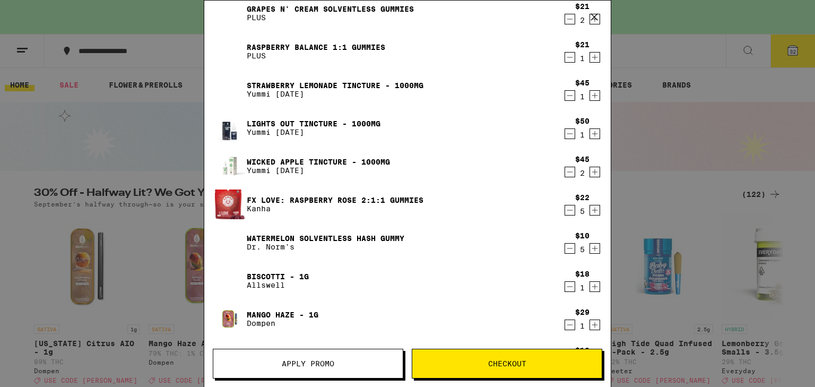
click at [565, 169] on icon "Decrement" at bounding box center [570, 172] width 10 height 13
click at [520, 366] on span "Checkout" at bounding box center [507, 363] width 38 height 7
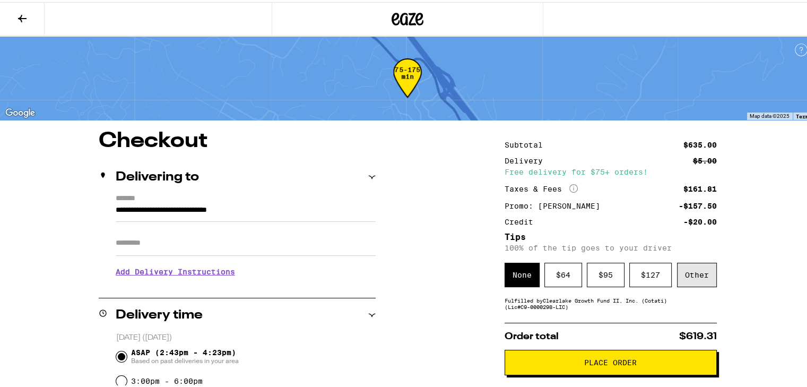
click at [698, 273] on div "Other" at bounding box center [697, 273] width 40 height 24
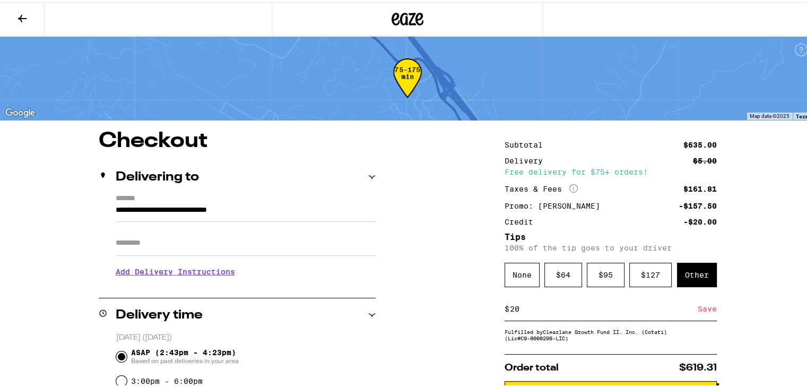
type input "20"
click at [699, 310] on div "Save" at bounding box center [707, 306] width 19 height 23
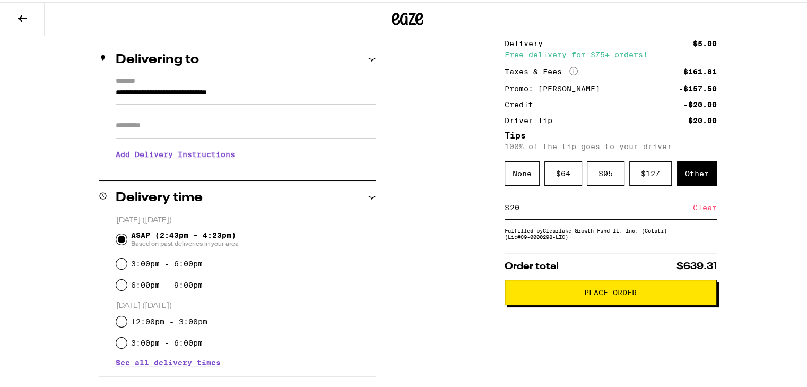
scroll to position [118, 0]
click at [636, 293] on span "Place Order" at bounding box center [611, 289] width 194 height 7
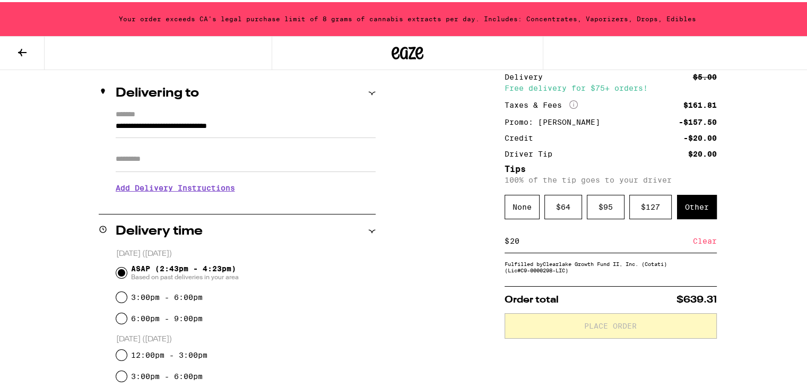
scroll to position [152, 0]
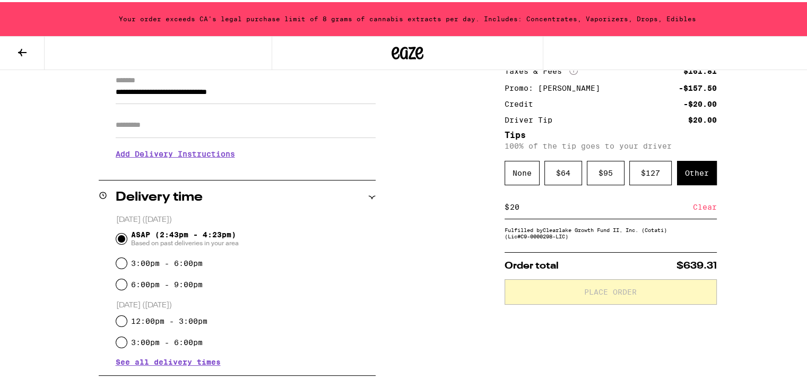
click at [23, 49] on icon at bounding box center [22, 50] width 13 height 13
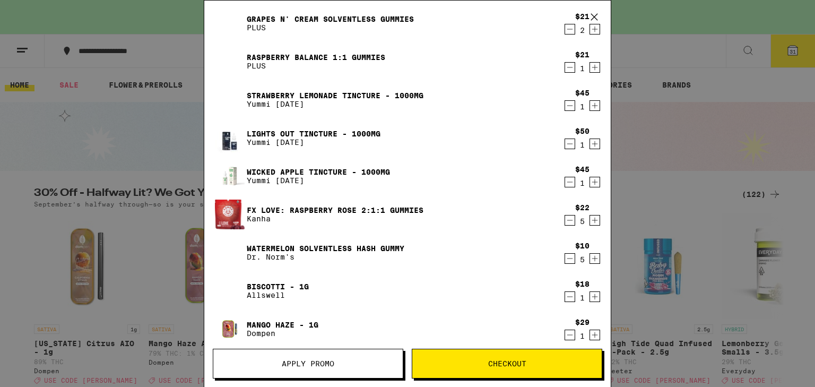
scroll to position [179, 0]
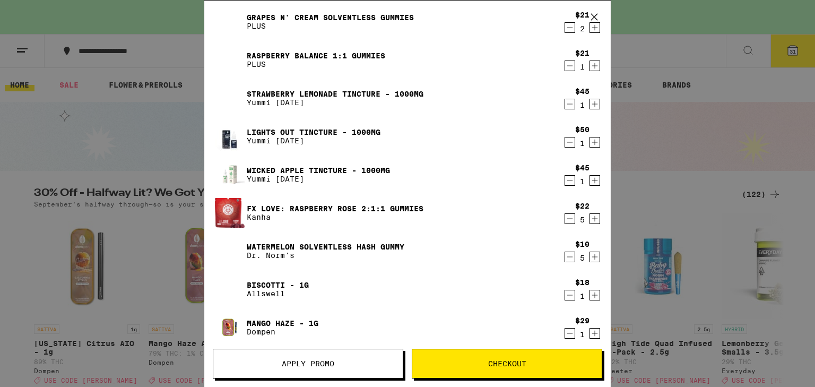
click at [565, 256] on icon "Decrement" at bounding box center [570, 256] width 10 height 13
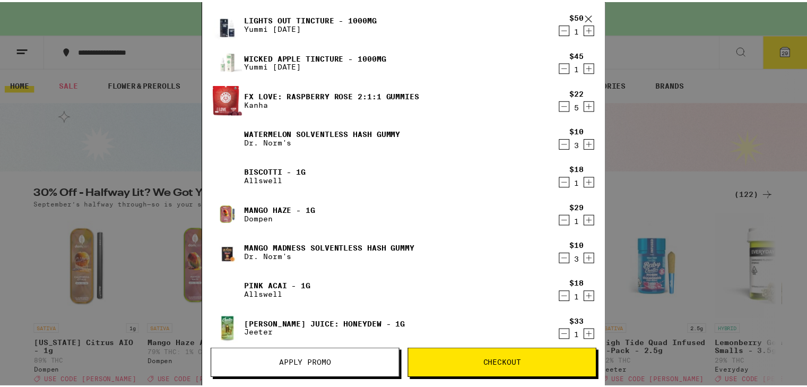
scroll to position [295, 0]
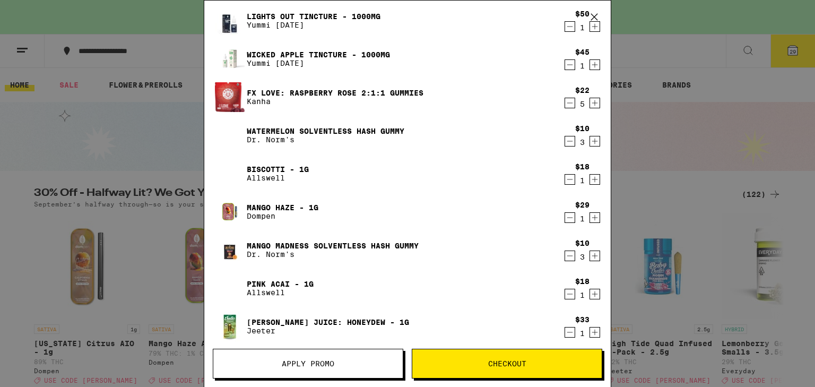
click at [565, 215] on icon "Decrement" at bounding box center [570, 217] width 10 height 13
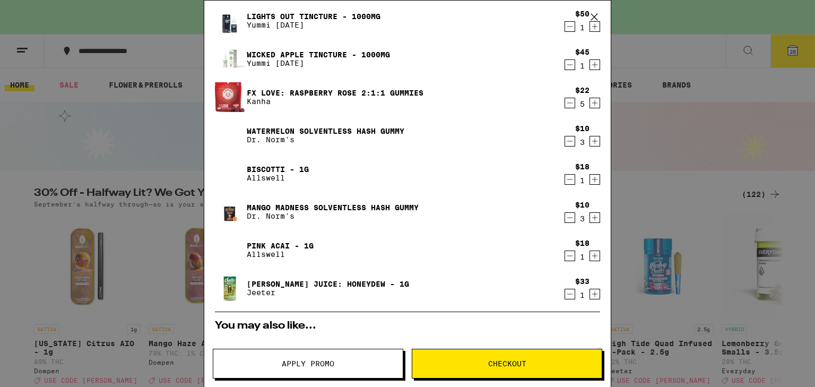
click at [565, 292] on icon "Decrement" at bounding box center [570, 294] width 10 height 13
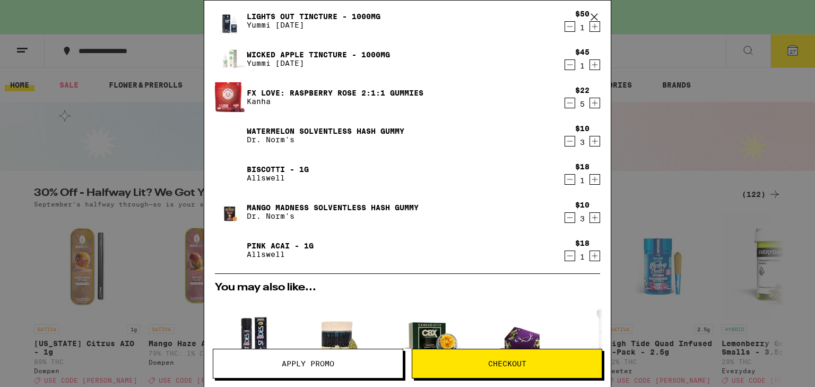
click at [524, 362] on span "Checkout" at bounding box center [507, 363] width 38 height 7
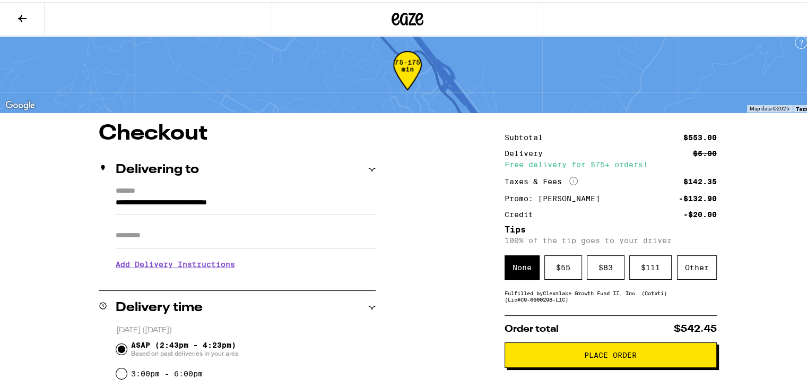
scroll to position [4, 0]
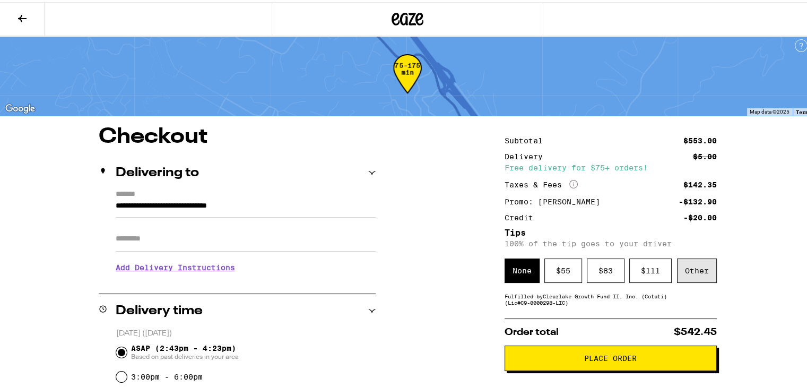
click at [699, 272] on div "Other" at bounding box center [697, 268] width 40 height 24
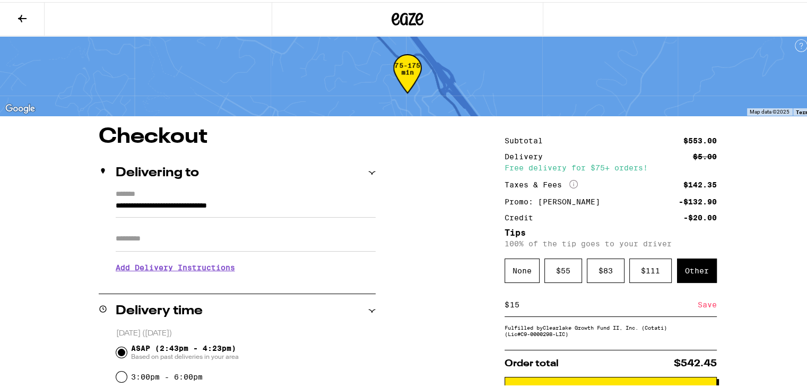
type input "15"
click at [705, 307] on div "Save" at bounding box center [707, 302] width 19 height 23
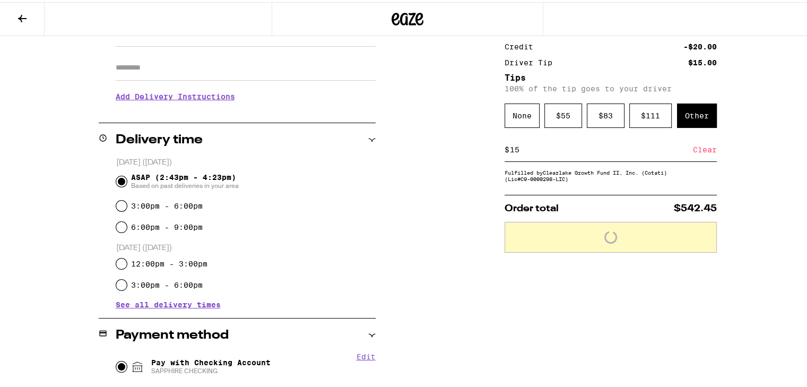
scroll to position [176, 0]
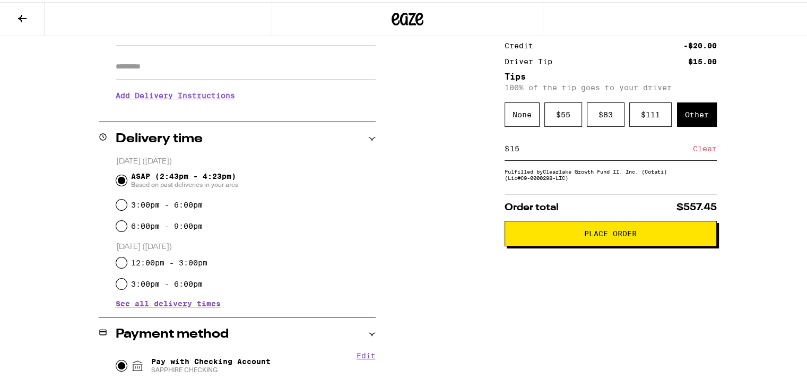
click at [606, 233] on span "Place Order" at bounding box center [610, 231] width 53 height 7
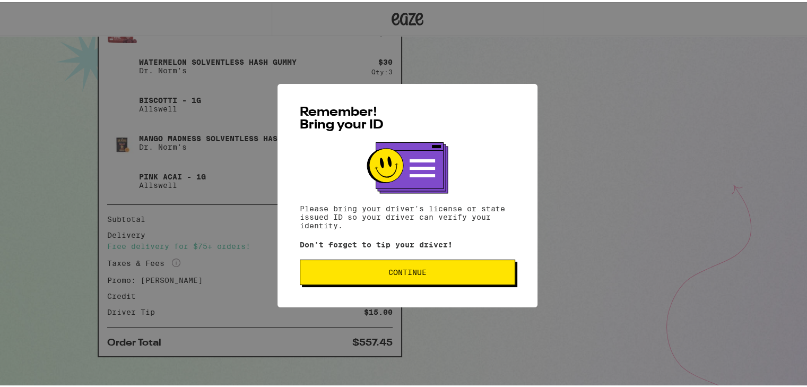
scroll to position [614, 0]
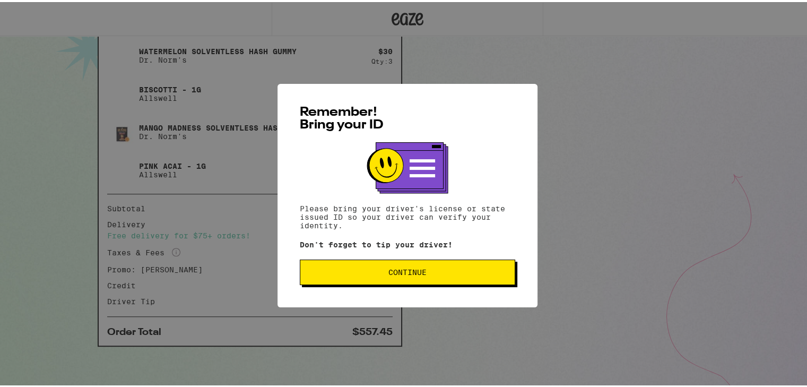
drag, startPoint x: 33, startPoint y: 24, endPoint x: 598, endPoint y: 122, distance: 574.0
click at [598, 122] on div "Remember! Bring your ID Please bring your driver's license or state issued ID s…" at bounding box center [407, 193] width 815 height 387
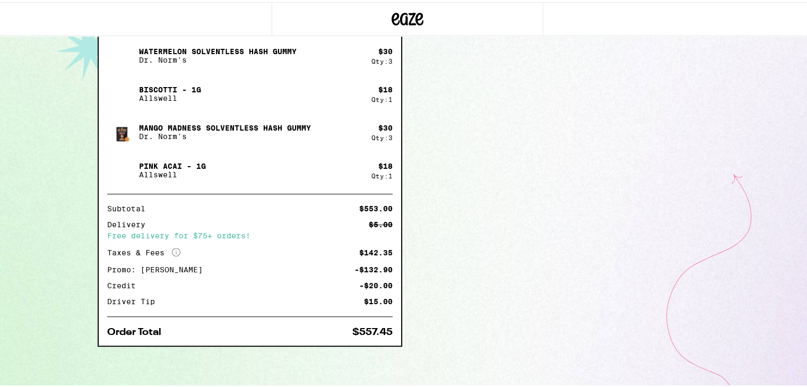
drag, startPoint x: 803, startPoint y: 0, endPoint x: 603, endPoint y: 92, distance: 219.8
click at [603, 92] on div "Items ( 27 ) Limited Edition Pride Rainbow Sherbet Gummies PLUS $ 57 Qty: 3 [PE…" at bounding box center [408, 20] width 620 height 734
